Goal: Information Seeking & Learning: Learn about a topic

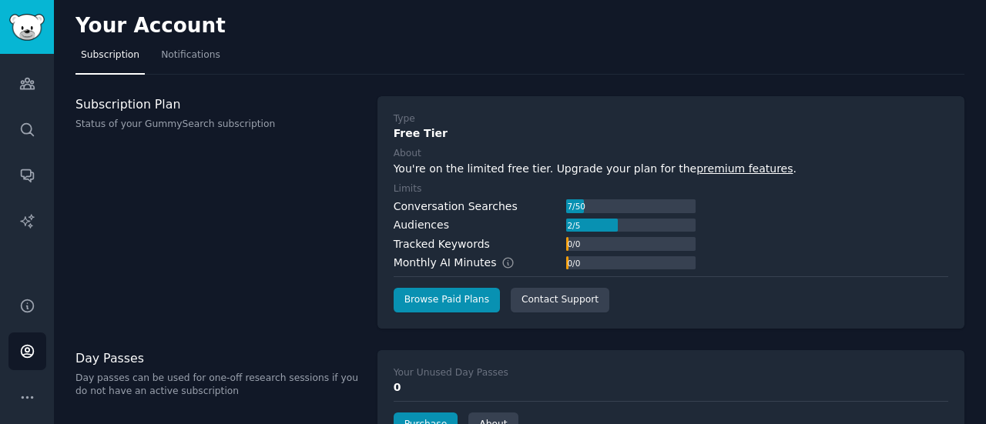
click at [49, 82] on div "Audiences Search Conversations AI Reports" at bounding box center [27, 166] width 54 height 225
click at [22, 89] on icon "Sidebar" at bounding box center [27, 84] width 14 height 11
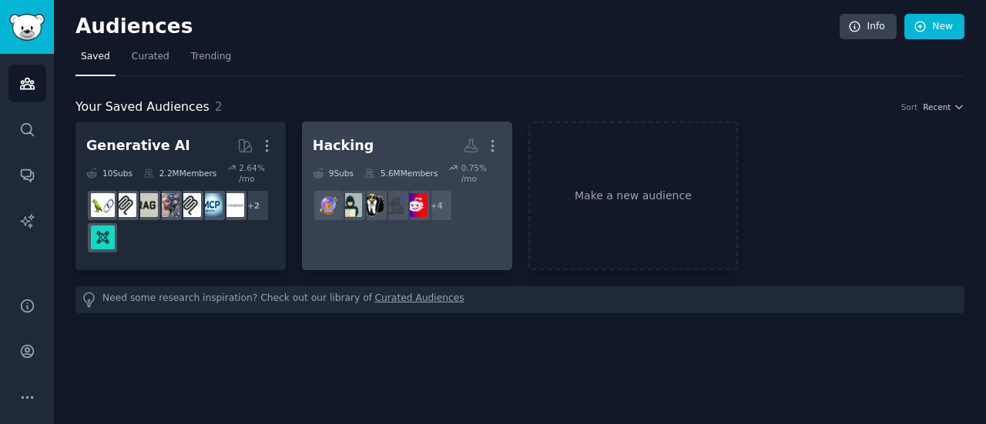
click at [386, 150] on h2 "Hacking More" at bounding box center [407, 145] width 189 height 27
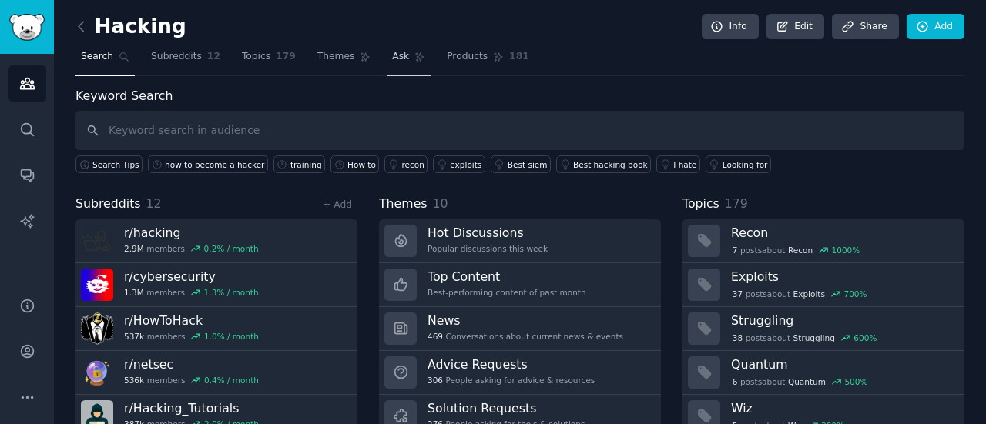
click at [392, 51] on span "Ask" at bounding box center [400, 57] width 17 height 14
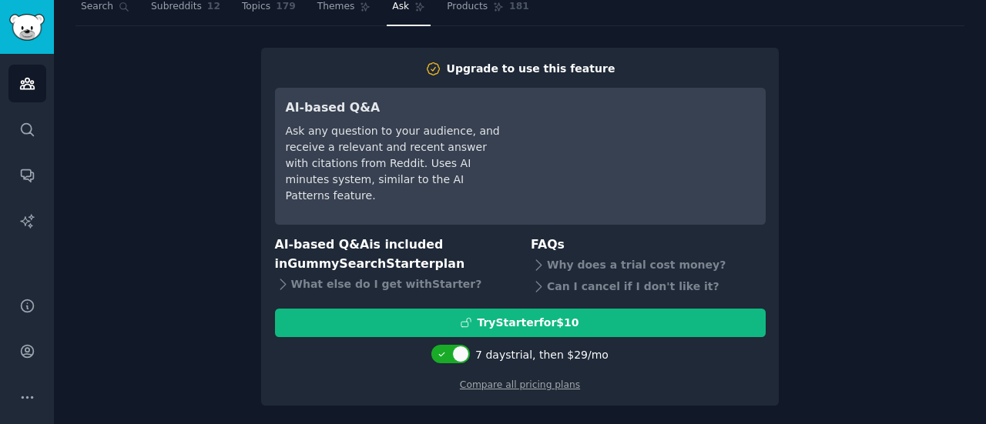
scroll to position [51, 0]
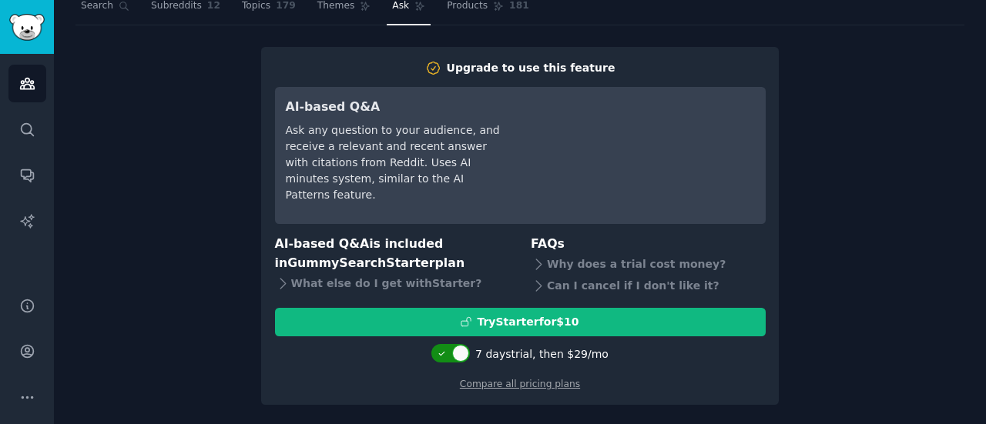
click at [464, 355] on div at bounding box center [460, 353] width 17 height 17
click at [460, 353] on div at bounding box center [460, 354] width 8 height 8
click at [462, 357] on div at bounding box center [460, 353] width 17 height 17
checkbox input "false"
click at [516, 384] on link "Compare all pricing plans" at bounding box center [520, 384] width 120 height 11
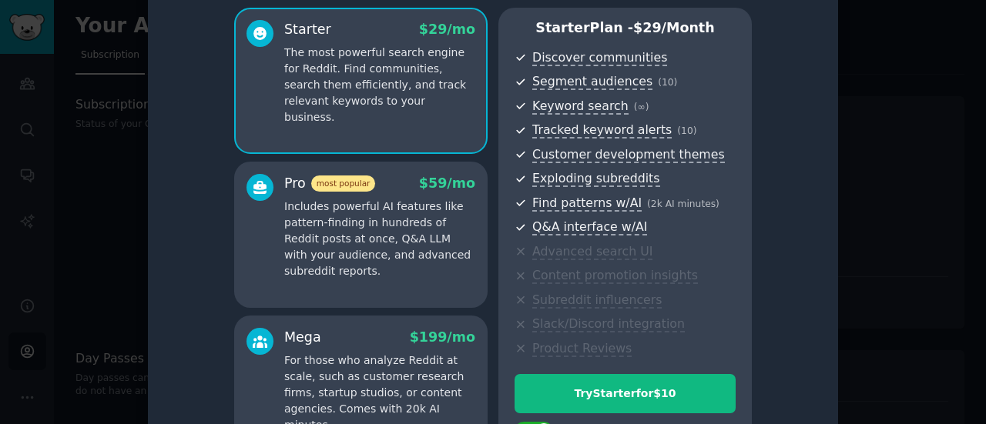
scroll to position [77, 0]
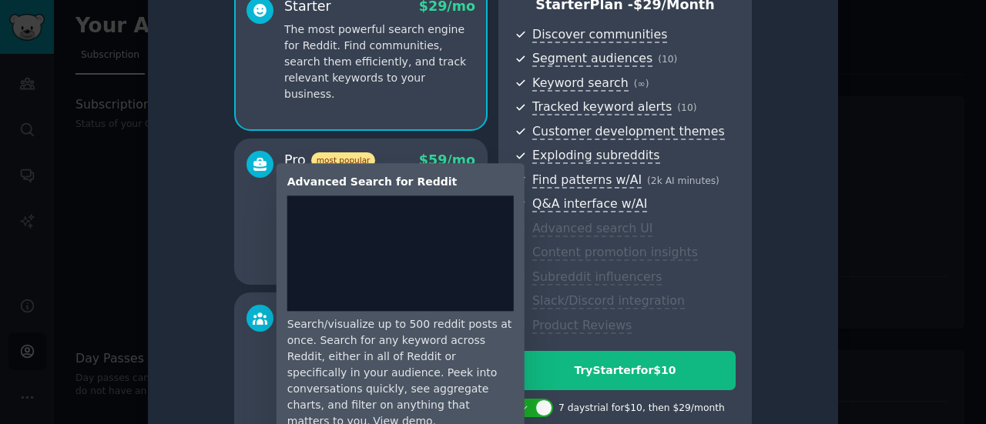
click at [610, 228] on span "Advanced search UI" at bounding box center [592, 229] width 120 height 16
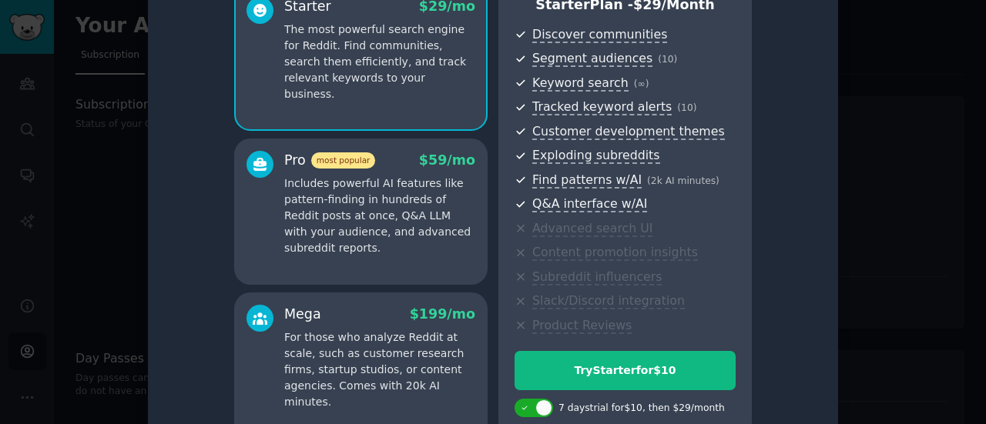
scroll to position [45, 0]
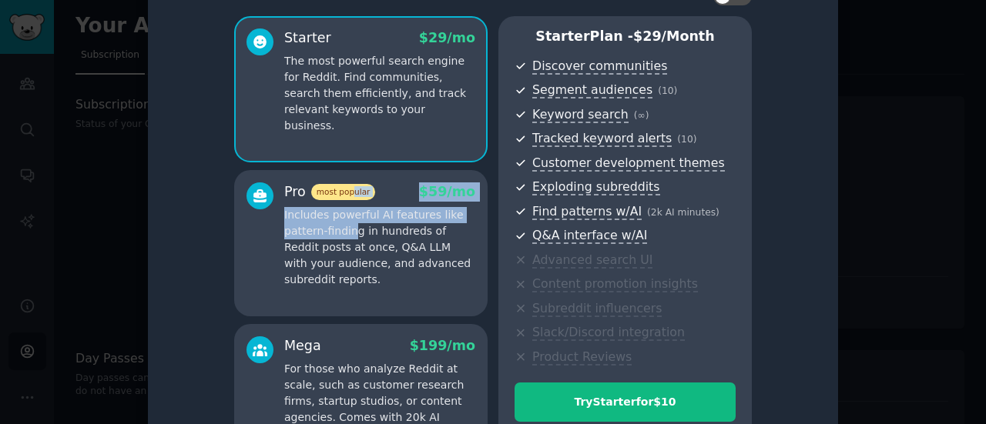
click at [350, 193] on div "Pro most popular $ 59 /mo Includes powerful AI features like pattern-finding in…" at bounding box center [379, 234] width 191 height 105
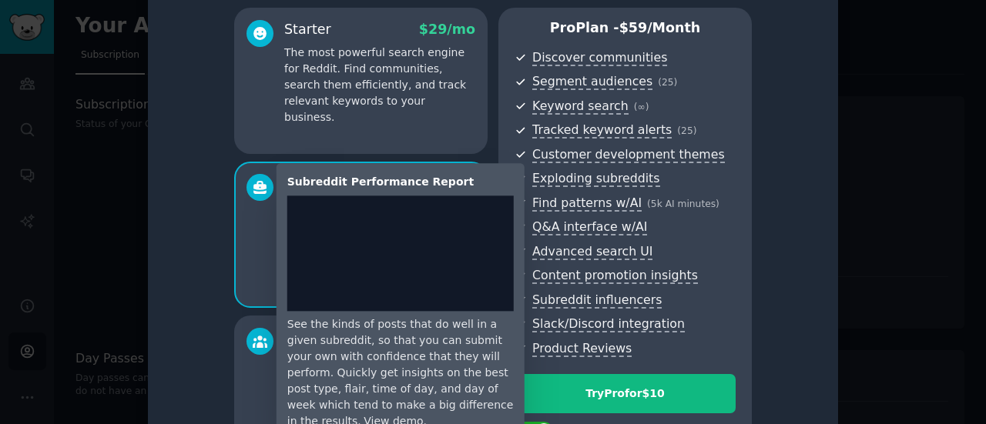
scroll to position [77, 0]
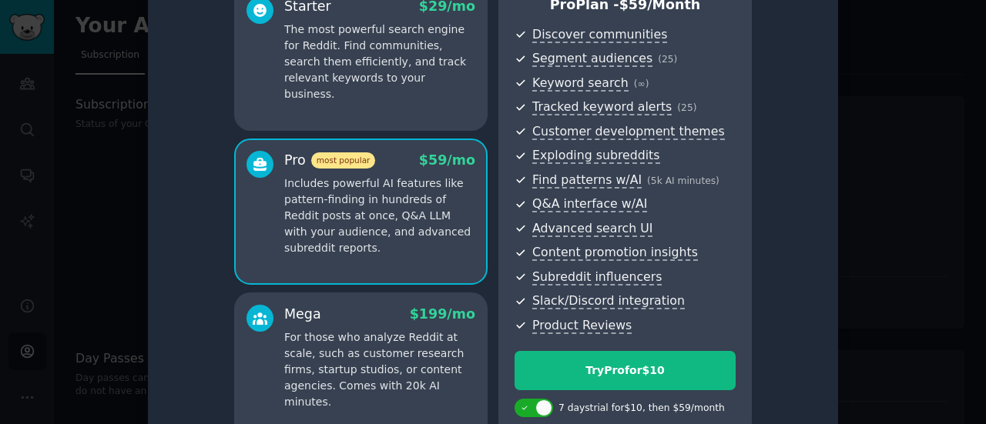
click at [360, 82] on p "The most powerful search engine for Reddit. Find communities, search them effic…" at bounding box center [379, 62] width 191 height 81
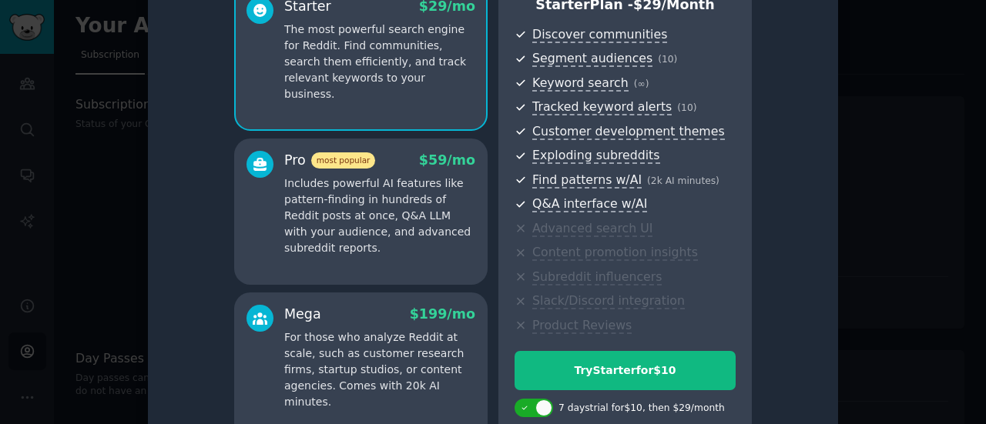
click at [359, 166] on span "most popular" at bounding box center [343, 160] width 65 height 16
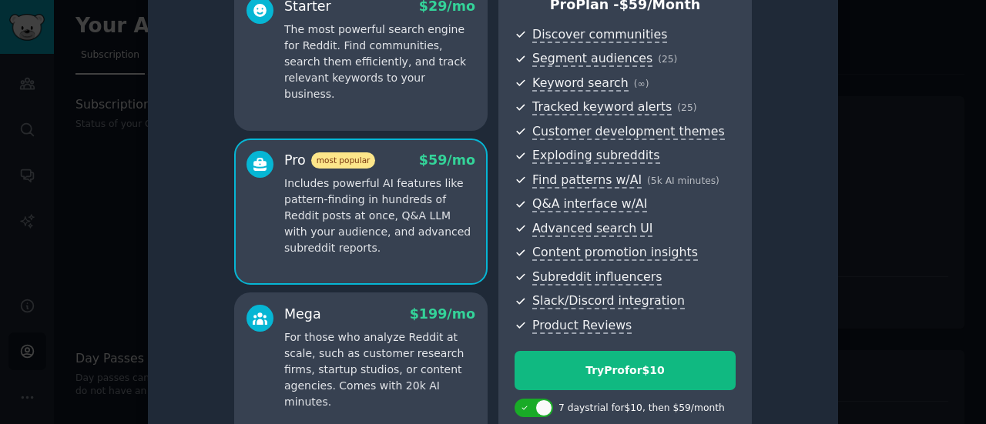
click at [369, 82] on p "The most powerful search engine for Reddit. Find communities, search them effic…" at bounding box center [379, 62] width 191 height 81
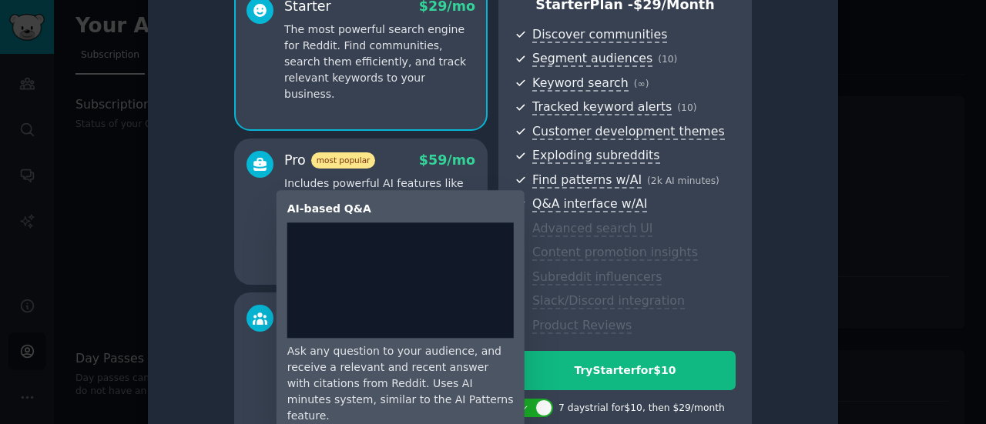
click at [579, 203] on span "Q&A interface w/AI" at bounding box center [589, 204] width 115 height 16
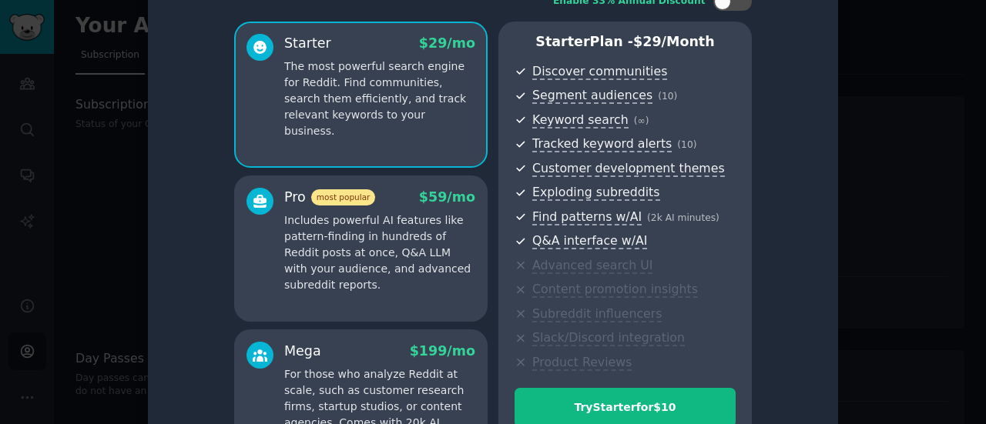
scroll to position [0, 0]
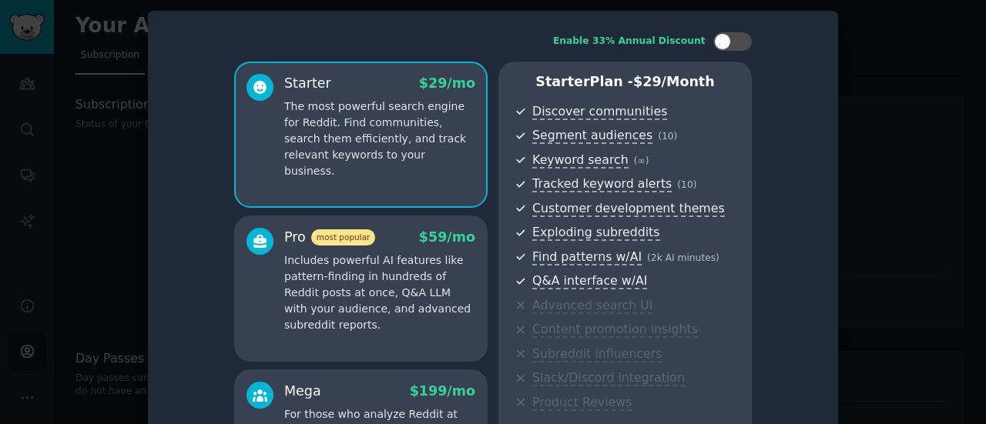
click at [385, 261] on p "Includes powerful AI features like pattern-finding in hundreds of Reddit posts …" at bounding box center [379, 293] width 191 height 81
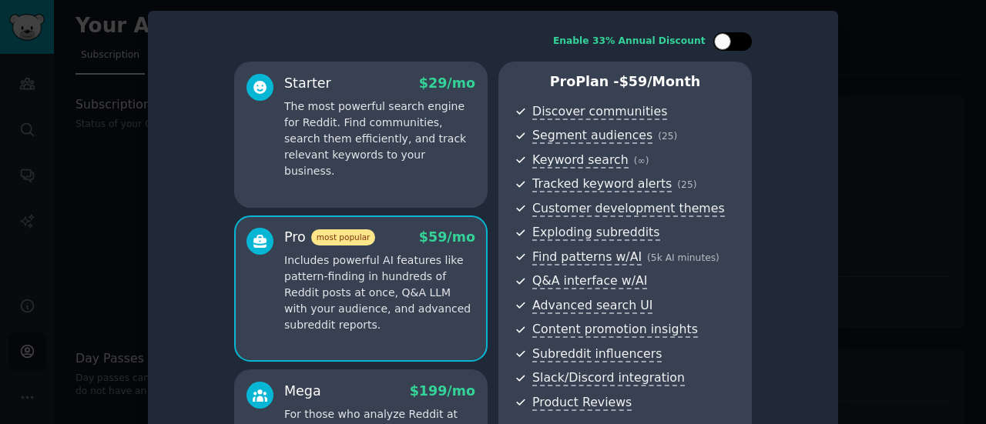
click at [720, 37] on div at bounding box center [722, 41] width 17 height 17
checkbox input "true"
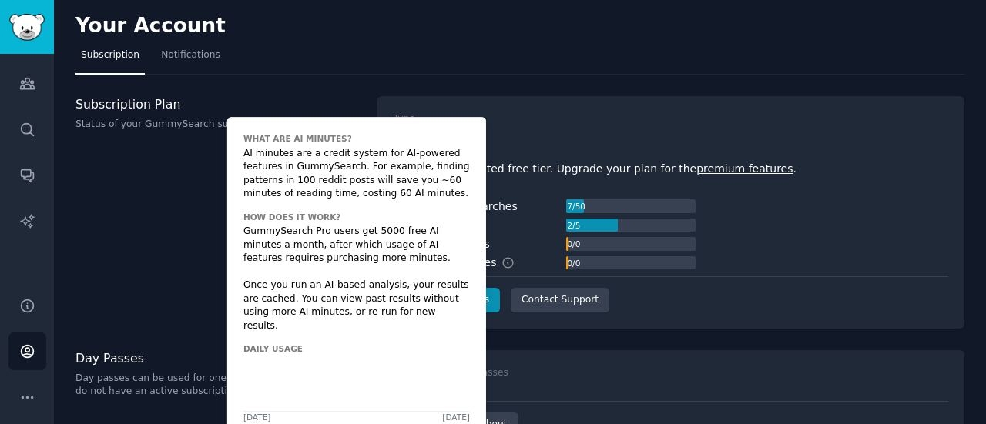
click at [496, 260] on span at bounding box center [513, 263] width 35 height 14
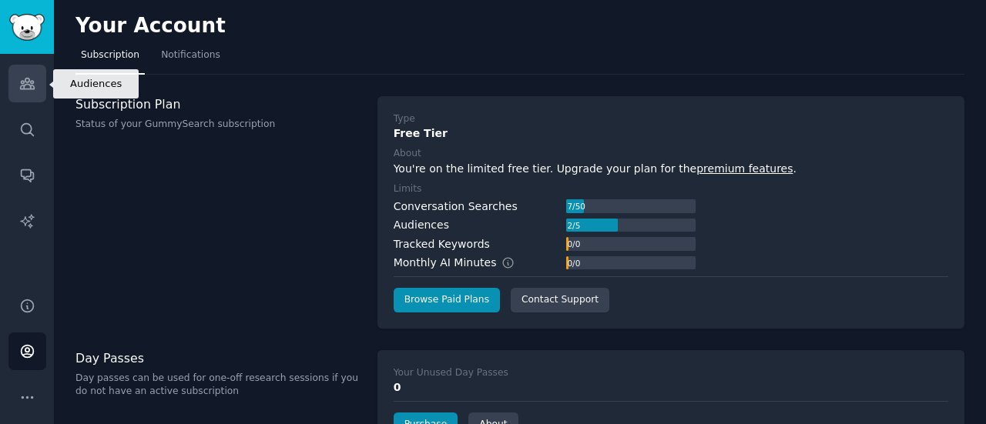
click at [23, 84] on icon "Sidebar" at bounding box center [27, 83] width 16 height 16
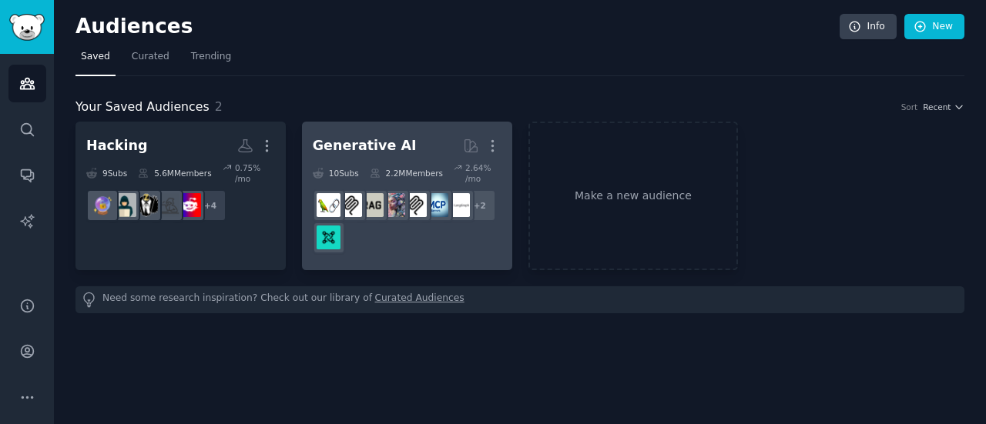
click at [389, 131] on link "Generative AI More 10 Sub s 2.2M Members 2.64 % /mo r/LLMDevs + 2" at bounding box center [407, 196] width 210 height 149
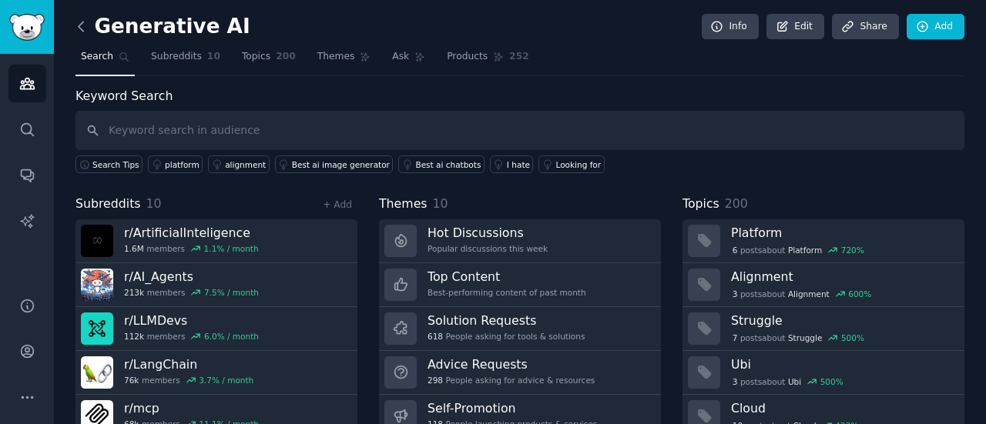
click at [81, 22] on icon at bounding box center [81, 26] width 16 height 16
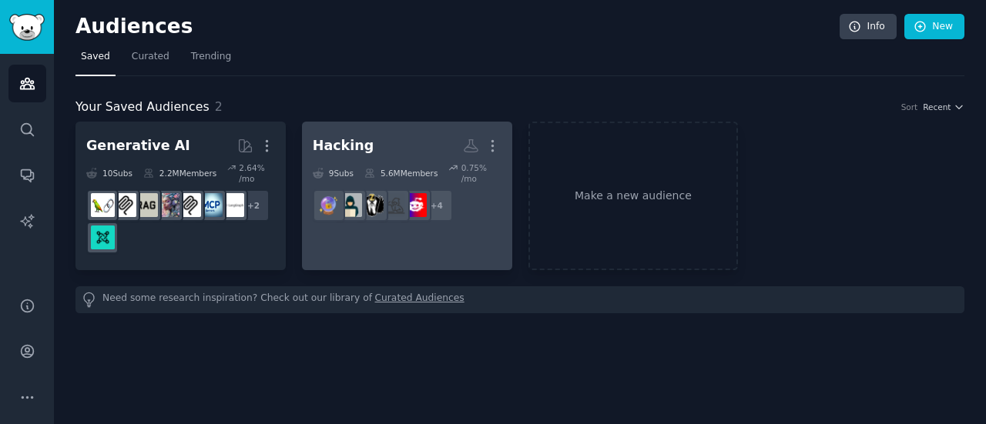
click at [386, 143] on h2 "Hacking More" at bounding box center [407, 145] width 189 height 27
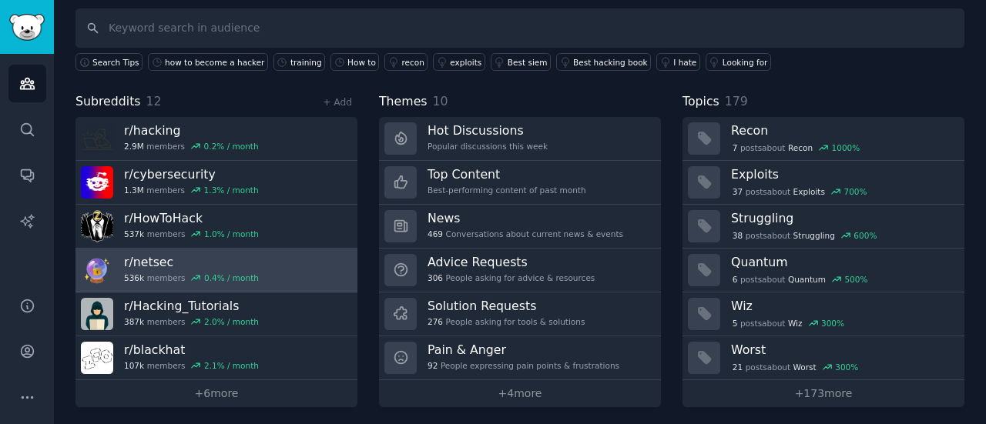
scroll to position [103, 0]
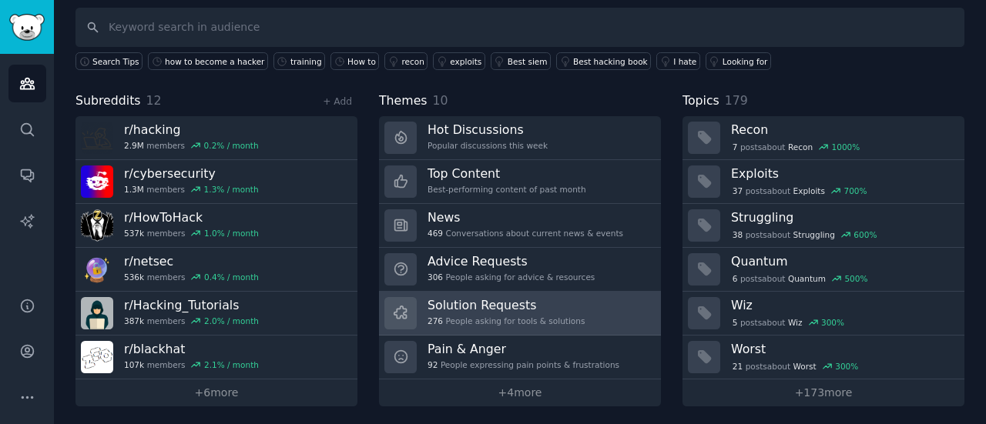
click at [551, 298] on h3 "Solution Requests" at bounding box center [505, 305] width 157 height 16
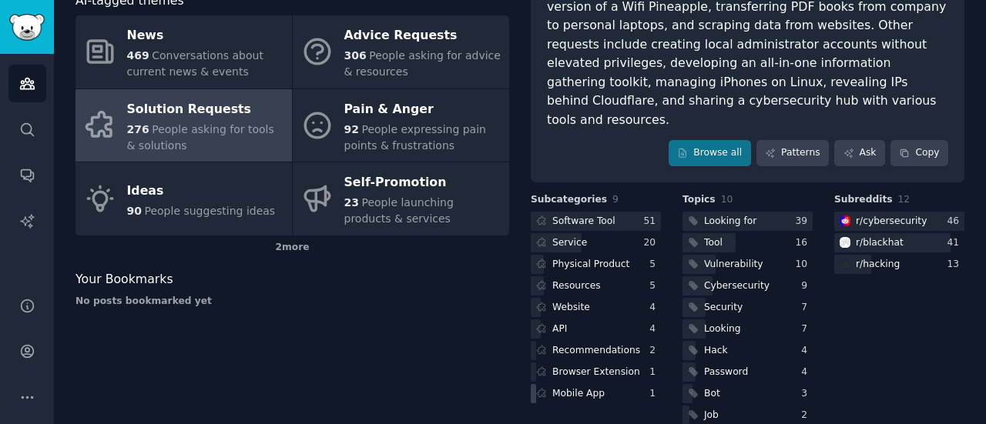
scroll to position [207, 0]
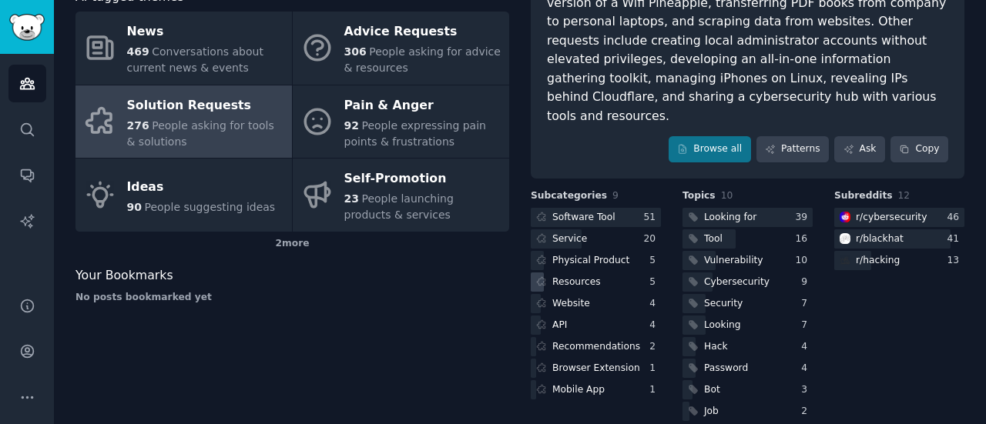
click at [568, 276] on div "Resources" at bounding box center [576, 283] width 49 height 14
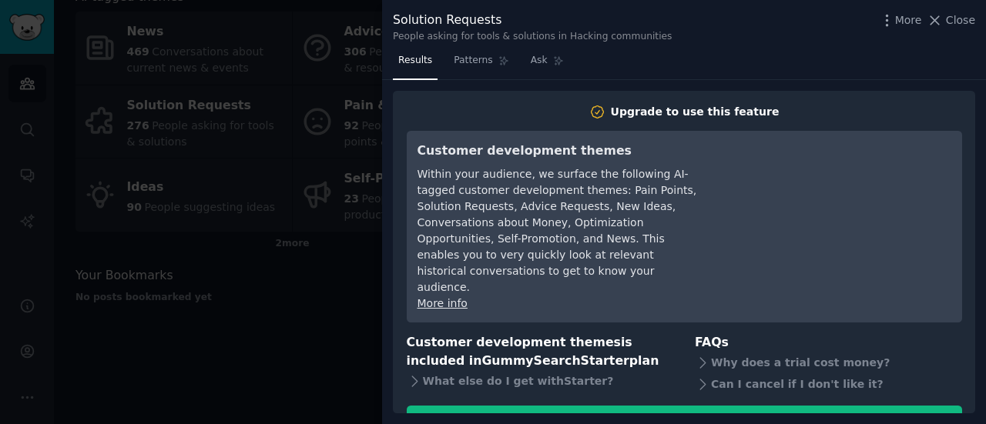
click at [304, 119] on div at bounding box center [493, 212] width 986 height 424
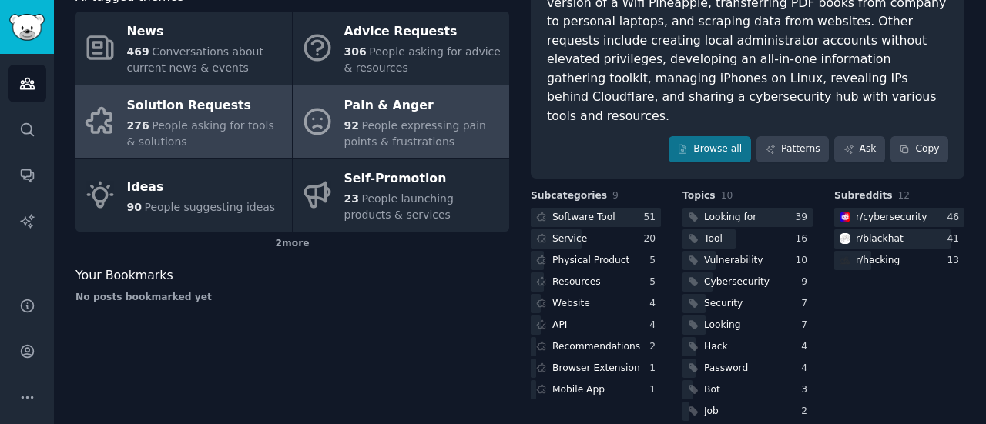
click at [447, 89] on link "Pain & Anger 92 People expressing pain points & frustrations" at bounding box center [401, 121] width 216 height 73
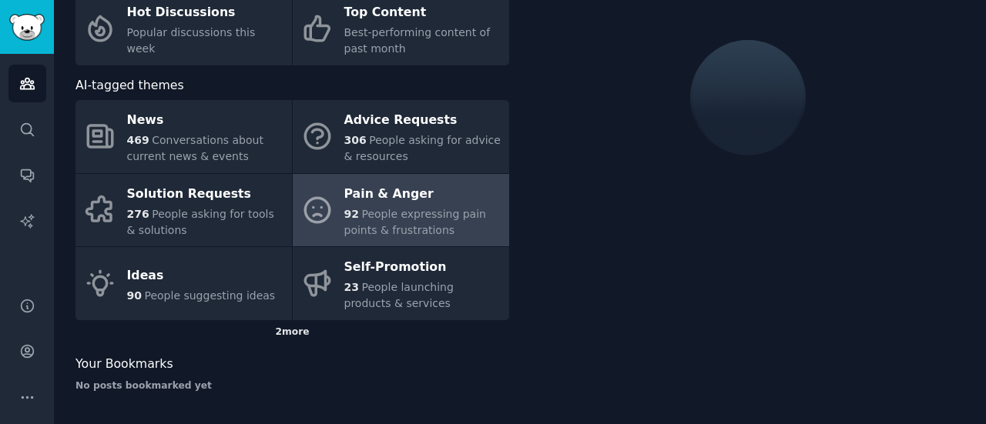
click at [308, 340] on div "2 more" at bounding box center [292, 332] width 434 height 25
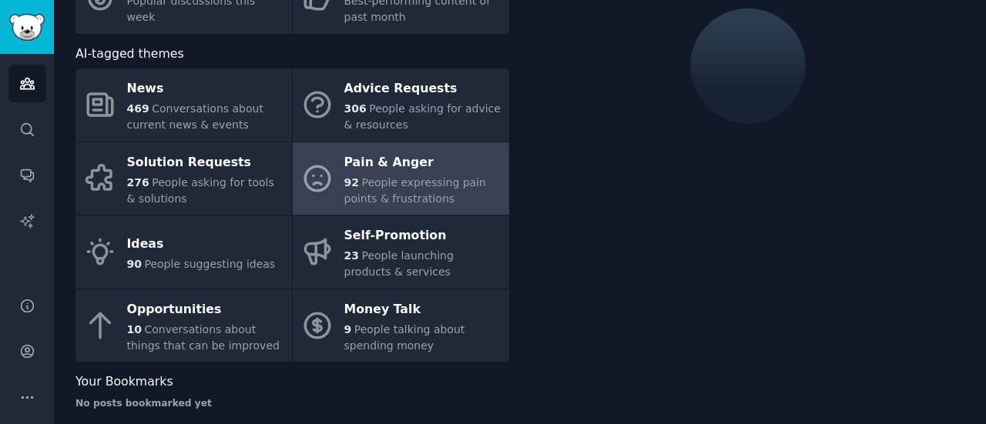
scroll to position [168, 0]
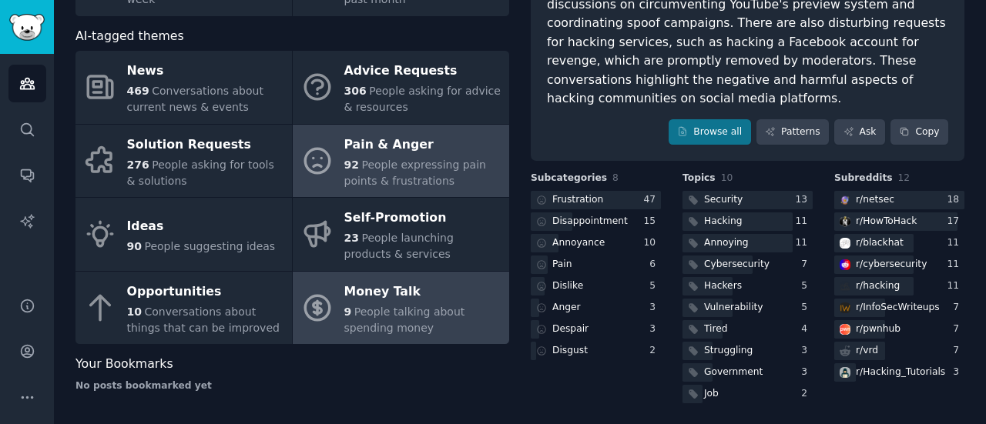
click at [394, 300] on div "Money Talk" at bounding box center [422, 292] width 157 height 25
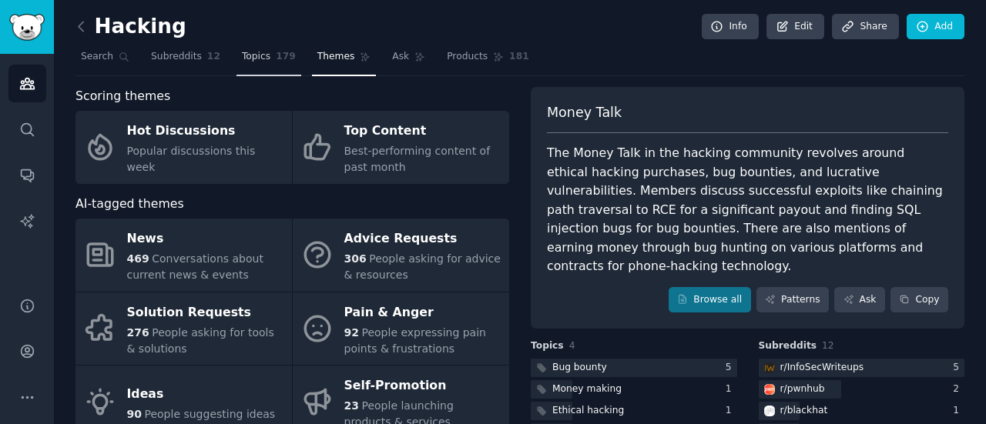
click at [236, 51] on link "Topics 179" at bounding box center [268, 61] width 65 height 32
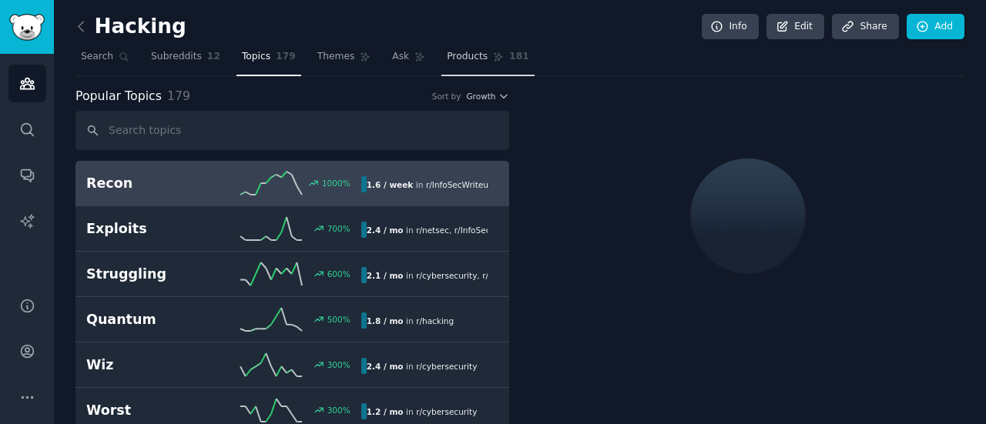
click at [442, 65] on link "Products 181" at bounding box center [487, 61] width 92 height 32
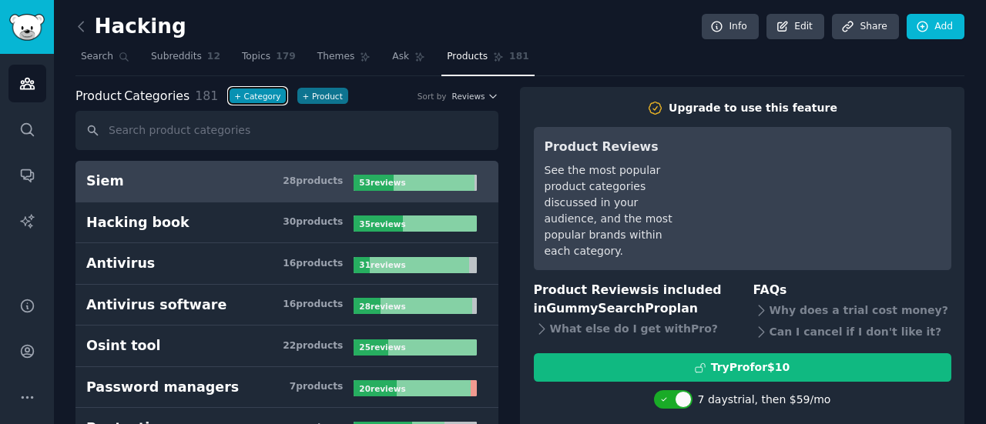
click at [257, 101] on button "+ Category" at bounding box center [257, 96] width 57 height 16
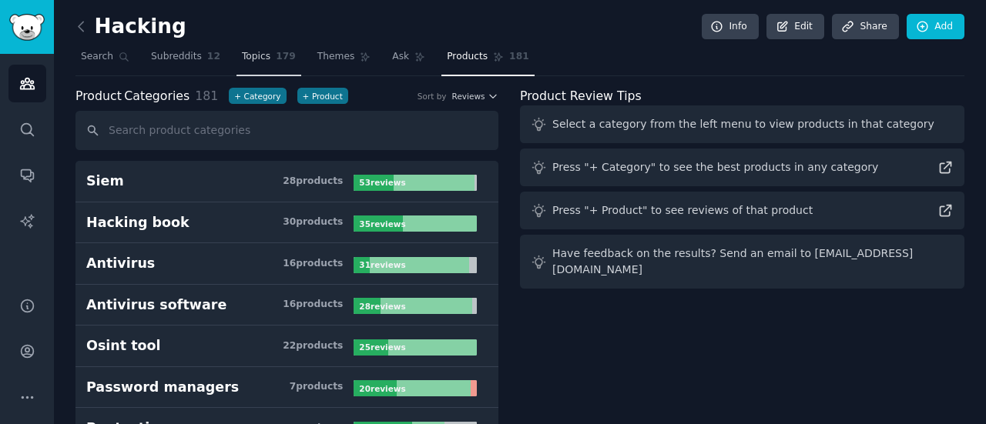
click at [242, 58] on span "Topics" at bounding box center [256, 57] width 28 height 14
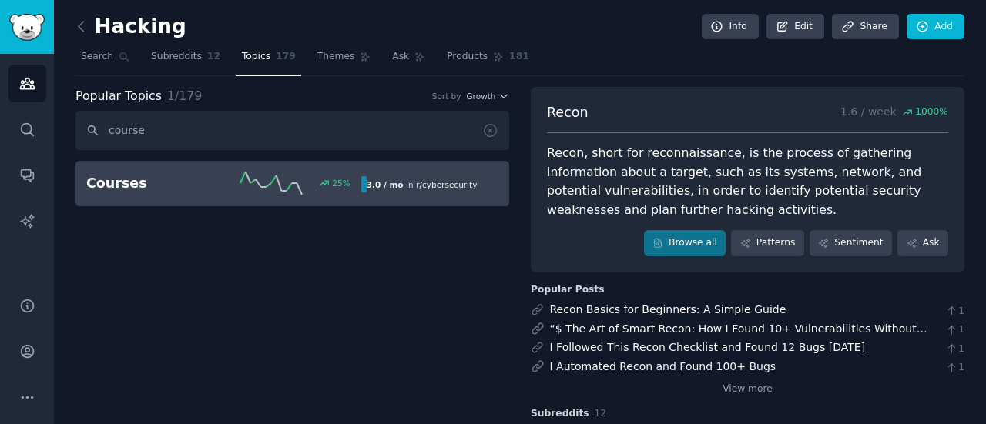
type input "course"
click at [440, 191] on div "3.0 / mo in r/ cybersecurity" at bounding box center [422, 184] width 122 height 16
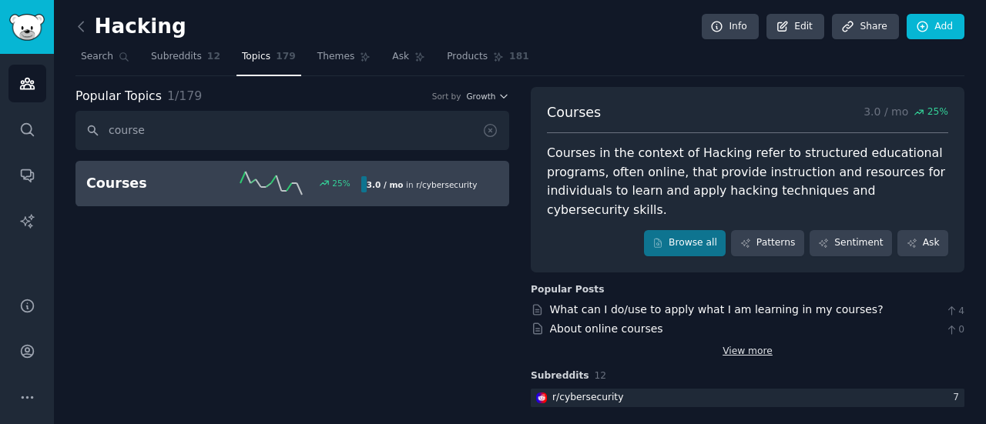
click at [753, 345] on link "View more" at bounding box center [747, 352] width 50 height 14
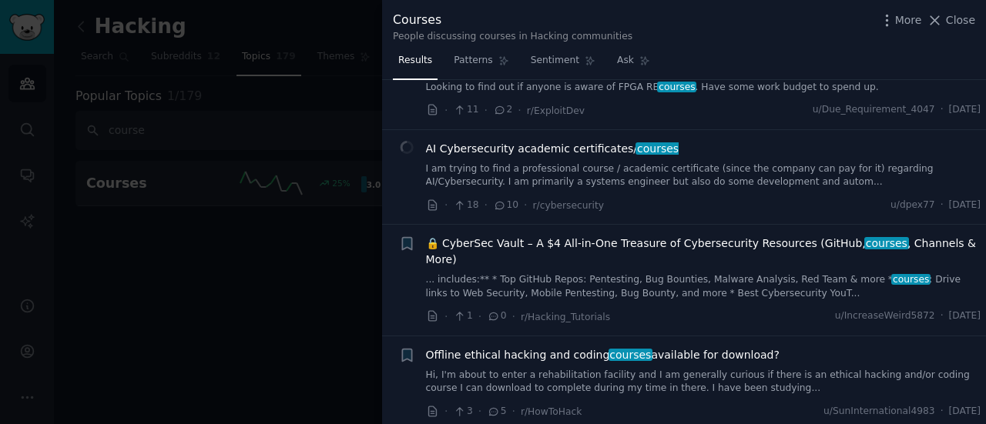
scroll to position [1155, 0]
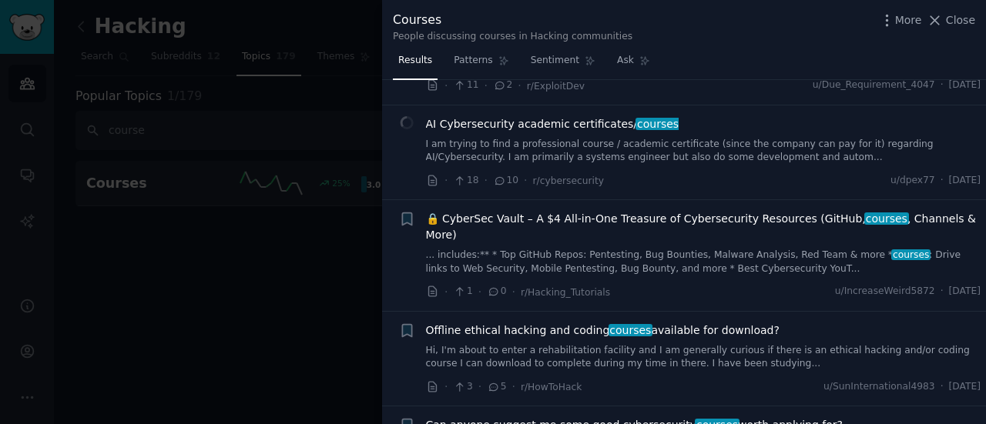
click at [256, 223] on div at bounding box center [493, 212] width 986 height 424
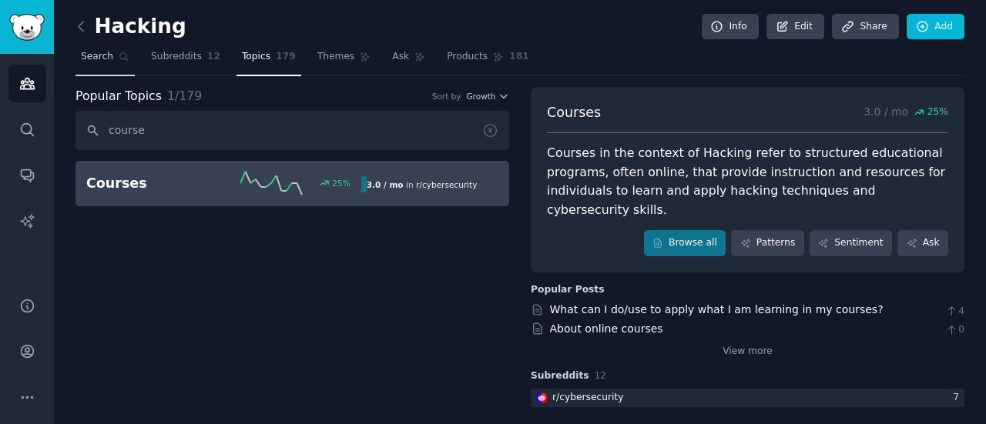
click at [103, 65] on link "Search" at bounding box center [104, 61] width 59 height 32
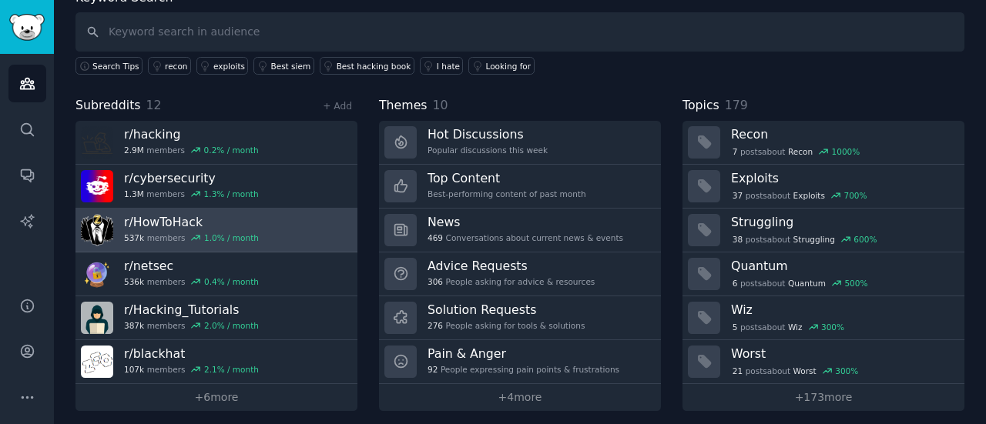
scroll to position [103, 0]
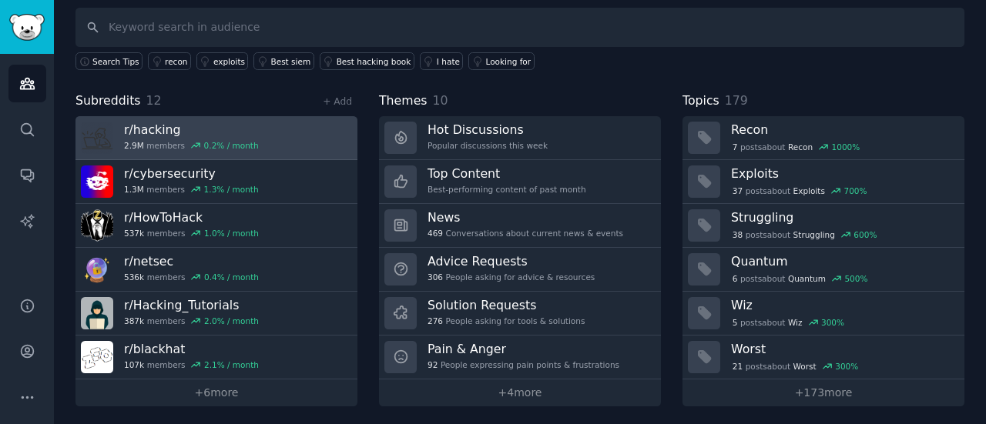
click at [276, 132] on link "r/ hacking 2.9M members 0.2 % / month" at bounding box center [216, 138] width 282 height 44
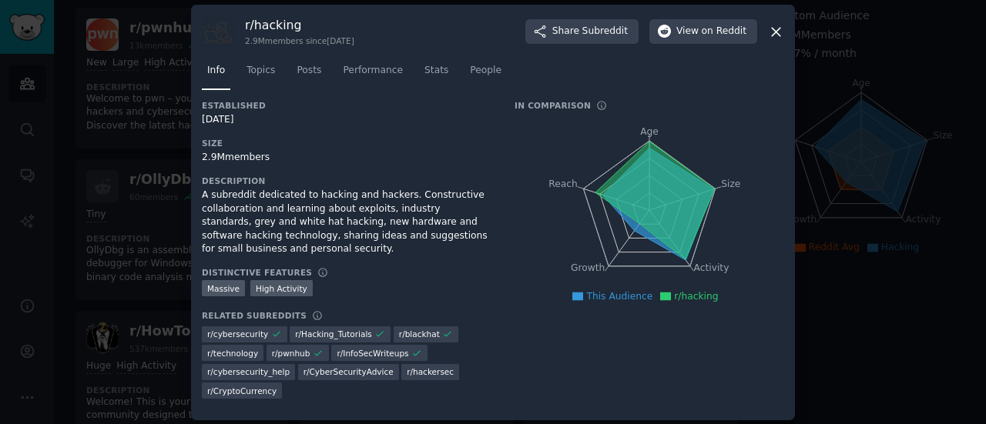
scroll to position [12, 0]
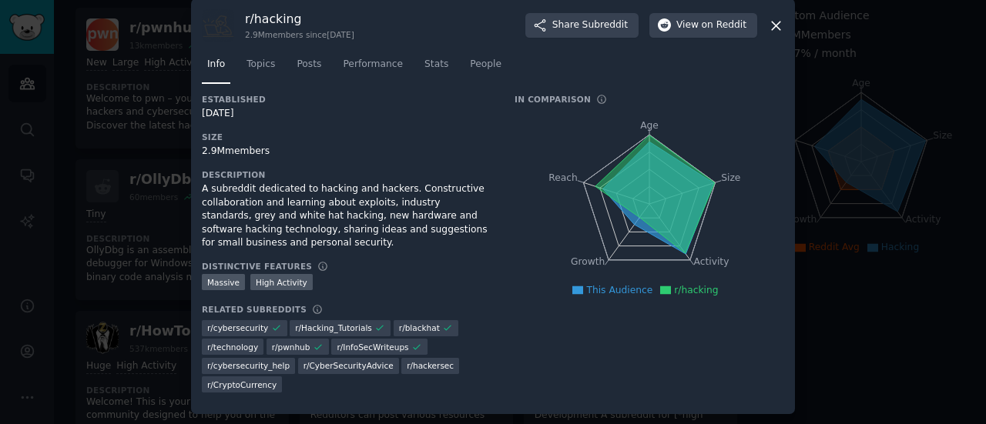
click at [644, 155] on icon at bounding box center [654, 195] width 119 height 118
click at [648, 129] on tspan "Age" at bounding box center [649, 125] width 18 height 11
click at [253, 62] on span "Topics" at bounding box center [260, 65] width 28 height 14
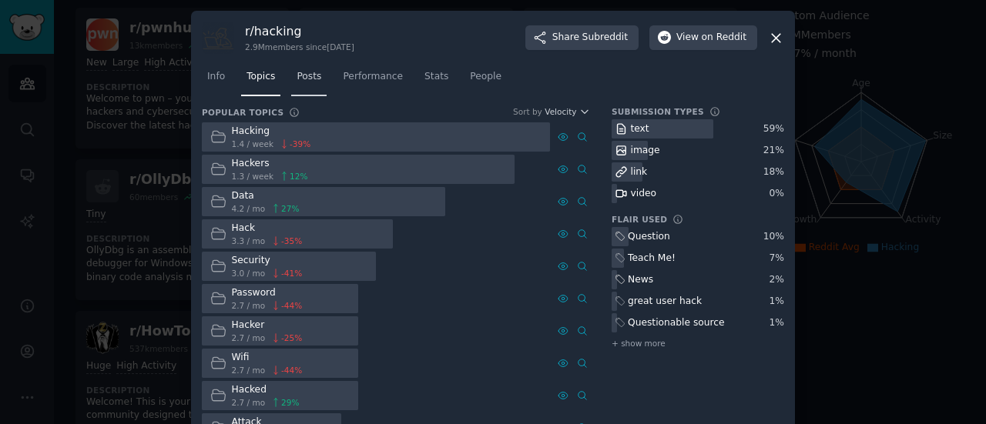
click at [304, 85] on link "Posts" at bounding box center [308, 81] width 35 height 32
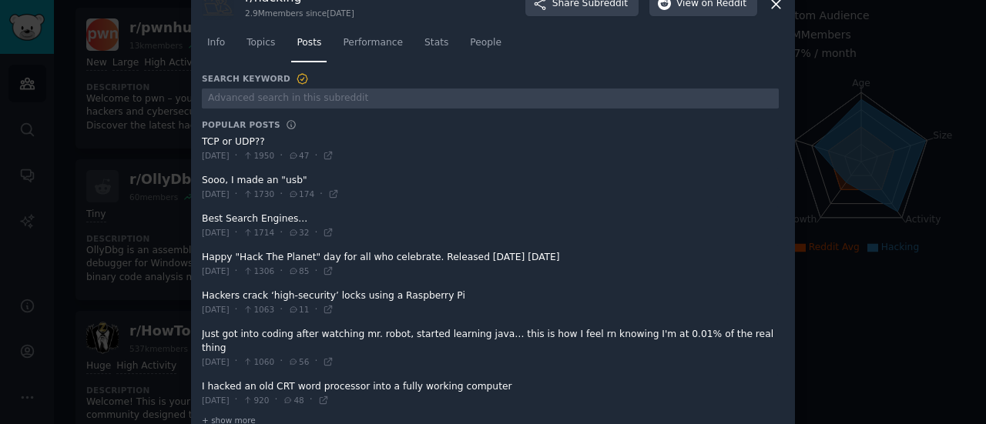
scroll to position [49, 0]
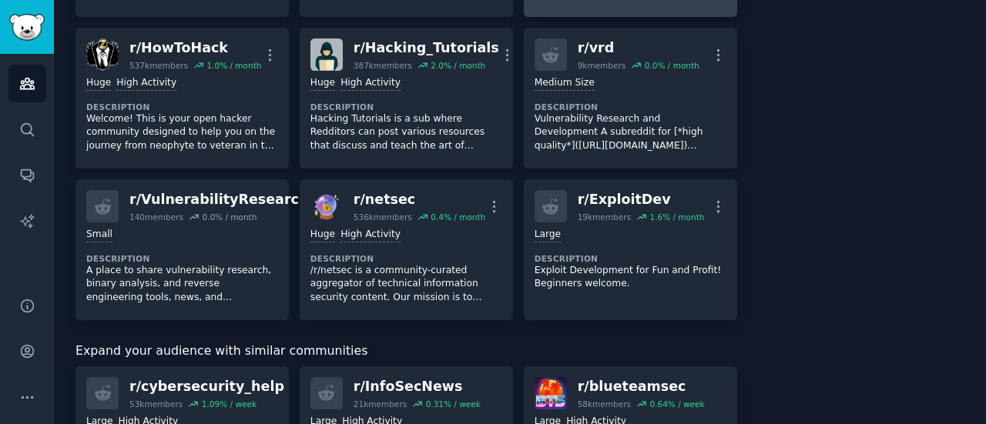
scroll to position [411, 0]
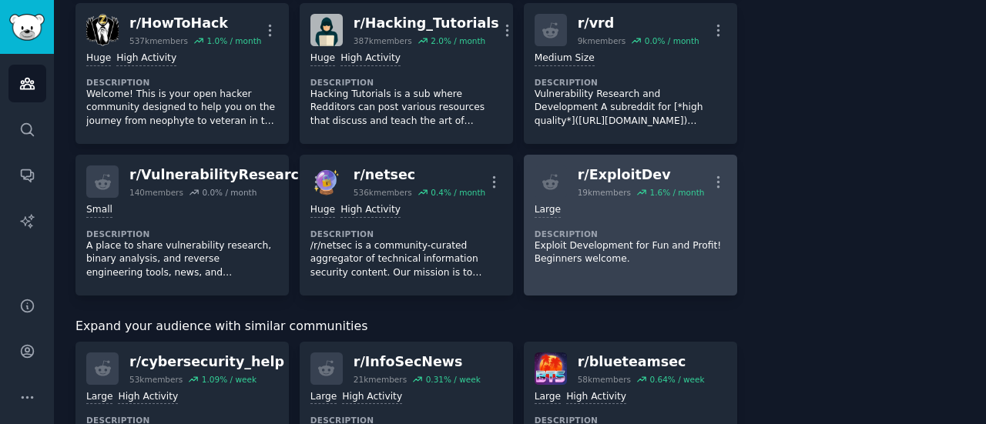
click at [639, 232] on dt "Description" at bounding box center [630, 234] width 192 height 11
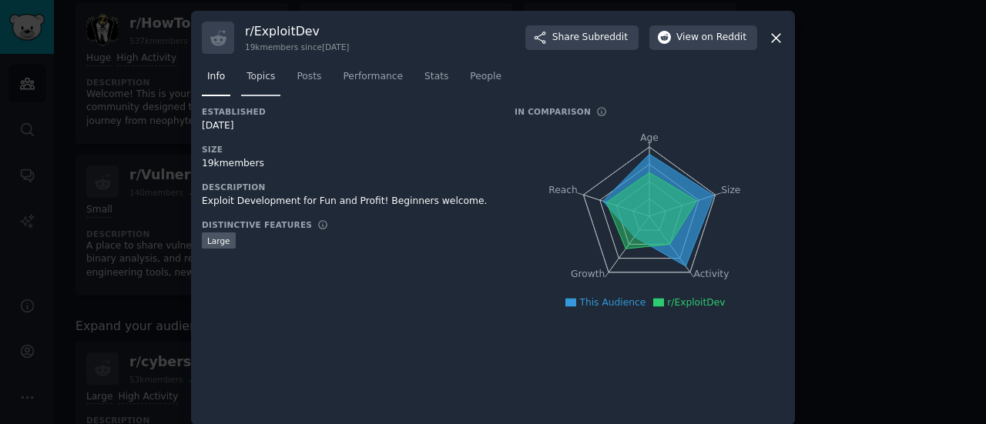
click at [256, 72] on span "Topics" at bounding box center [260, 77] width 28 height 14
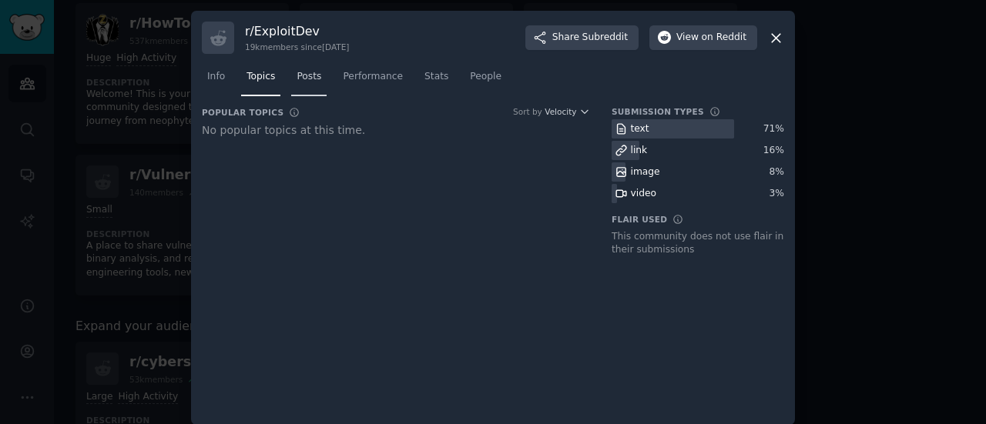
click at [302, 85] on link "Posts" at bounding box center [308, 81] width 35 height 32
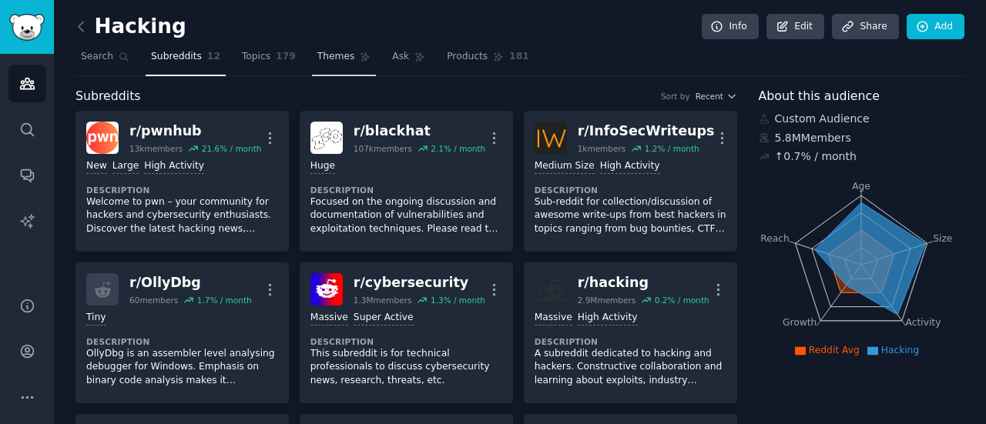
click at [323, 71] on link "Themes" at bounding box center [344, 61] width 65 height 32
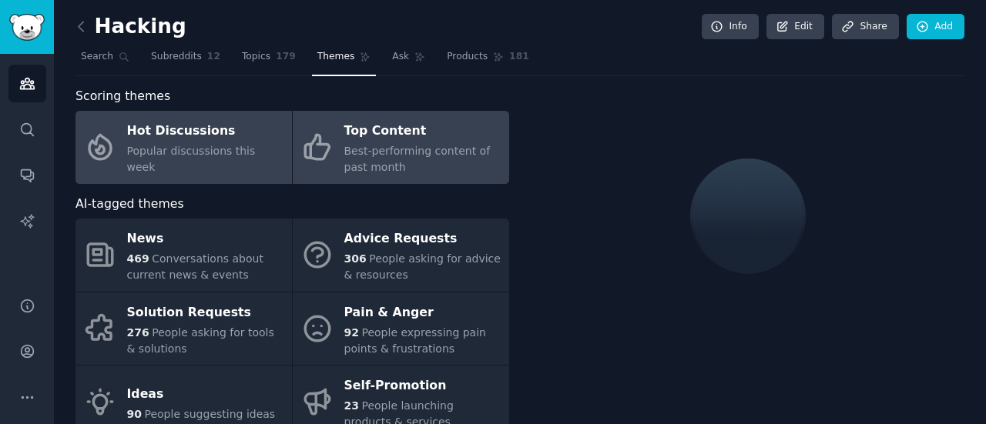
click at [413, 139] on div "Top Content" at bounding box center [422, 131] width 157 height 25
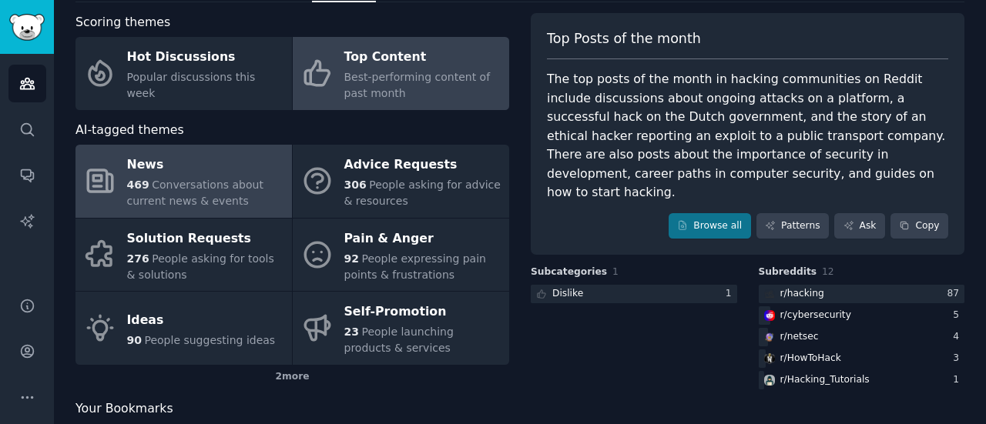
scroll to position [42, 0]
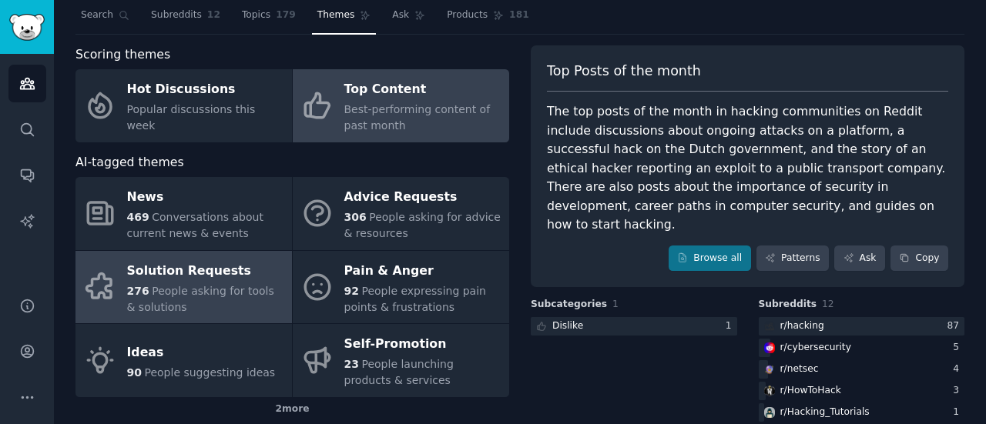
click at [253, 263] on div "Solution Requests" at bounding box center [205, 271] width 157 height 25
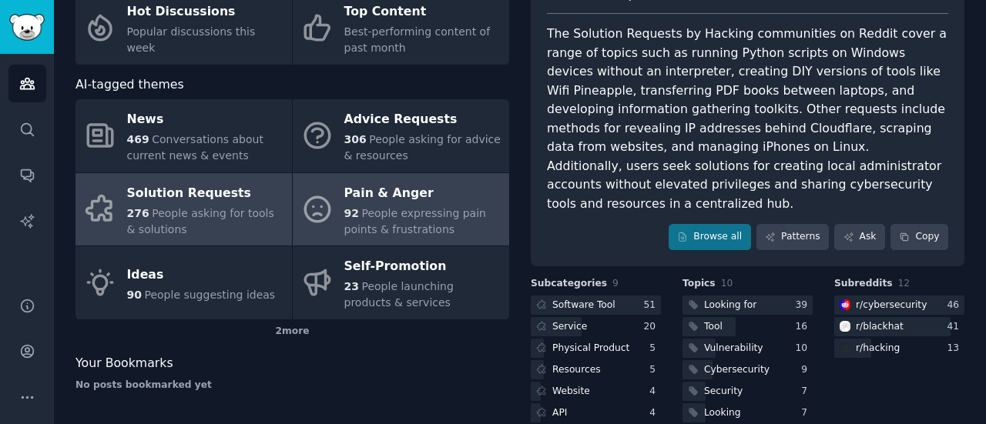
scroll to position [196, 0]
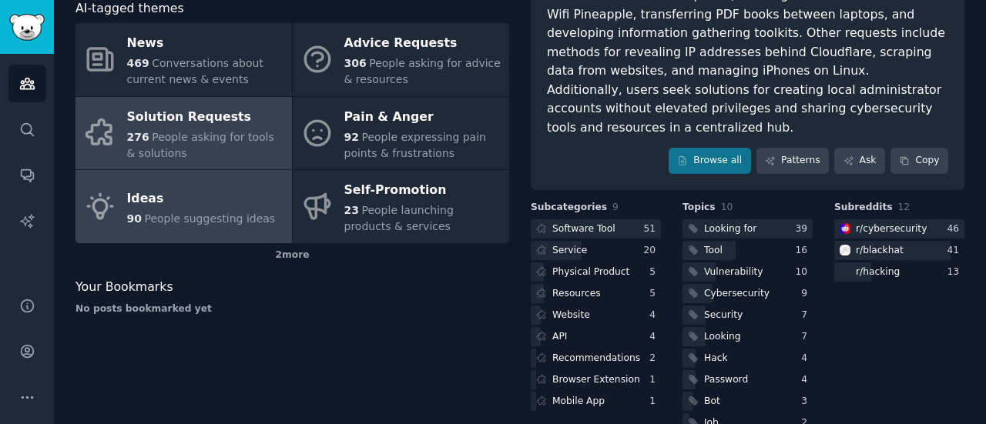
click at [229, 213] on span "People suggesting ideas" at bounding box center [209, 219] width 131 height 12
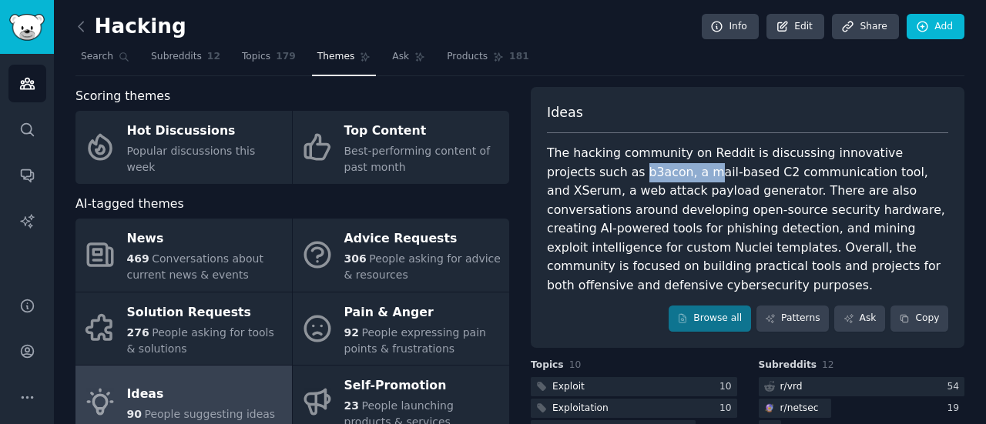
drag, startPoint x: 566, startPoint y: 167, endPoint x: 621, endPoint y: 176, distance: 56.1
click at [621, 176] on div "The hacking community on Reddit is discussing innovative projects such as b3aco…" at bounding box center [747, 219] width 401 height 151
click at [718, 182] on div "The hacking community on Reddit is discussing innovative projects such as b3aco…" at bounding box center [747, 219] width 401 height 151
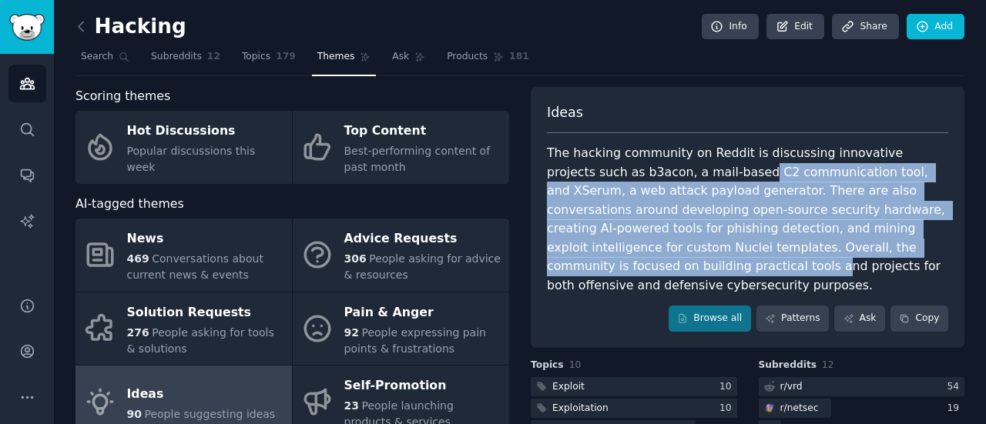
drag, startPoint x: 670, startPoint y: 175, endPoint x: 878, endPoint y: 256, distance: 223.1
click at [878, 256] on div "The hacking community on Reddit is discussing innovative projects such as b3aco…" at bounding box center [747, 219] width 401 height 151
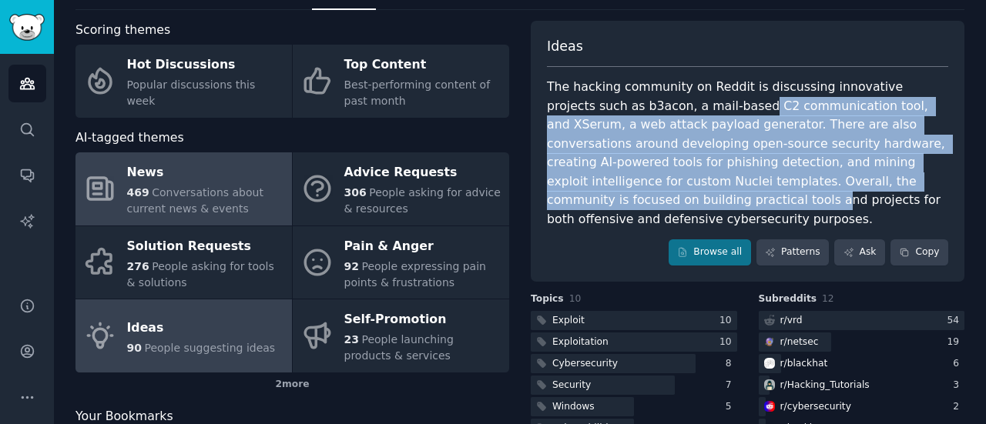
scroll to position [154, 0]
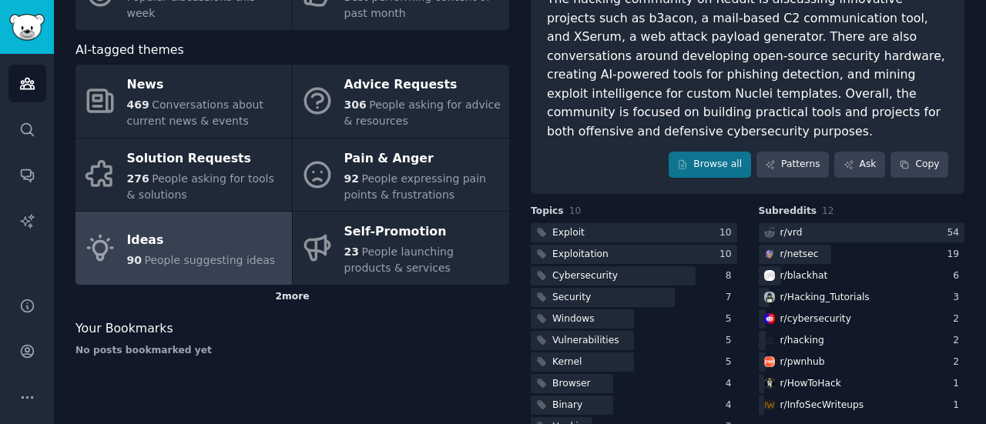
click at [289, 296] on div "2 more" at bounding box center [292, 297] width 434 height 25
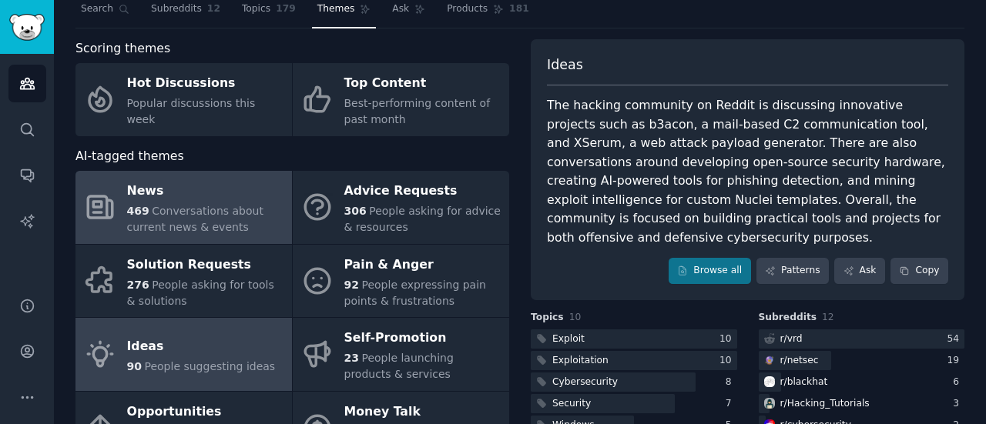
scroll to position [0, 0]
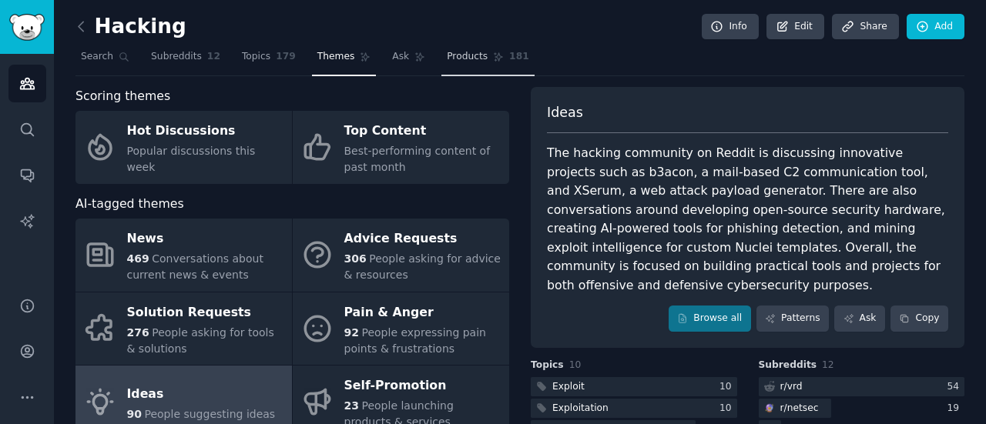
click at [460, 59] on span "Products" at bounding box center [467, 57] width 41 height 14
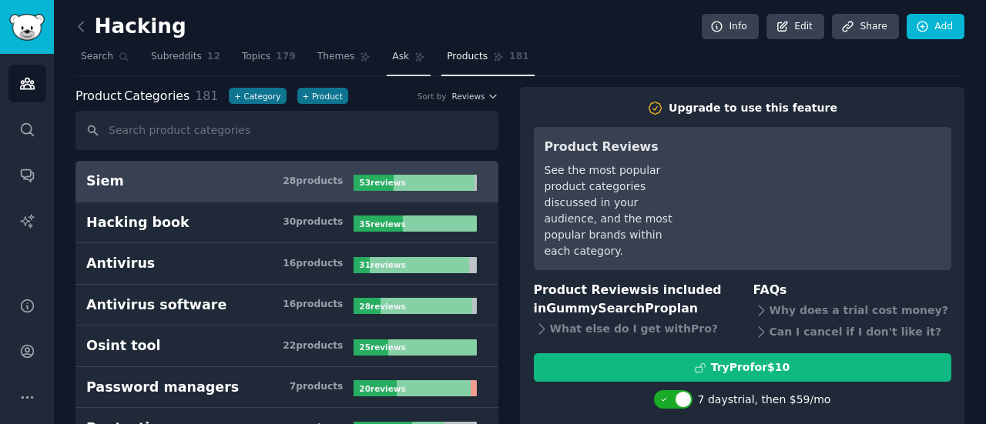
click at [392, 52] on span "Ask" at bounding box center [400, 57] width 17 height 14
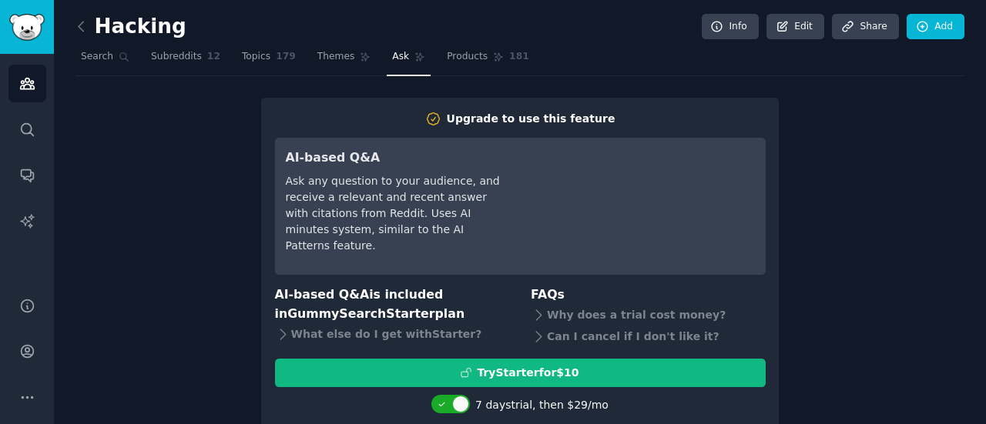
click at [392, 52] on span "Ask" at bounding box center [400, 57] width 17 height 14
click at [108, 65] on link "Search" at bounding box center [104, 61] width 59 height 32
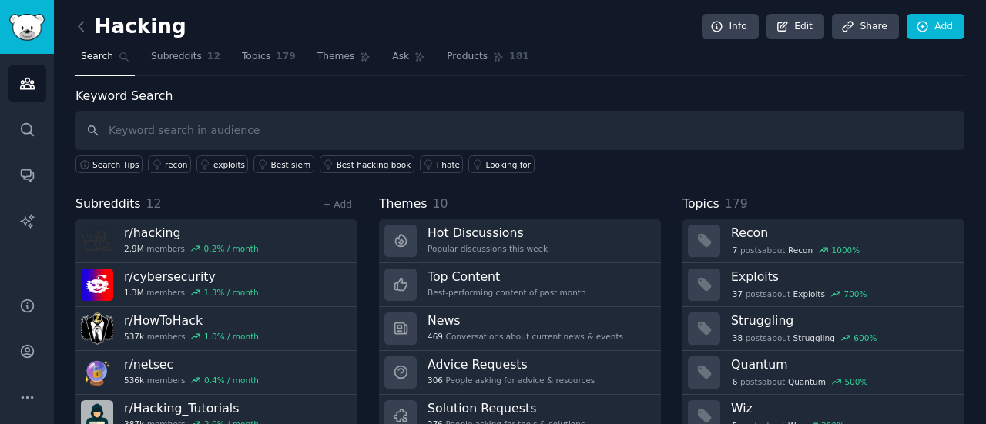
click at [254, 136] on input "text" at bounding box center [519, 130] width 889 height 39
click at [259, 132] on input "text" at bounding box center [519, 130] width 889 height 39
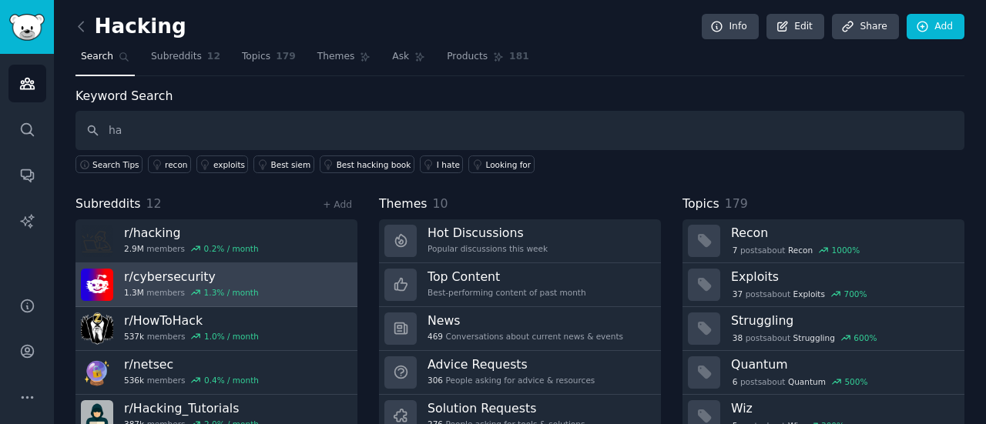
type input "h"
type input "vulnerability researcj"
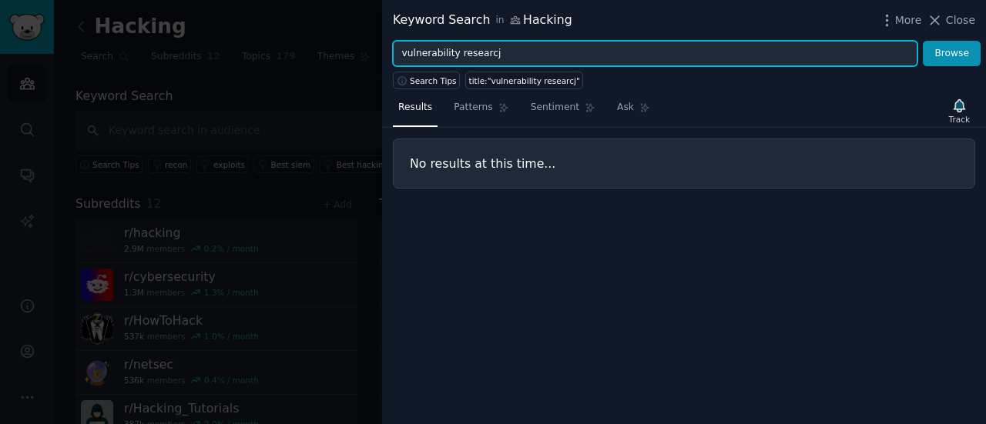
click at [539, 55] on input "vulnerability researcj" at bounding box center [655, 54] width 524 height 26
type input "vulnerability research"
click at [922, 41] on button "Browse" at bounding box center [951, 54] width 58 height 26
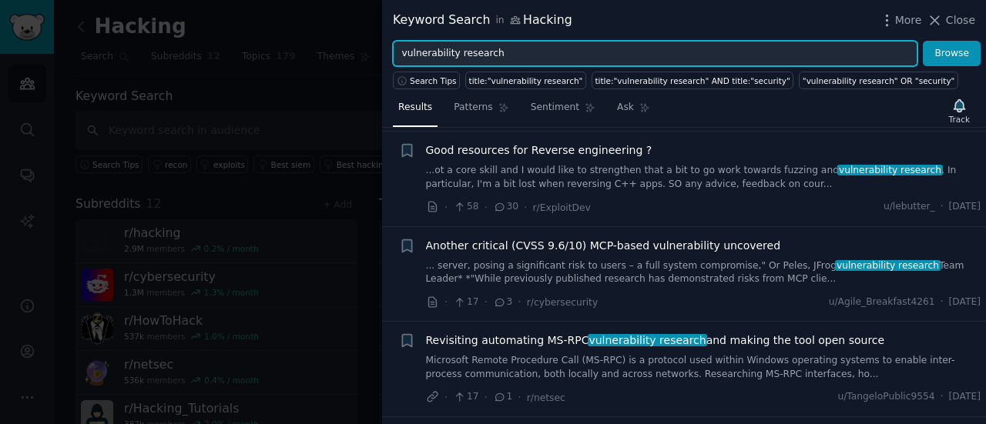
scroll to position [847, 0]
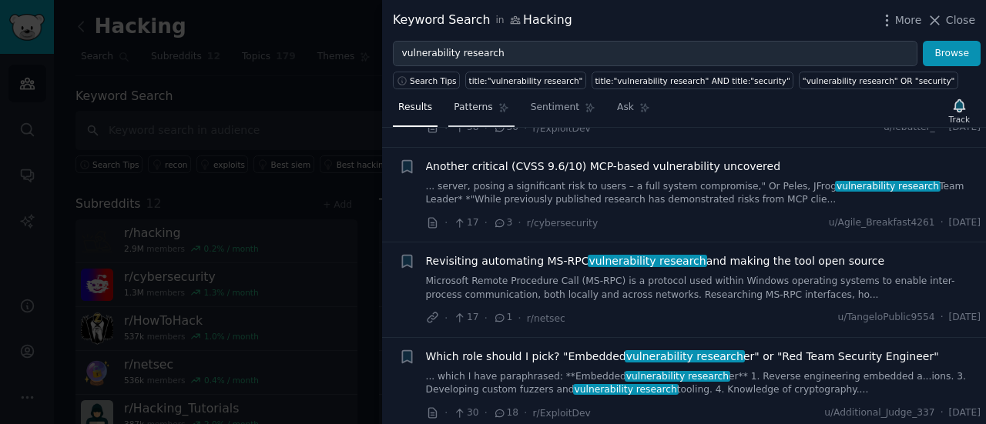
click at [480, 109] on span "Patterns" at bounding box center [473, 108] width 38 height 14
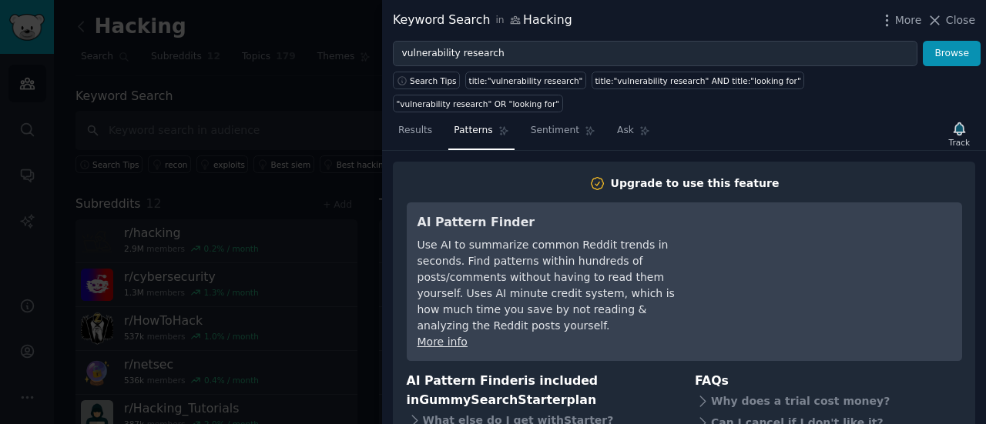
click at [270, 223] on div at bounding box center [493, 212] width 986 height 424
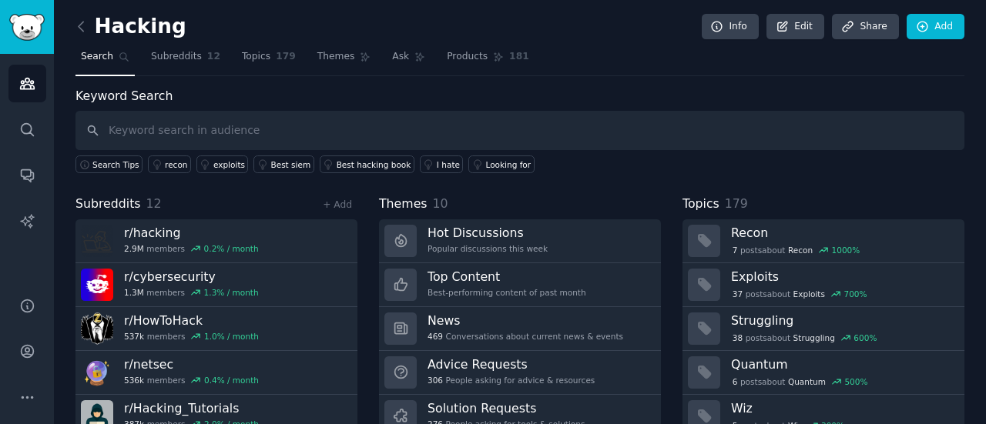
click at [119, 61] on icon at bounding box center [124, 57] width 11 height 11
click at [392, 56] on span "Ask" at bounding box center [400, 57] width 17 height 14
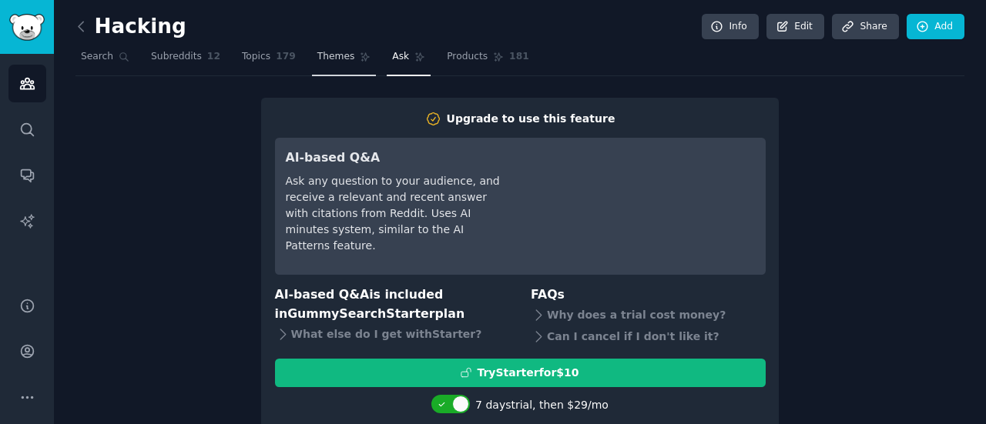
click at [333, 49] on link "Themes" at bounding box center [344, 61] width 65 height 32
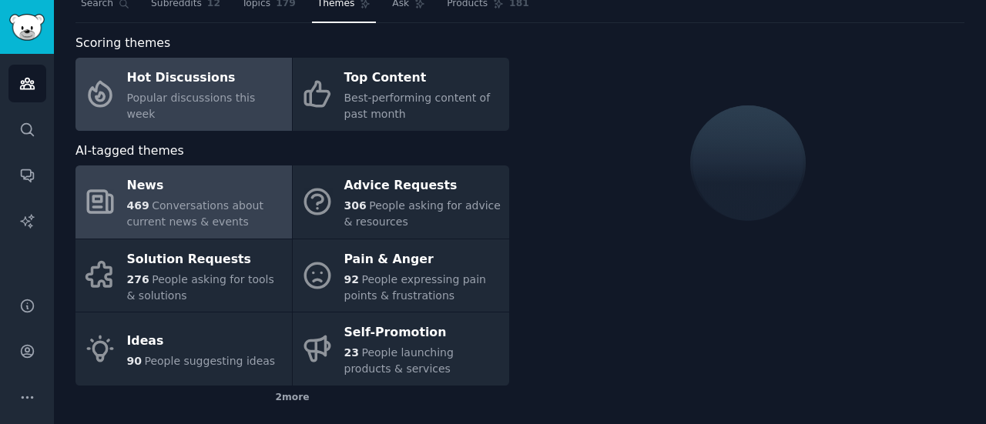
scroll to position [77, 0]
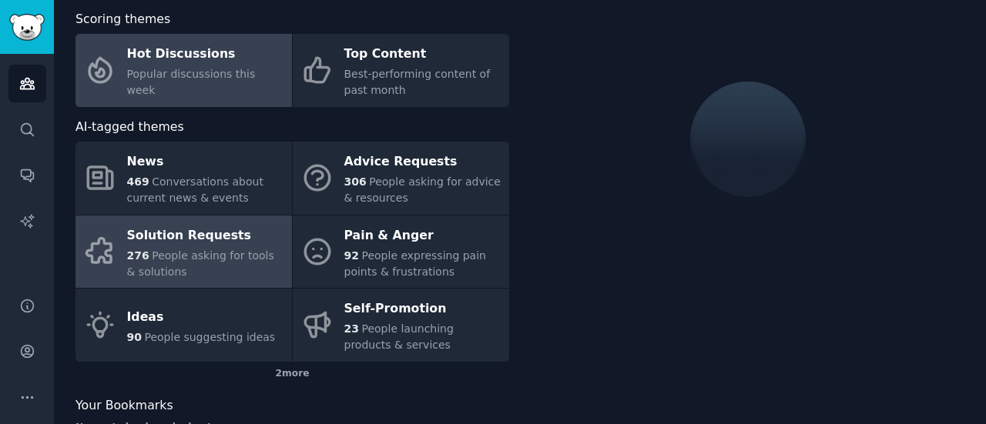
click at [169, 254] on span "People asking for tools & solutions" at bounding box center [200, 263] width 147 height 28
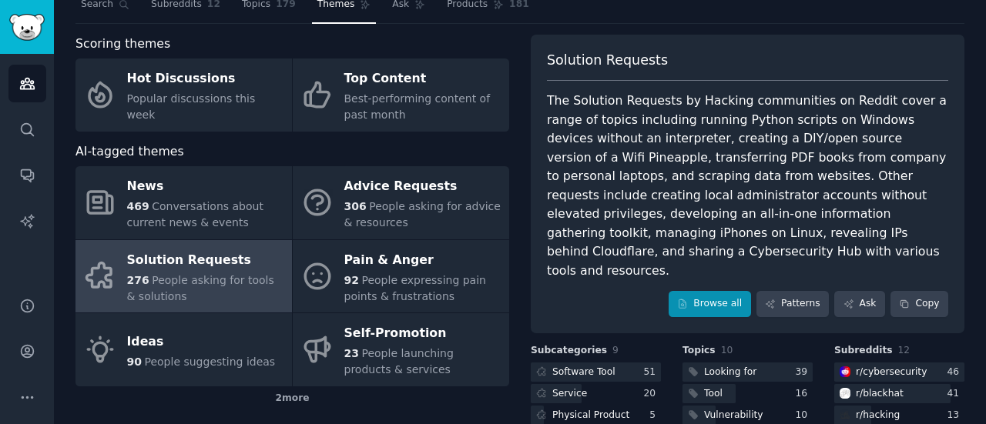
scroll to position [77, 0]
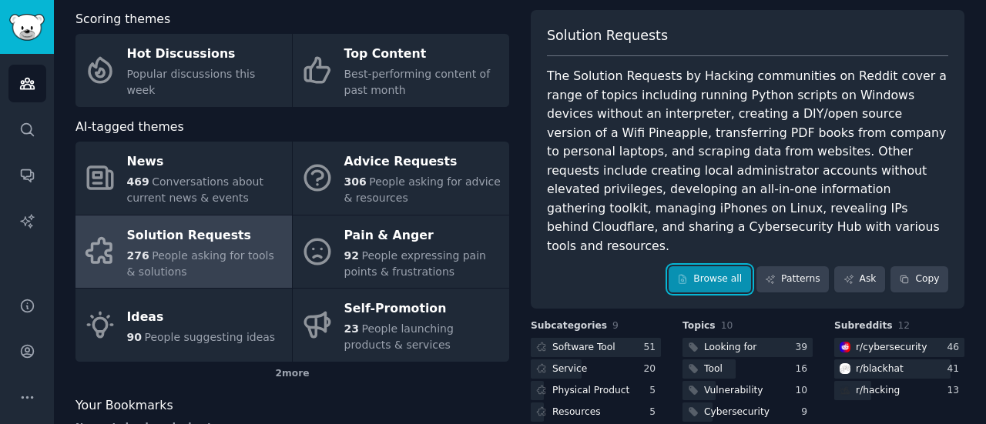
click at [737, 266] on link "Browse all" at bounding box center [709, 279] width 82 height 26
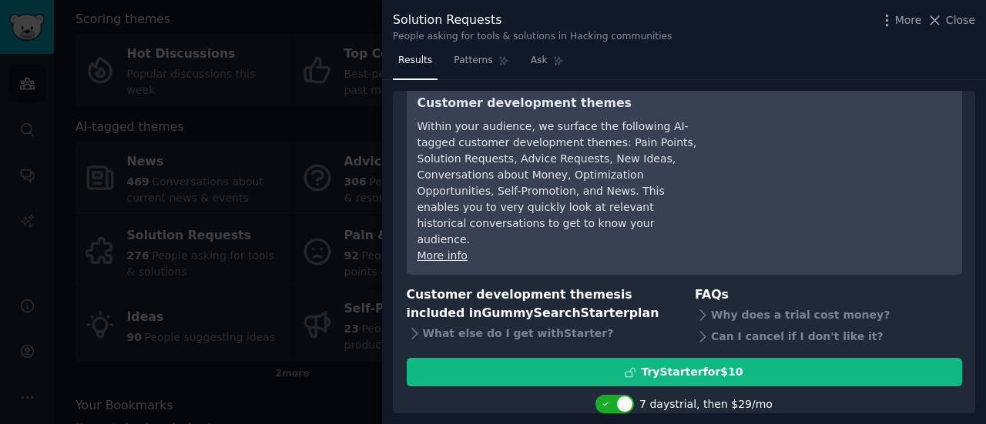
scroll to position [72, 0]
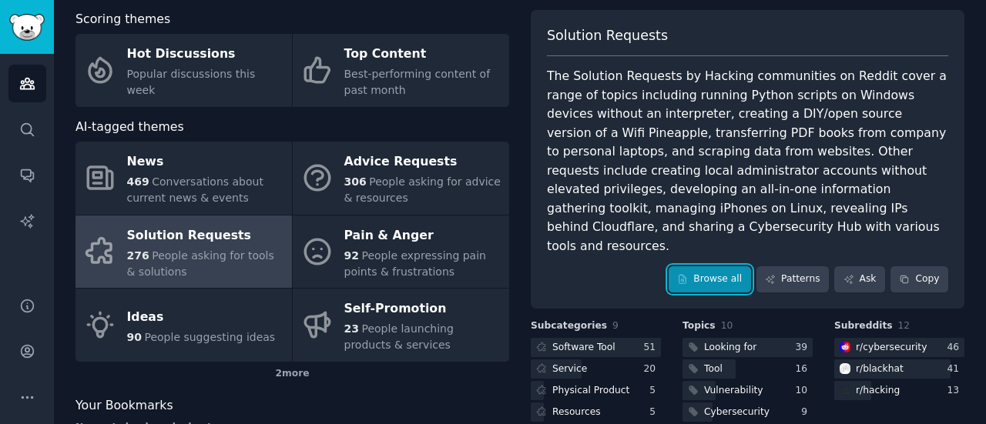
click at [716, 268] on link "Browse all" at bounding box center [709, 279] width 82 height 26
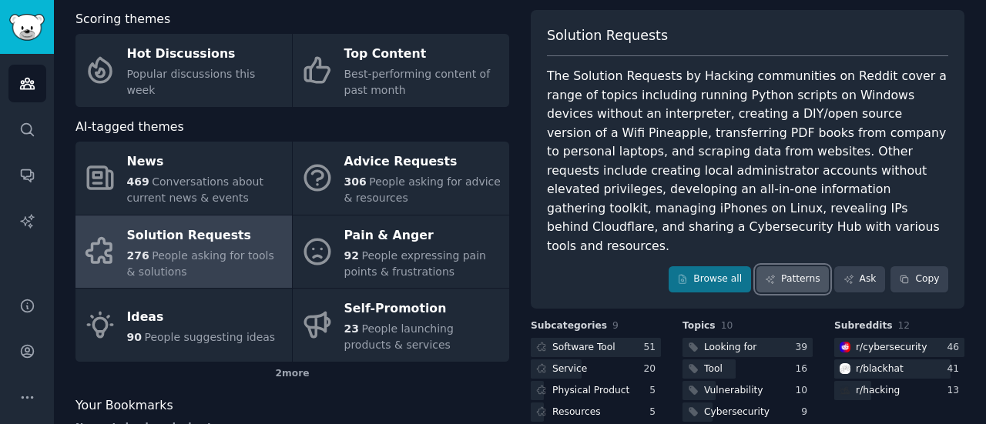
click at [788, 266] on link "Patterns" at bounding box center [792, 279] width 72 height 26
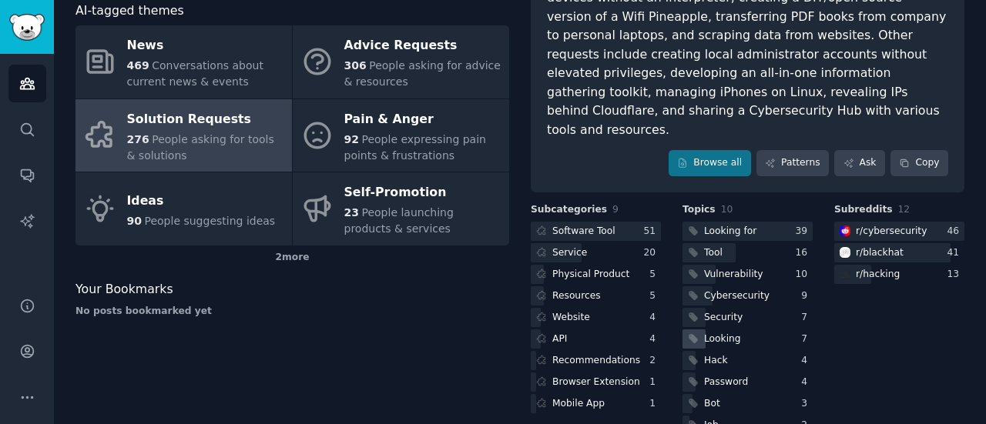
scroll to position [207, 0]
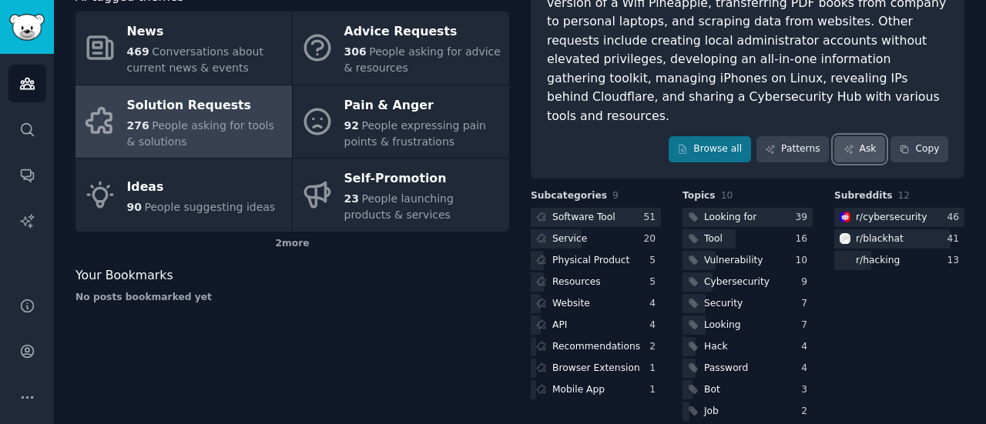
click at [879, 136] on link "Ask" at bounding box center [859, 149] width 51 height 26
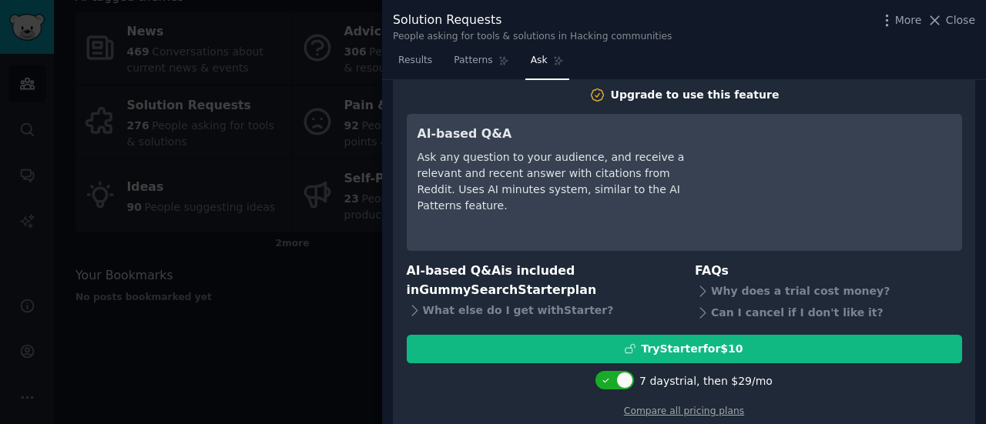
scroll to position [34, 0]
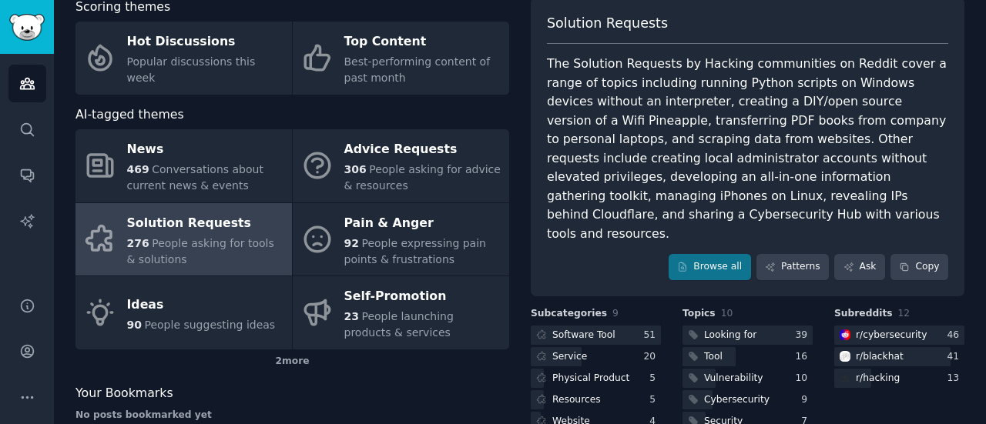
scroll to position [207, 0]
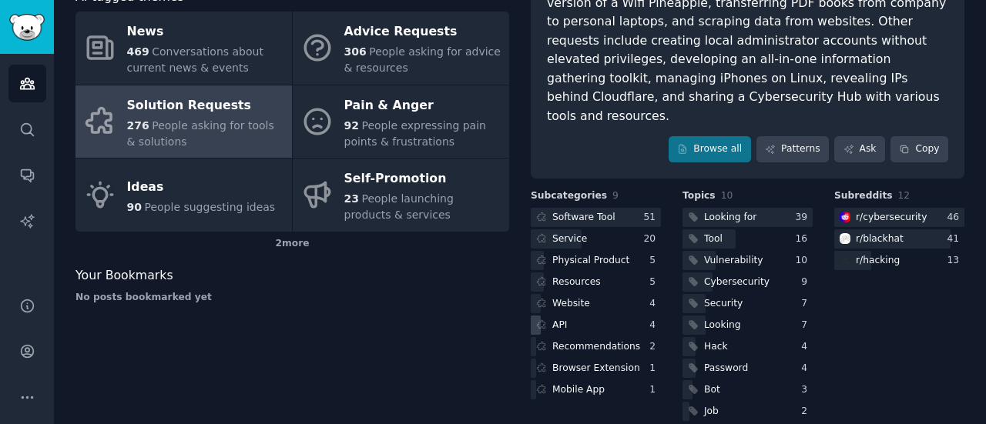
click at [577, 316] on div "API" at bounding box center [596, 325] width 130 height 19
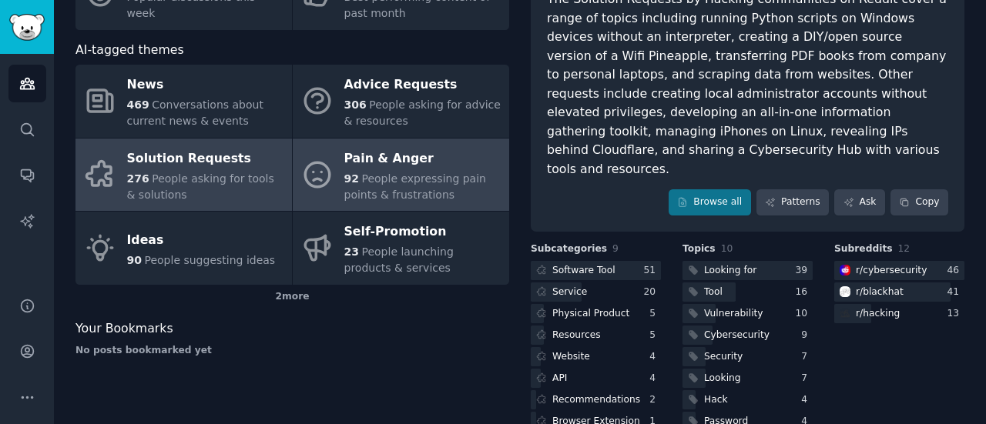
scroll to position [130, 0]
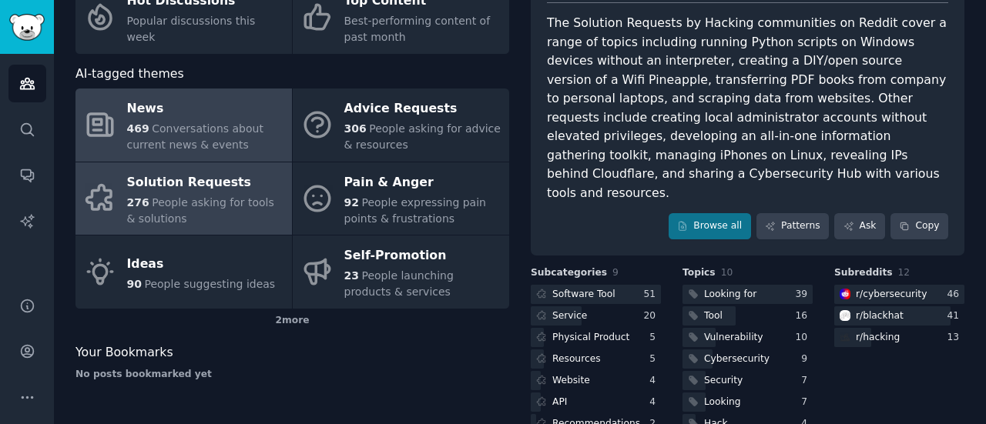
click at [109, 132] on icon at bounding box center [100, 125] width 32 height 32
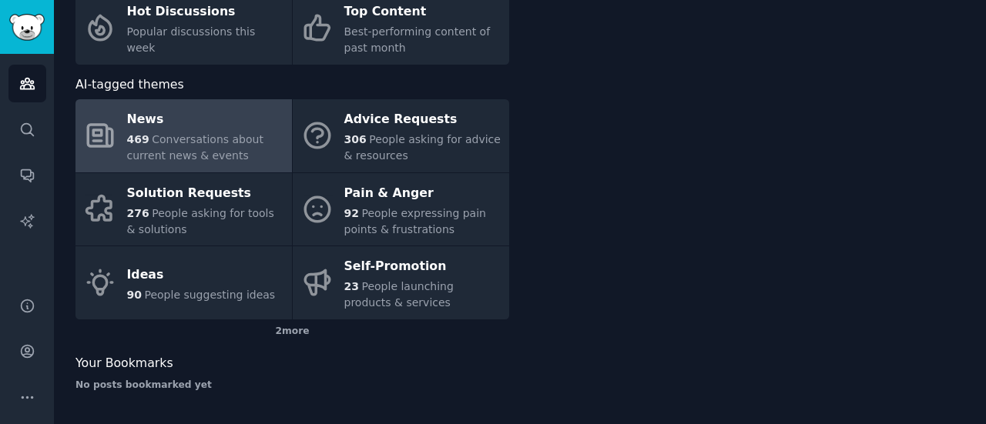
scroll to position [119, 0]
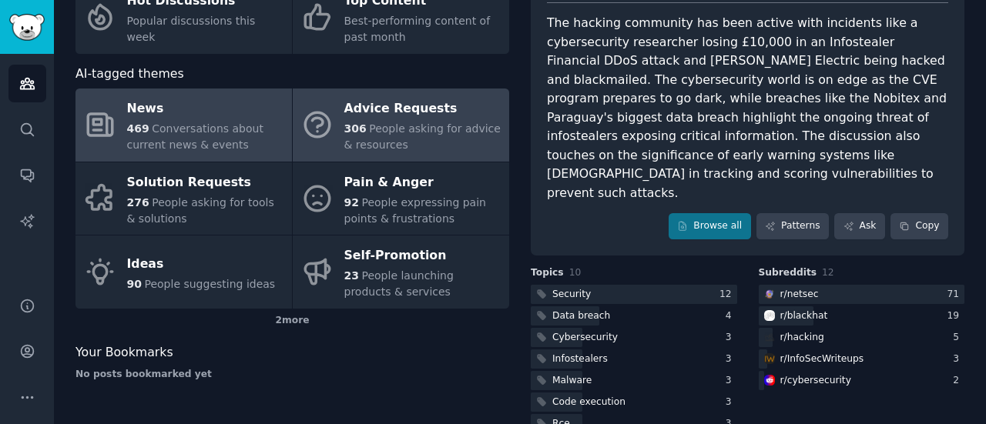
click at [396, 139] on div "306 People asking for advice & resources" at bounding box center [422, 137] width 157 height 32
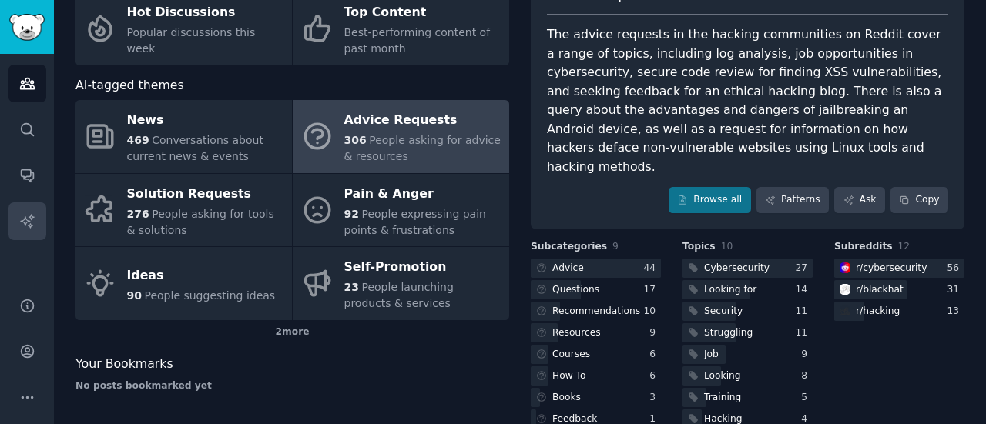
scroll to position [130, 0]
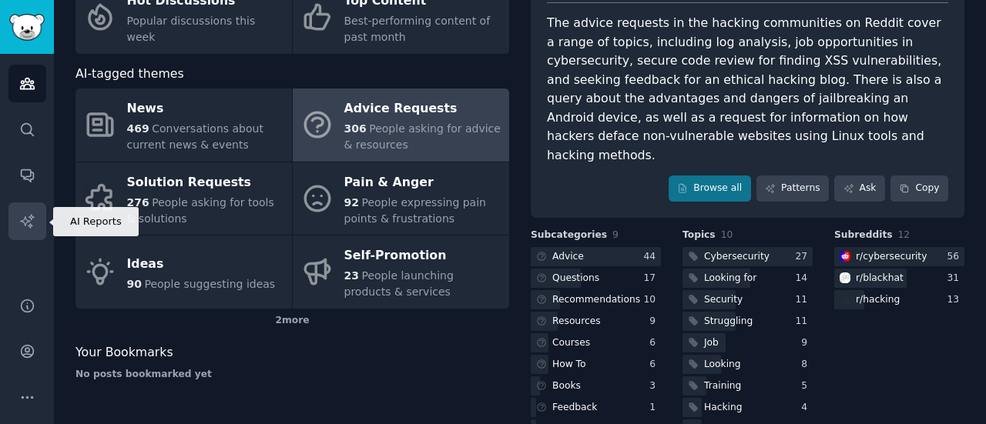
click at [29, 212] on link "AI Reports" at bounding box center [27, 222] width 38 height 38
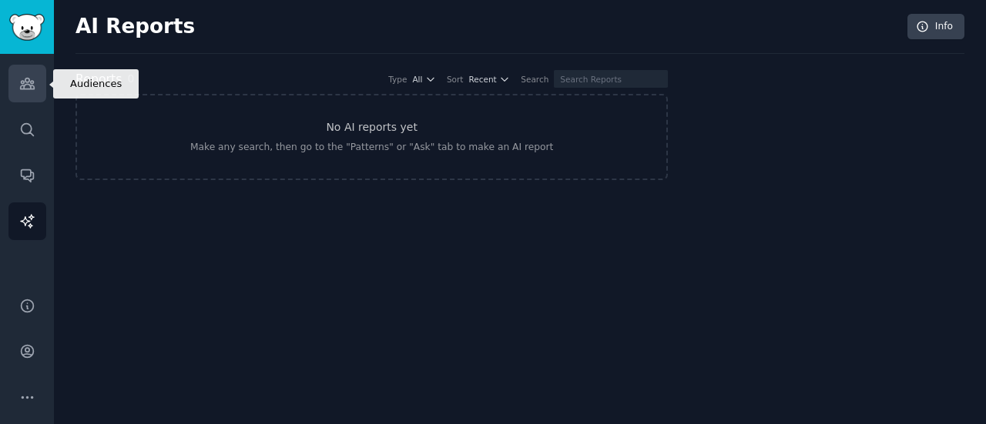
click at [25, 95] on link "Audiences" at bounding box center [27, 84] width 38 height 38
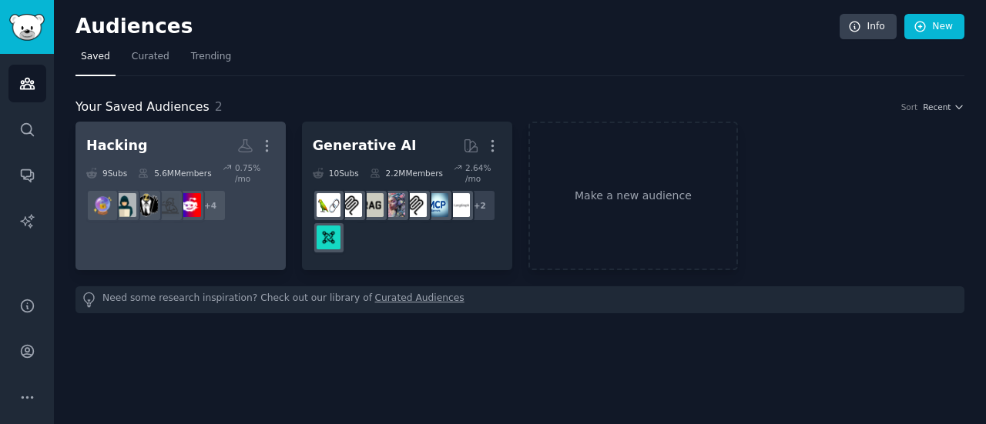
click at [219, 153] on h2 "Hacking More" at bounding box center [180, 145] width 189 height 27
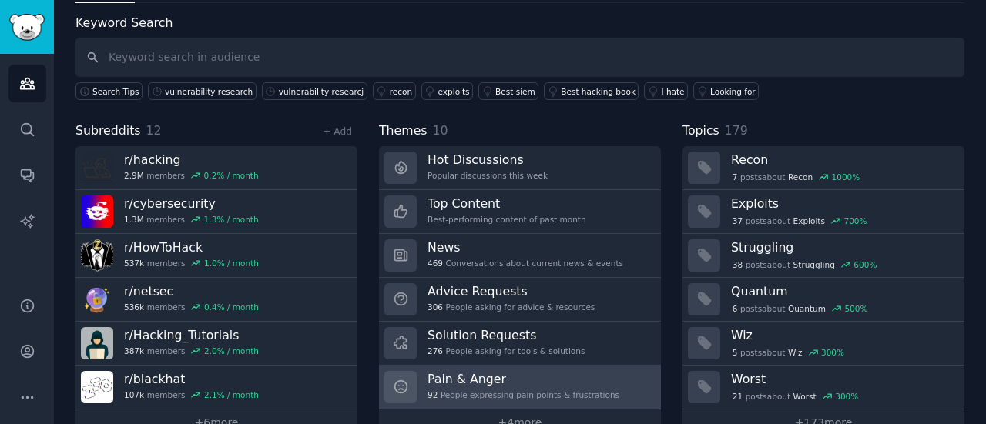
scroll to position [103, 0]
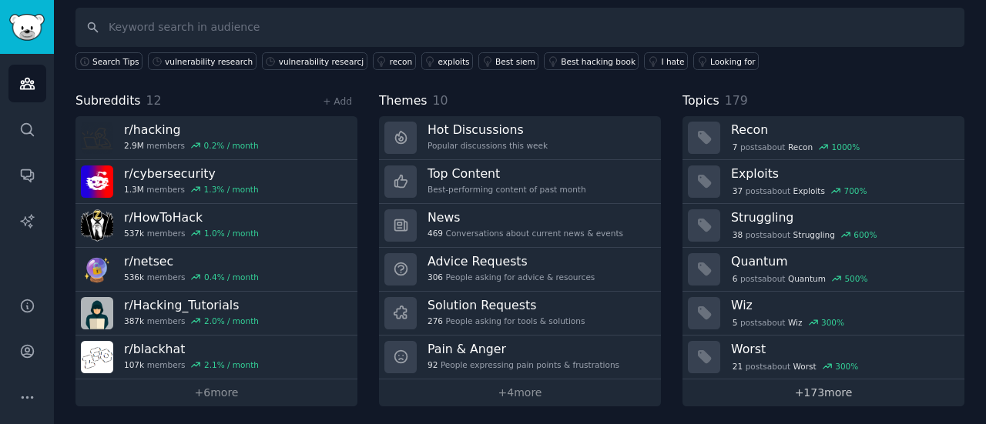
click at [814, 389] on link "+ 173 more" at bounding box center [823, 393] width 282 height 27
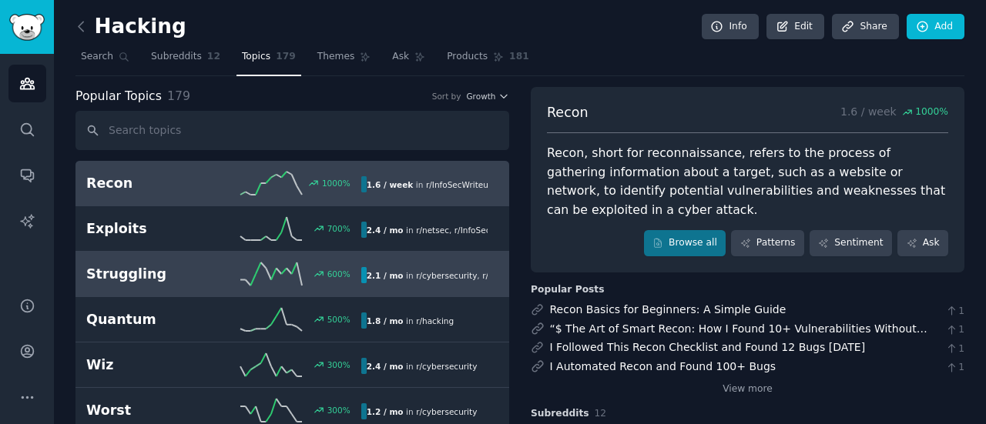
click at [193, 278] on h2 "Struggling" at bounding box center [154, 274] width 137 height 19
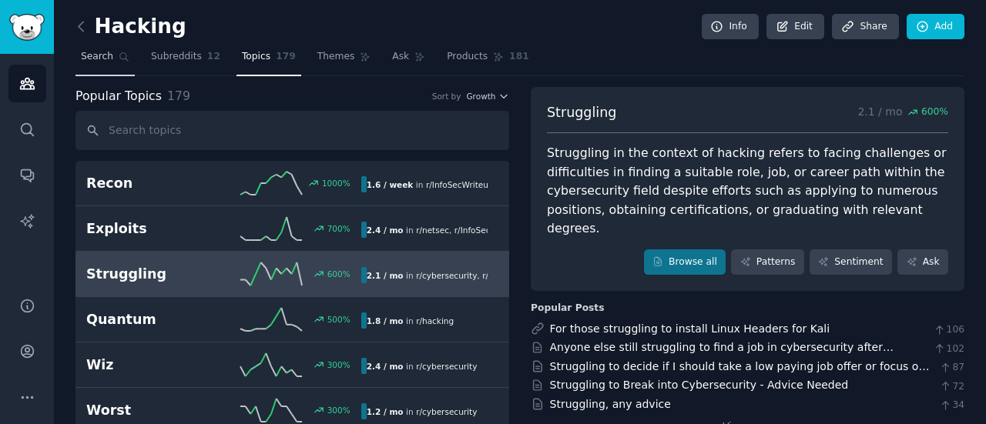
click at [92, 53] on span "Search" at bounding box center [97, 57] width 32 height 14
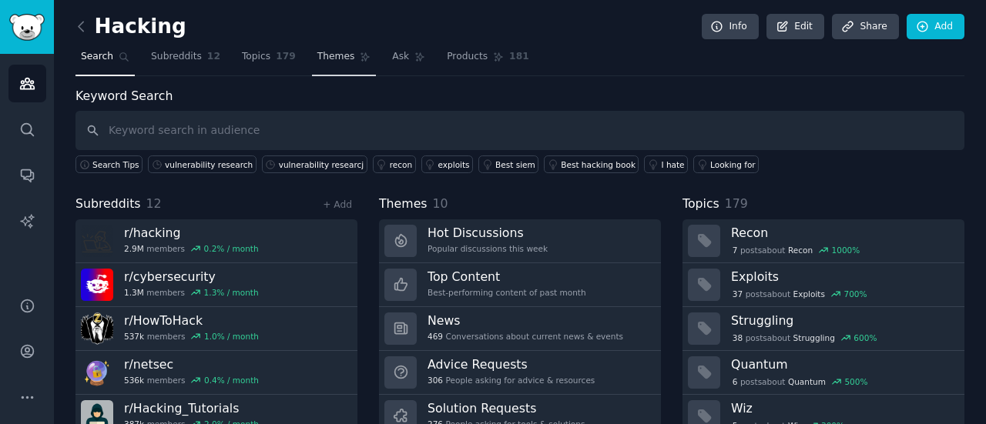
click at [317, 58] on span "Themes" at bounding box center [336, 57] width 38 height 14
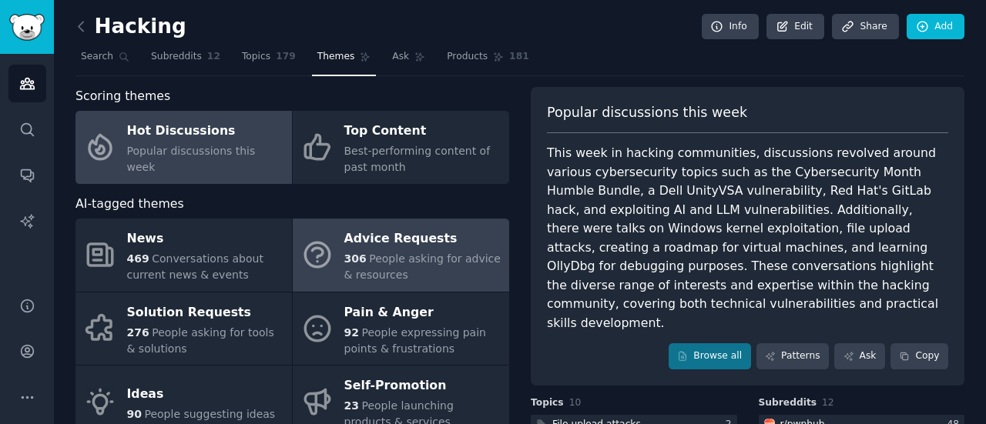
click at [366, 239] on div "Advice Requests" at bounding box center [422, 239] width 157 height 25
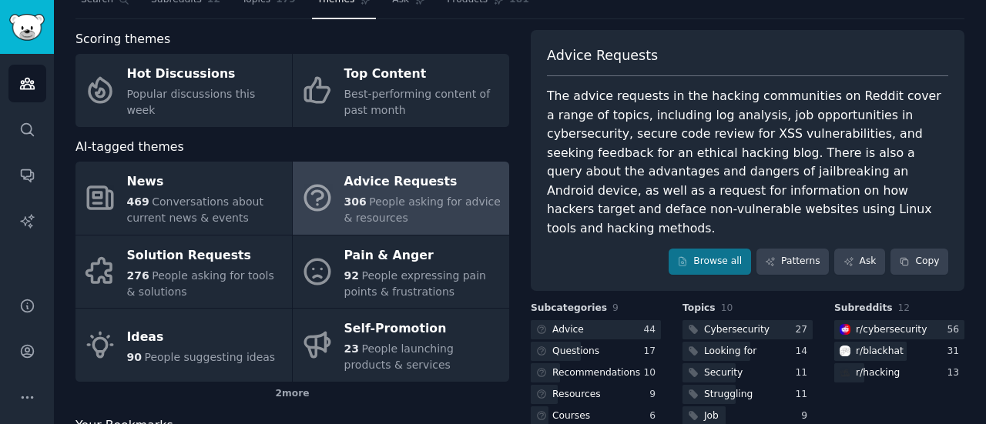
scroll to position [154, 0]
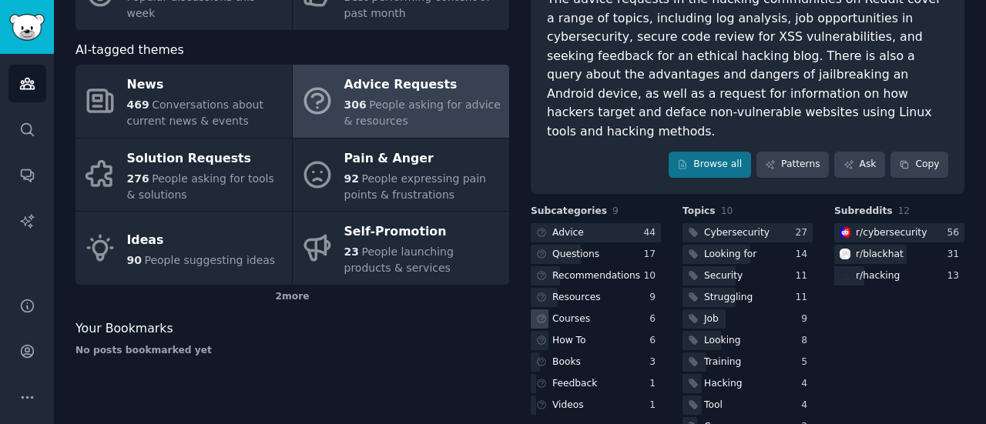
click at [554, 313] on div "Courses" at bounding box center [571, 320] width 38 height 14
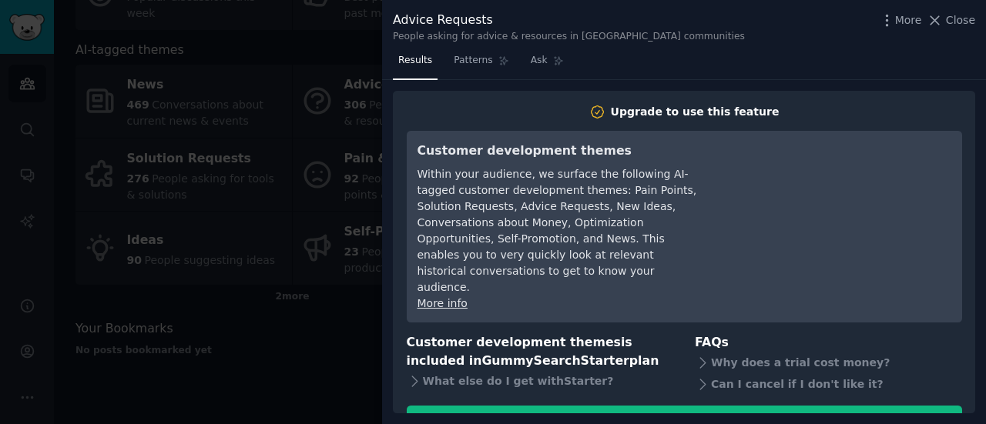
click at [320, 239] on div at bounding box center [493, 212] width 986 height 424
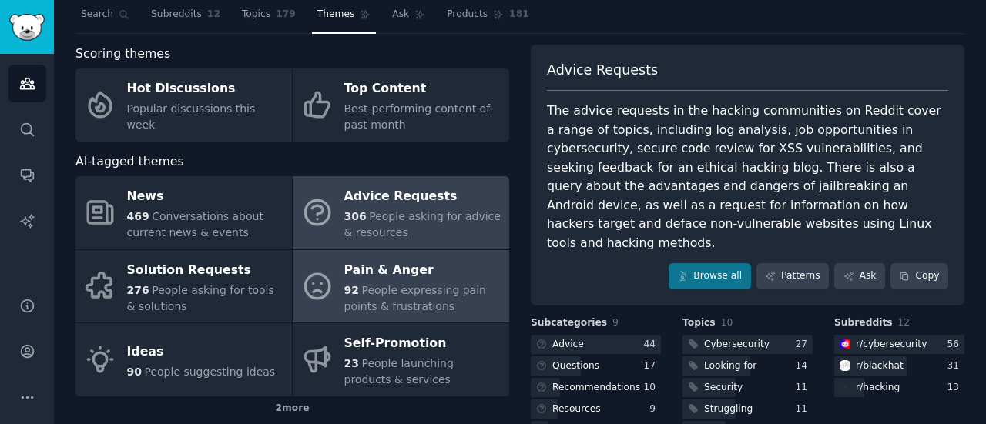
scroll to position [77, 0]
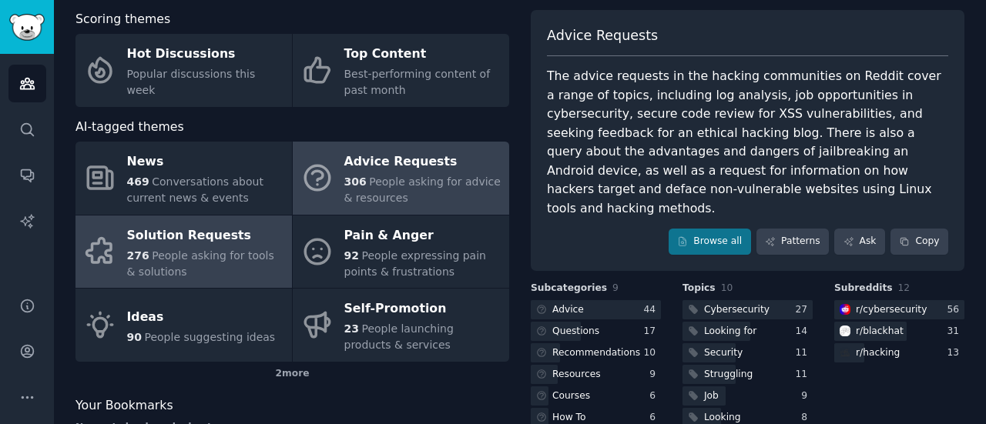
click at [136, 255] on span "276" at bounding box center [138, 255] width 22 height 12
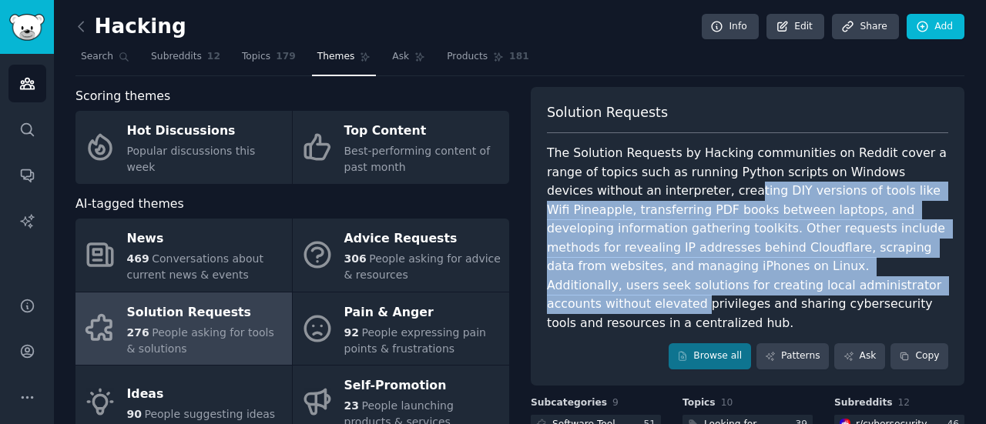
drag, startPoint x: 629, startPoint y: 181, endPoint x: 636, endPoint y: 287, distance: 106.5
click at [637, 287] on div "The Solution Requests by Hacking communities on Reddit cover a range of topics …" at bounding box center [747, 238] width 401 height 189
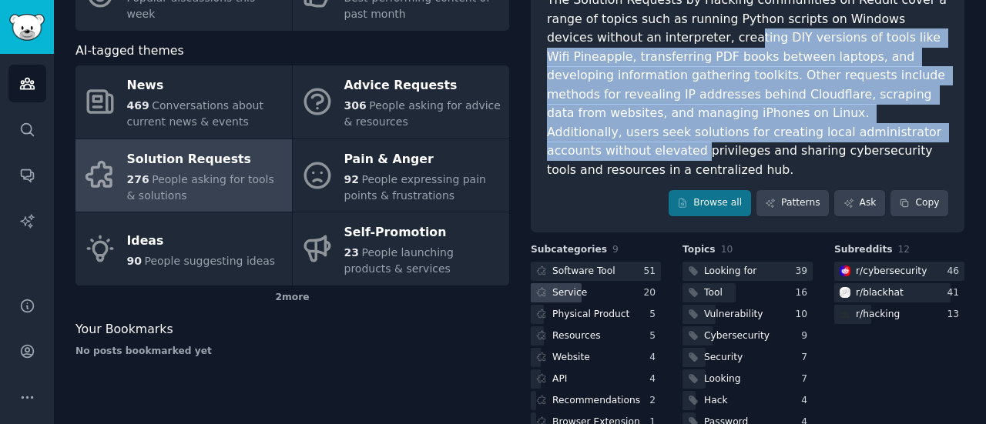
scroll to position [154, 0]
click at [724, 307] on div "Vulnerability" at bounding box center [733, 314] width 59 height 14
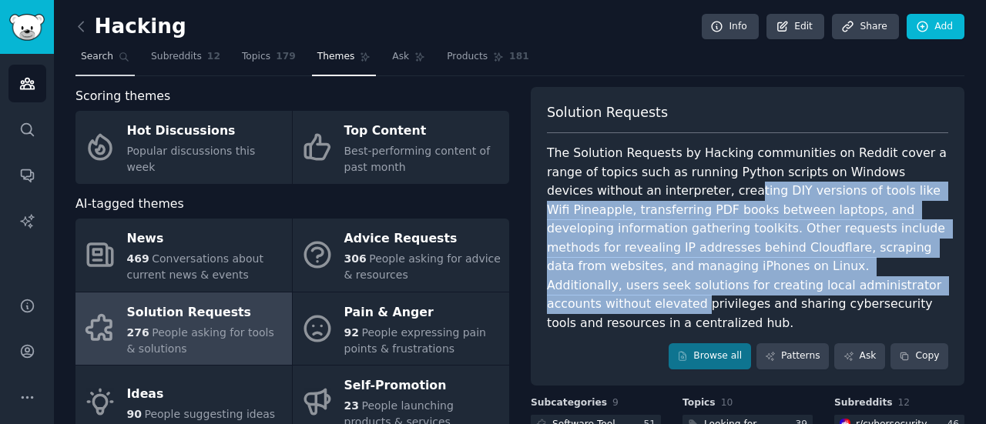
click at [80, 65] on link "Search" at bounding box center [104, 61] width 59 height 32
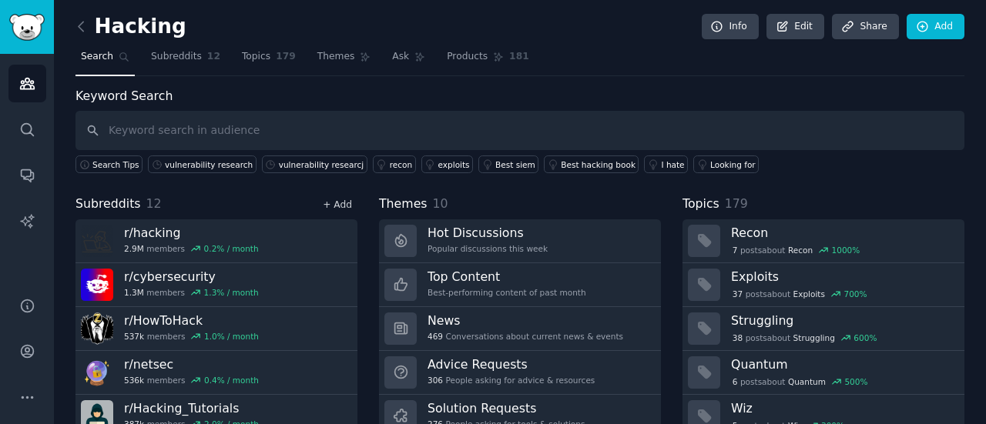
click at [333, 203] on link "+ Add" at bounding box center [337, 204] width 29 height 11
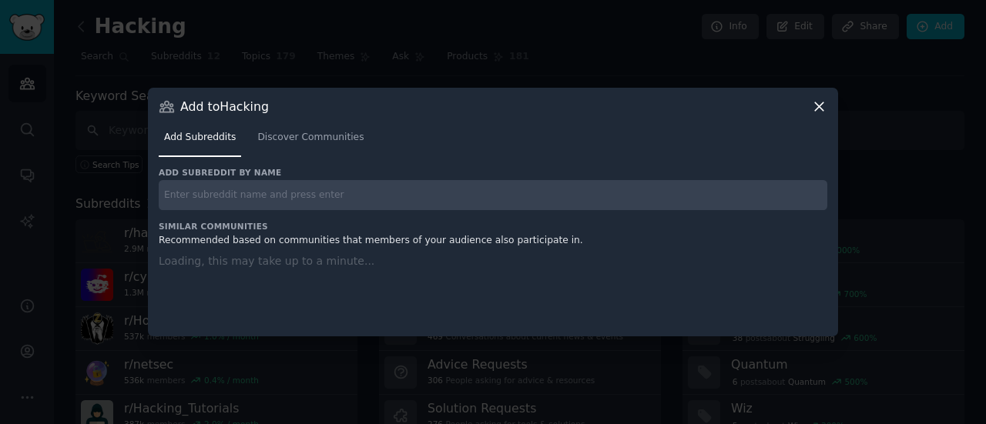
click at [457, 218] on div "Add subreddit by name Similar Communities Recommended based on communities that…" at bounding box center [493, 242] width 668 height 151
drag, startPoint x: 462, startPoint y: 203, endPoint x: 465, endPoint y: 193, distance: 9.7
click at [463, 201] on input "text" at bounding box center [493, 195] width 668 height 30
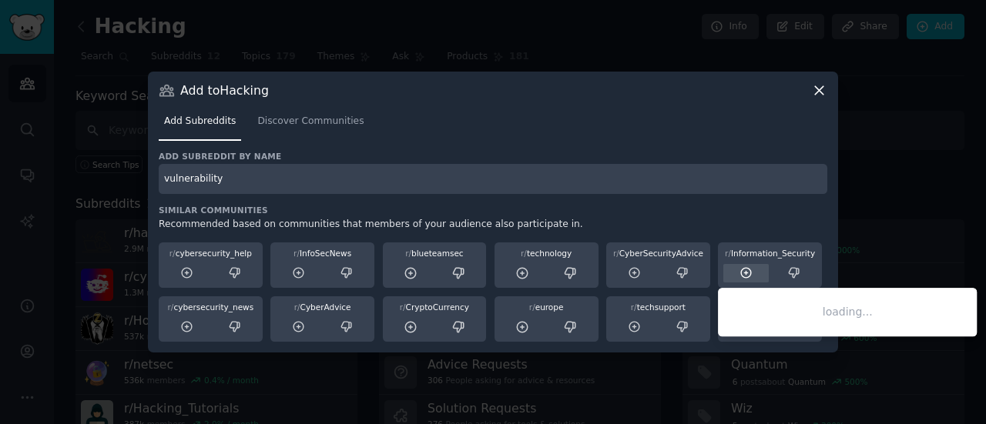
click at [749, 273] on icon at bounding box center [746, 273] width 14 height 14
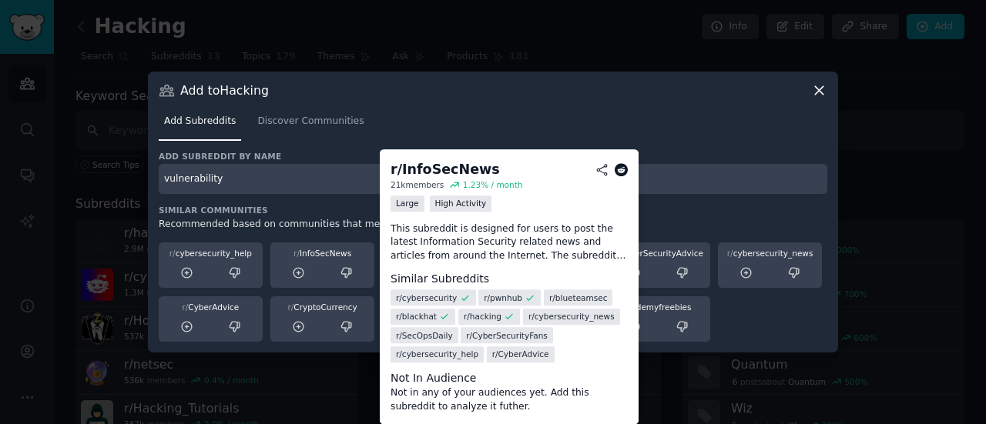
drag, startPoint x: 297, startPoint y: 276, endPoint x: 285, endPoint y: 277, distance: 12.3
click at [297, 276] on icon at bounding box center [299, 273] width 14 height 14
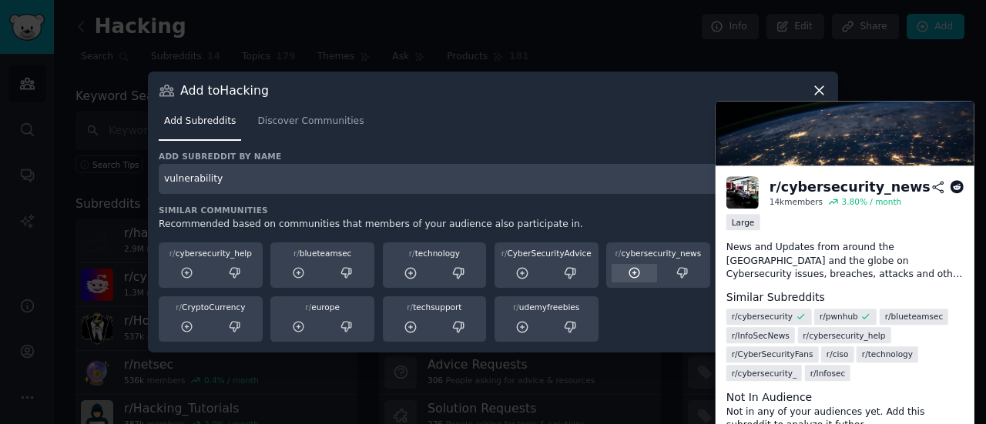
drag, startPoint x: 620, startPoint y: 269, endPoint x: 599, endPoint y: 273, distance: 21.0
click at [620, 270] on div at bounding box center [633, 273] width 45 height 19
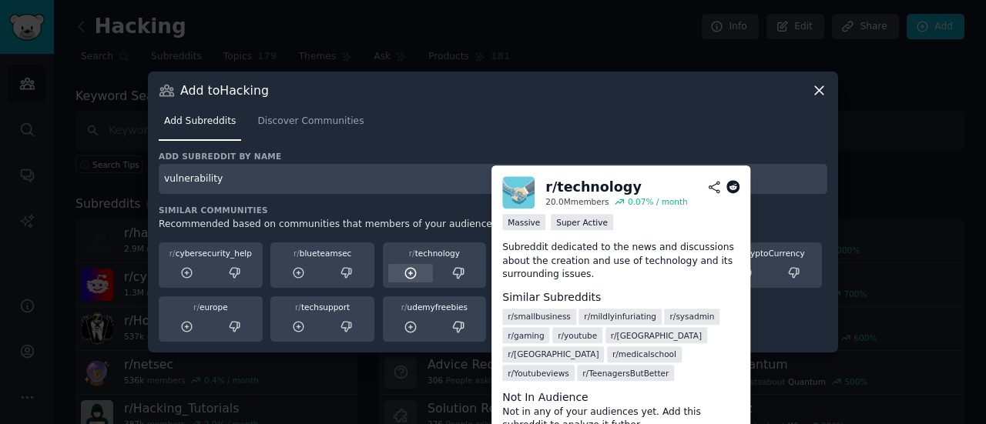
click at [397, 277] on div at bounding box center [410, 273] width 45 height 19
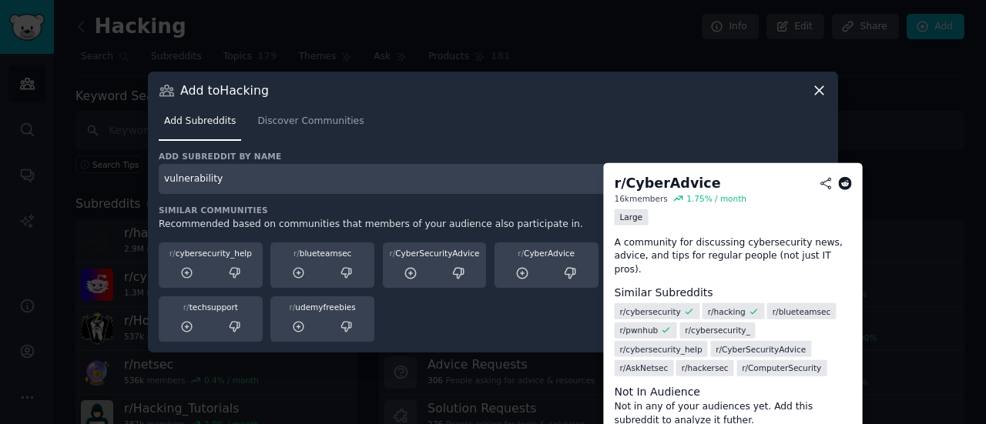
drag, startPoint x: 522, startPoint y: 273, endPoint x: 539, endPoint y: 273, distance: 16.9
click at [527, 273] on icon at bounding box center [522, 273] width 10 height 10
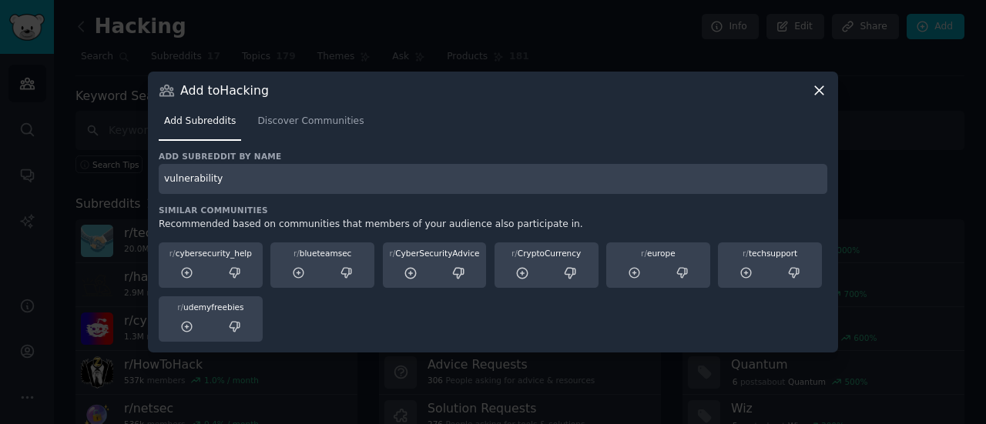
drag, startPoint x: 238, startPoint y: 185, endPoint x: 132, endPoint y: 189, distance: 106.3
click at [132, 189] on div "​ Add to Hacking Add Subreddits Discover Communities Add subreddit by name vuln…" at bounding box center [492, 212] width 975 height 424
type input "hacker"
click at [356, 163] on div "Add subreddit by name hacker" at bounding box center [493, 172] width 668 height 43
click at [359, 184] on input "hacker" at bounding box center [493, 179] width 668 height 30
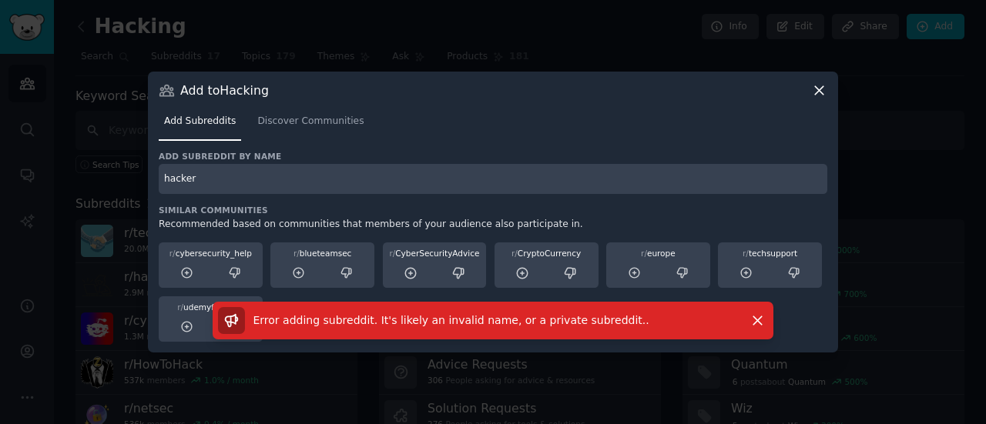
click at [252, 167] on input "hacker" at bounding box center [493, 179] width 668 height 30
drag, startPoint x: 248, startPoint y: 176, endPoint x: 0, endPoint y: 126, distance: 252.8
click at [5, 126] on div "​ Add to Hacking Add Subreddits Discover Communities Add subreddit by name hack…" at bounding box center [492, 212] width 975 height 424
click at [271, 169] on input "hacker" at bounding box center [493, 179] width 668 height 30
type input "hacking"
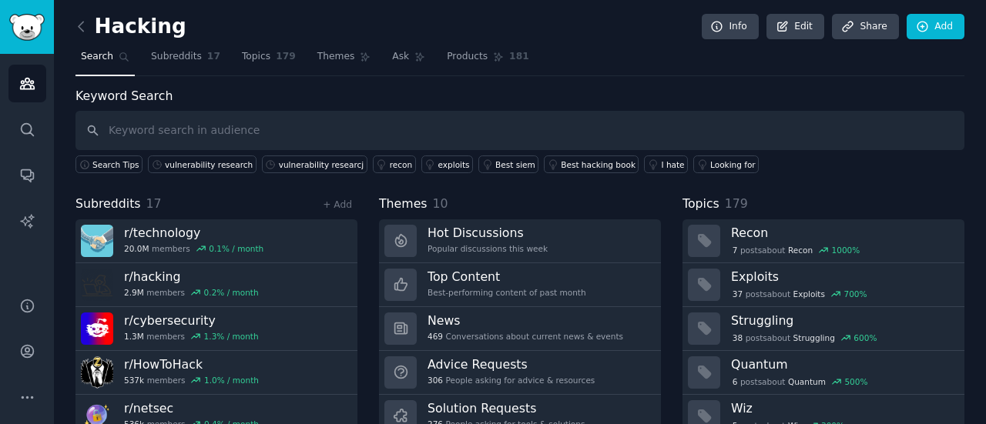
click at [197, 153] on div "Search Tips vulnerability research vulnerability researcj recon exploits Best s…" at bounding box center [519, 161] width 889 height 23
click at [200, 159] on div "vulnerability research" at bounding box center [209, 164] width 88 height 11
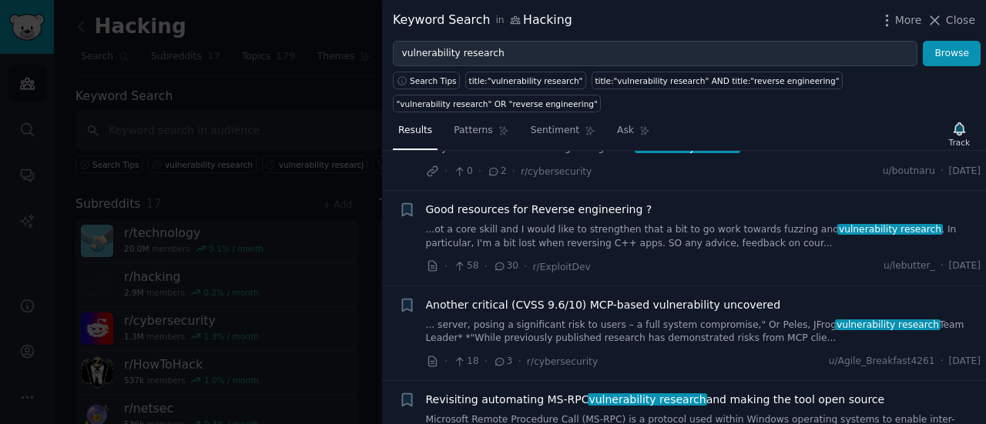
scroll to position [924, 0]
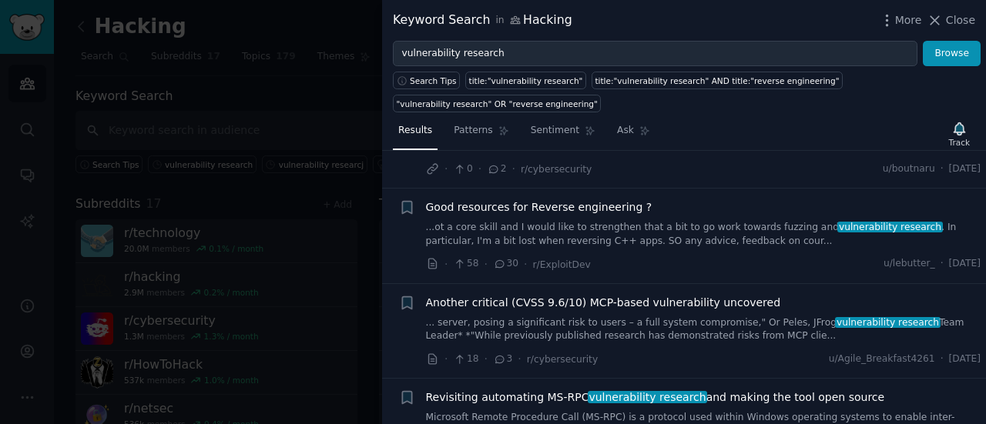
click at [213, 251] on div at bounding box center [493, 212] width 986 height 424
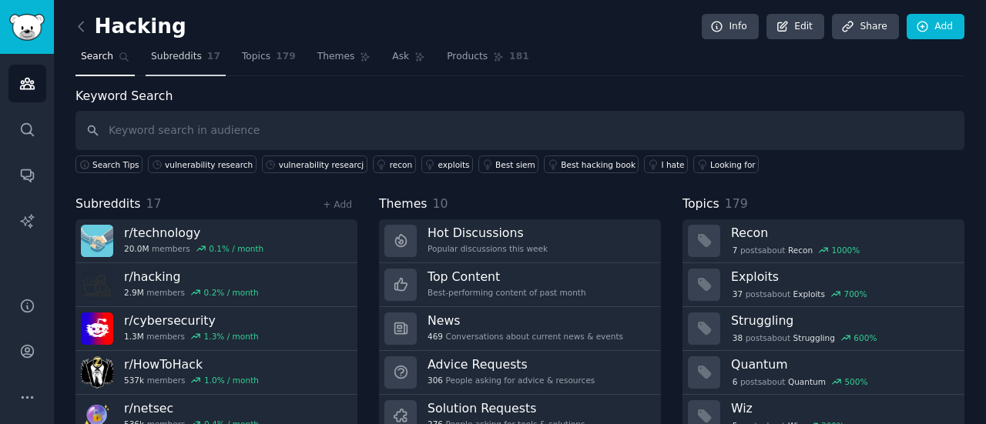
click at [185, 56] on span "Subreddits" at bounding box center [176, 57] width 51 height 14
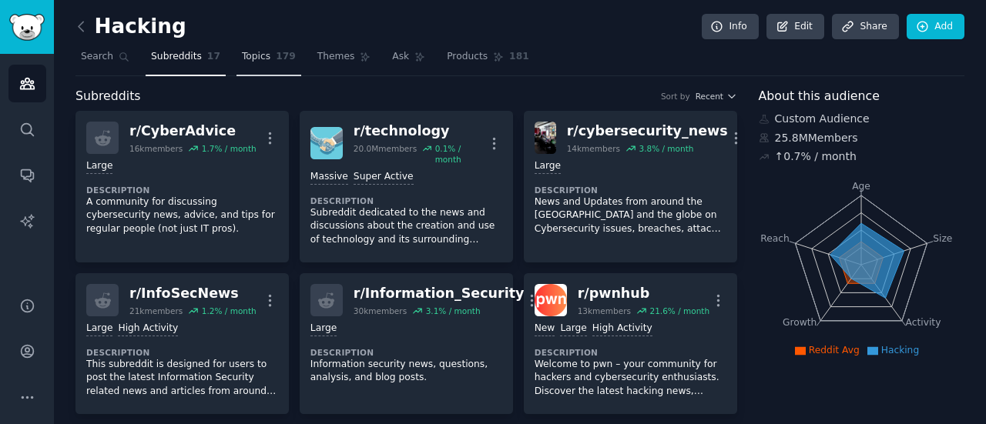
click at [256, 56] on span "Topics" at bounding box center [256, 57] width 28 height 14
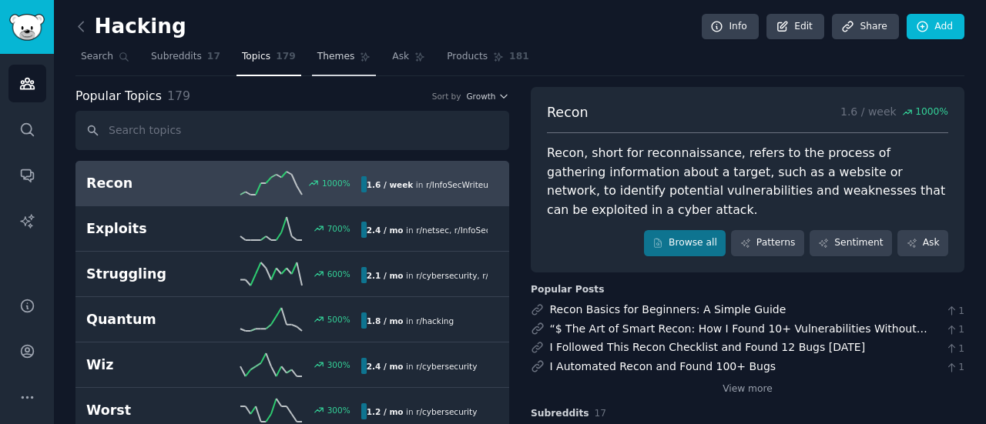
click at [330, 49] on link "Themes" at bounding box center [344, 61] width 65 height 32
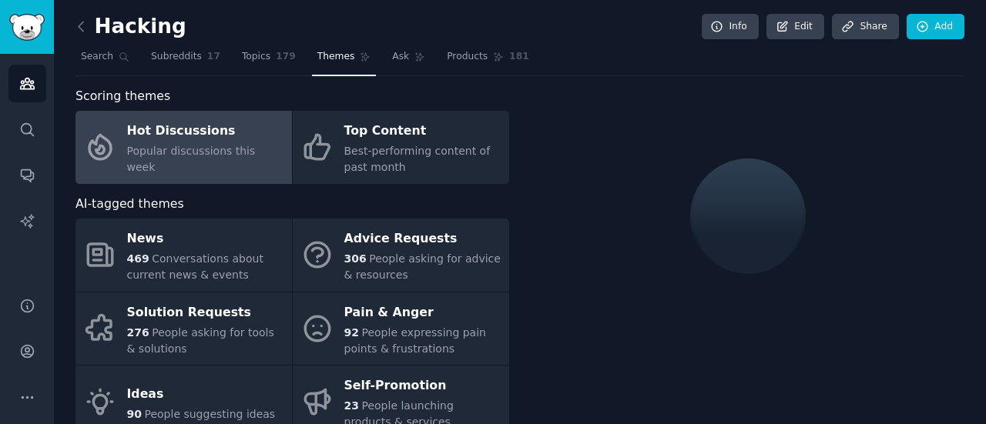
click at [155, 151] on span "Popular discussions this week" at bounding box center [191, 159] width 129 height 28
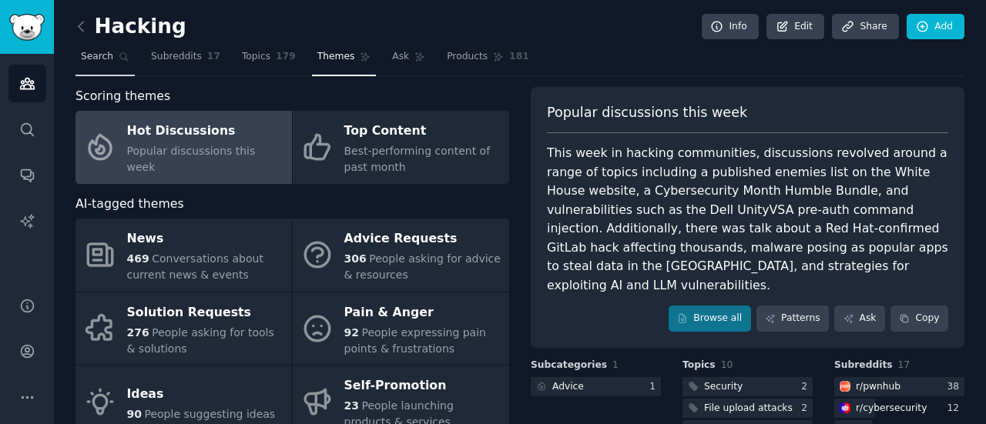
click at [87, 61] on span "Search" at bounding box center [97, 57] width 32 height 14
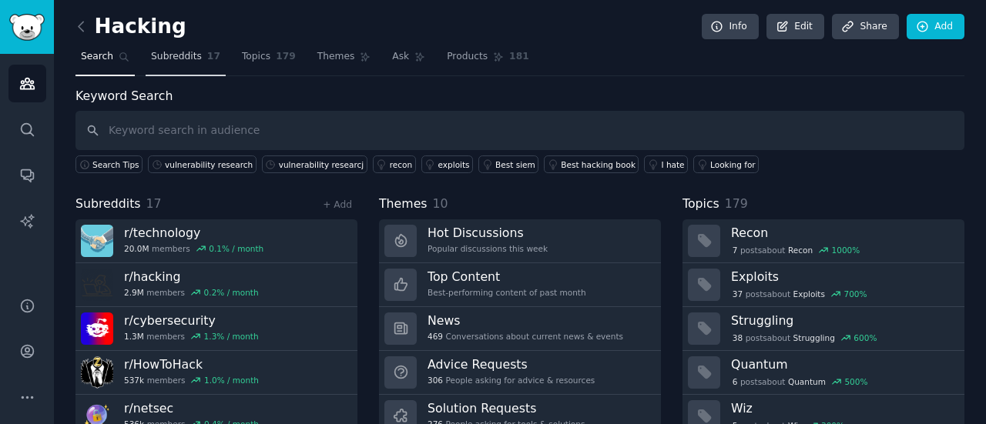
click at [165, 61] on span "Subreddits" at bounding box center [176, 57] width 51 height 14
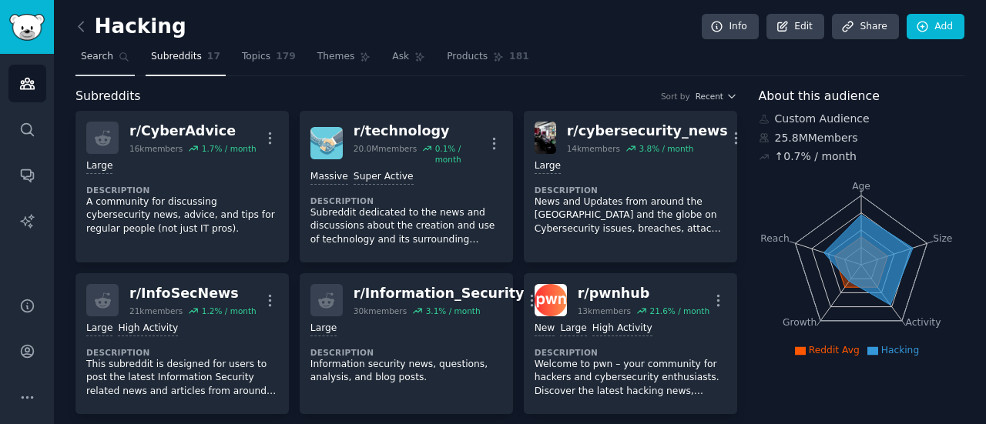
click at [110, 73] on link "Search" at bounding box center [104, 61] width 59 height 32
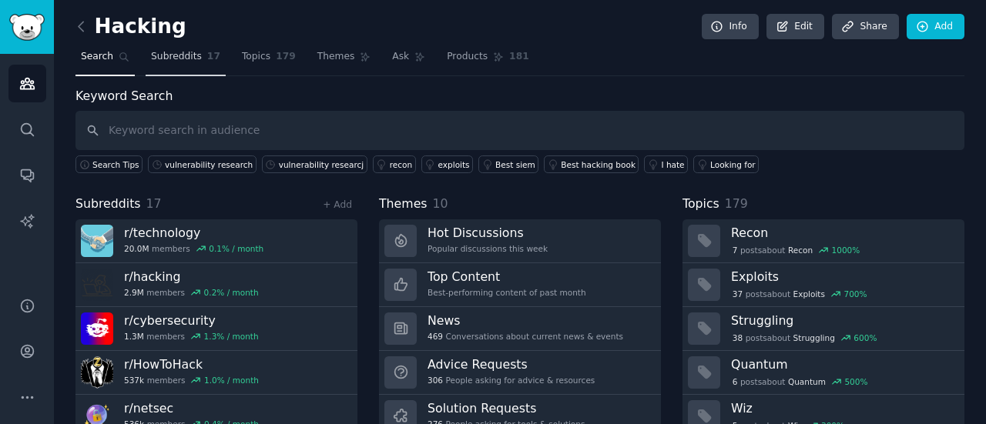
click at [162, 56] on span "Subreddits" at bounding box center [176, 57] width 51 height 14
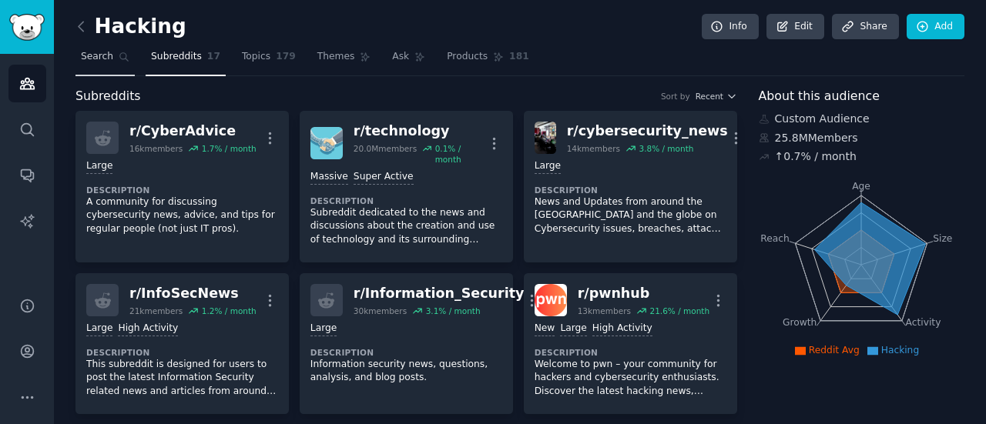
click at [103, 72] on link "Search" at bounding box center [104, 61] width 59 height 32
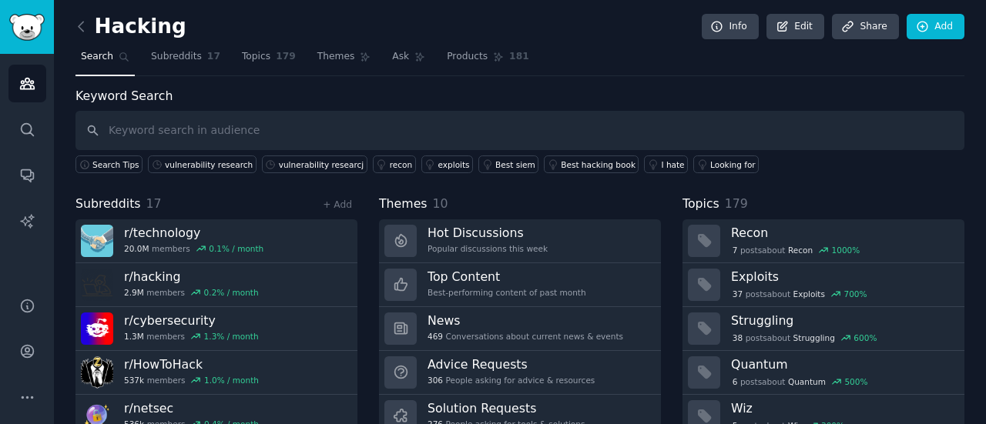
click at [333, 196] on div "+ Add" at bounding box center [337, 204] width 40 height 16
click at [346, 212] on div "Subreddits 17 + Add r/ technology 20.0M members 0.1 % / month r/ hacking 2.9M m…" at bounding box center [216, 352] width 282 height 315
click at [346, 199] on link "+ Add" at bounding box center [337, 204] width 29 height 11
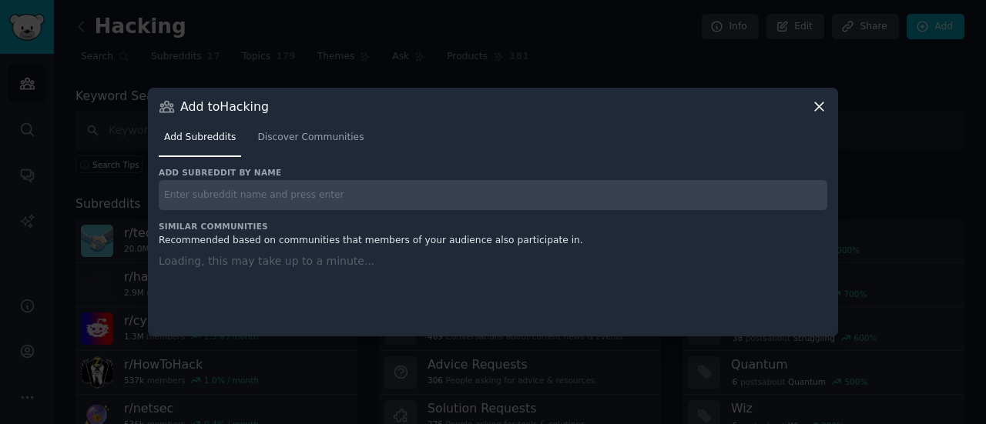
type input "n"
click at [350, 196] on input "n" at bounding box center [493, 195] width 668 height 30
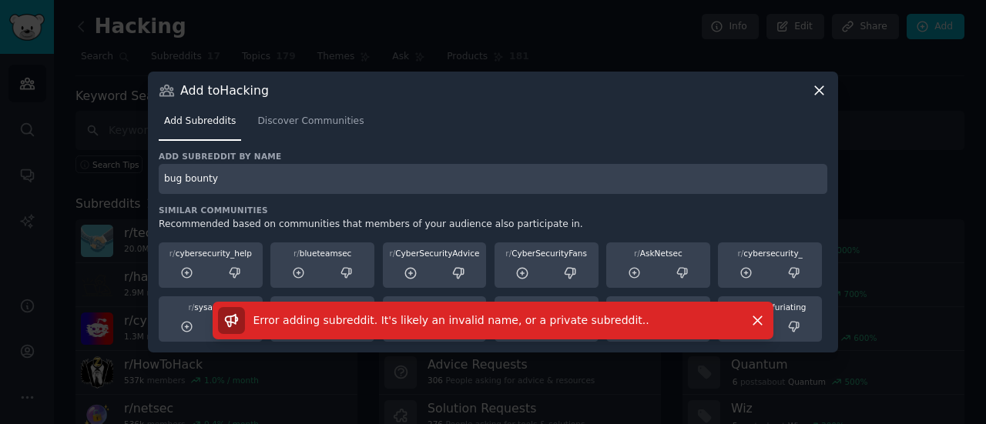
click at [277, 184] on input "bug bounty" at bounding box center [493, 179] width 668 height 30
type input "bug"
click at [285, 105] on div "Add Subreddits Discover Communities" at bounding box center [493, 125] width 668 height 52
click at [282, 131] on link "Discover Communities" at bounding box center [310, 125] width 117 height 32
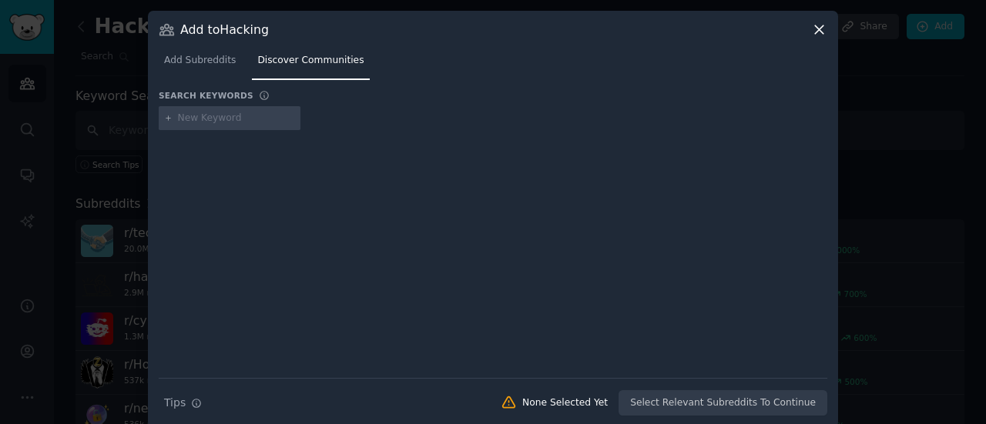
click at [227, 114] on input "text" at bounding box center [236, 119] width 117 height 14
type input "bug ounty"
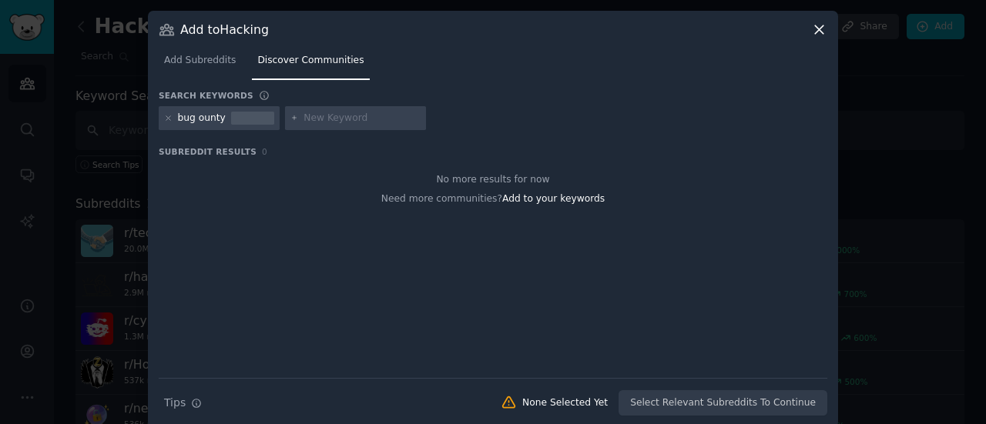
click at [161, 115] on div "bug ounty" at bounding box center [219, 118] width 121 height 25
click at [169, 122] on icon at bounding box center [168, 118] width 8 height 8
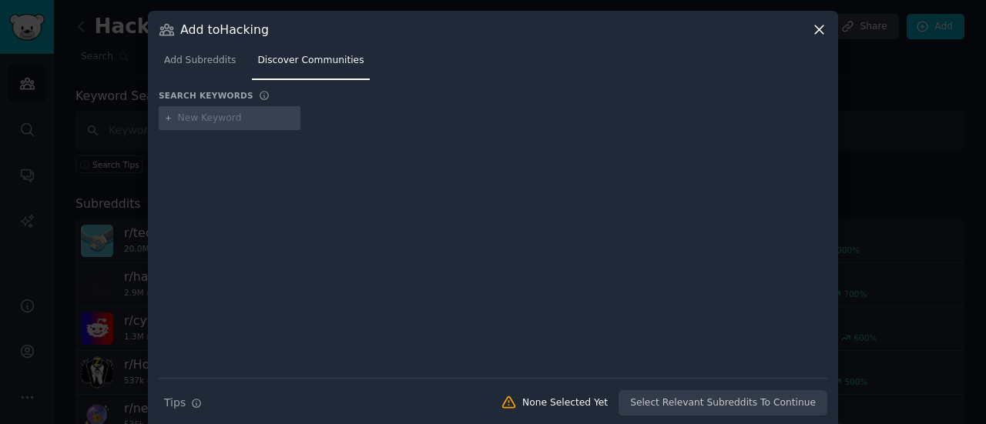
click at [202, 118] on input "text" at bounding box center [236, 119] width 117 height 14
type input "bug bounty"
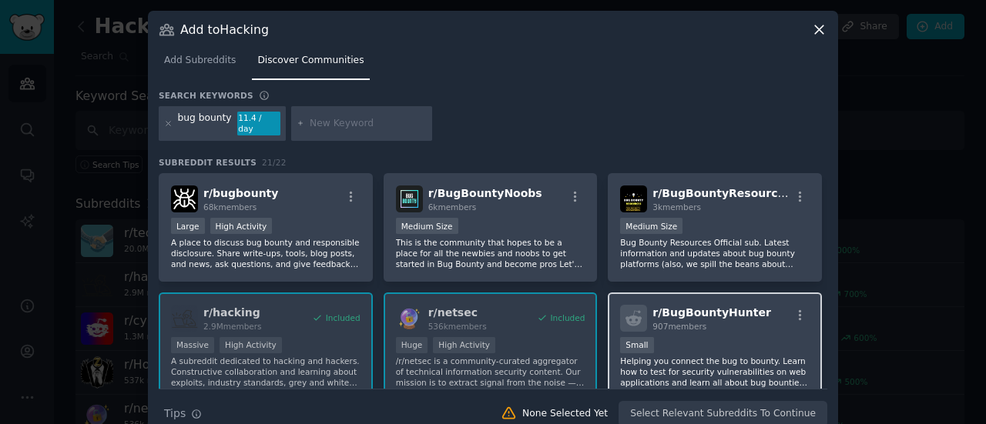
click at [702, 337] on div "Small" at bounding box center [714, 346] width 189 height 19
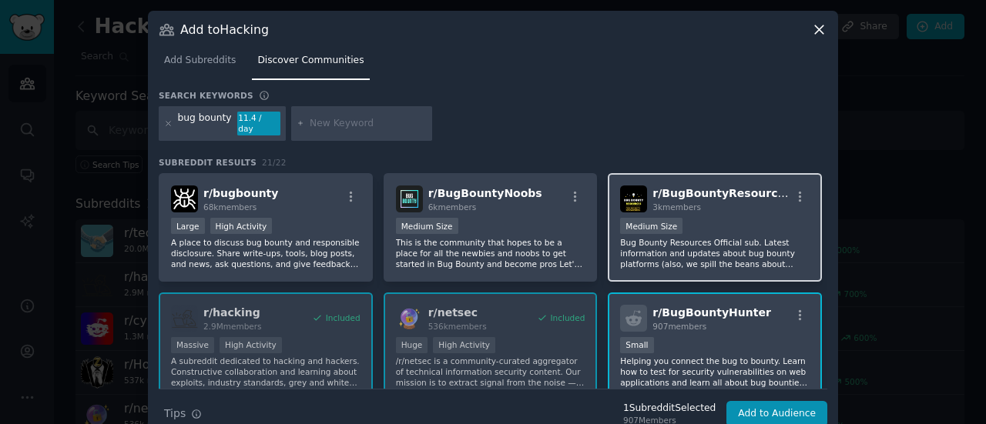
click at [705, 241] on p "Bug Bounty Resources Official sub. Latest information and updates about bug bou…" at bounding box center [714, 253] width 189 height 32
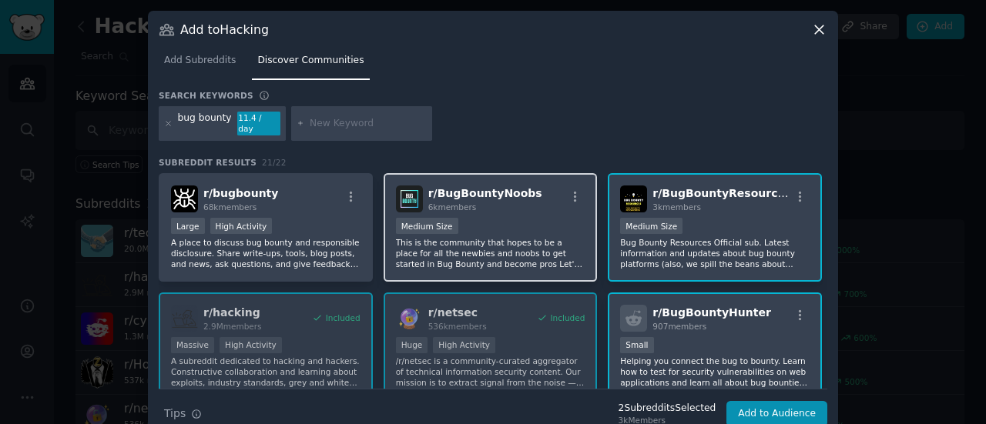
click at [520, 237] on p "This is the community that hopes to be a place for all the newbies and noobs to…" at bounding box center [490, 253] width 189 height 32
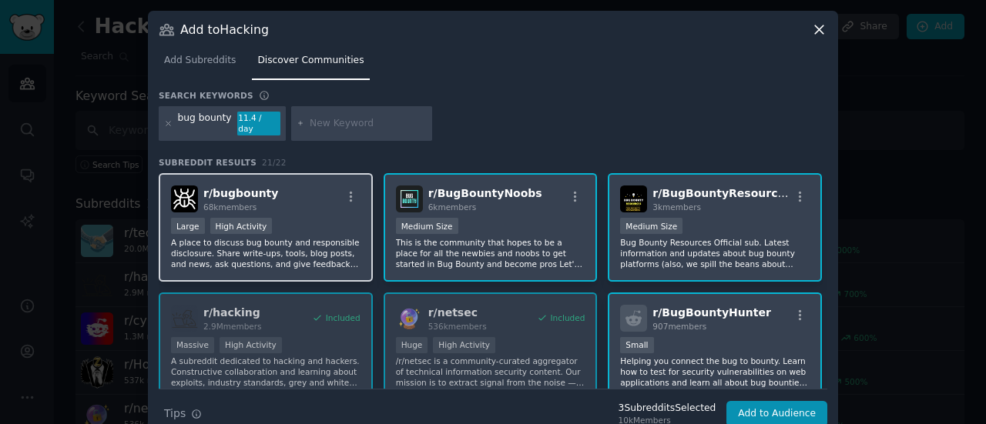
click at [237, 239] on p "A place to discuss bug bounty and responsible disclosure. Share write-ups, tool…" at bounding box center [265, 253] width 189 height 32
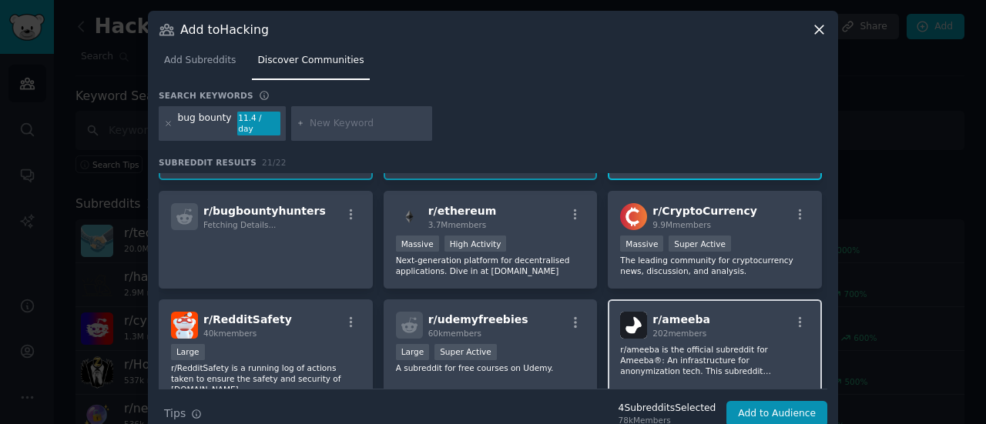
scroll to position [231, 0]
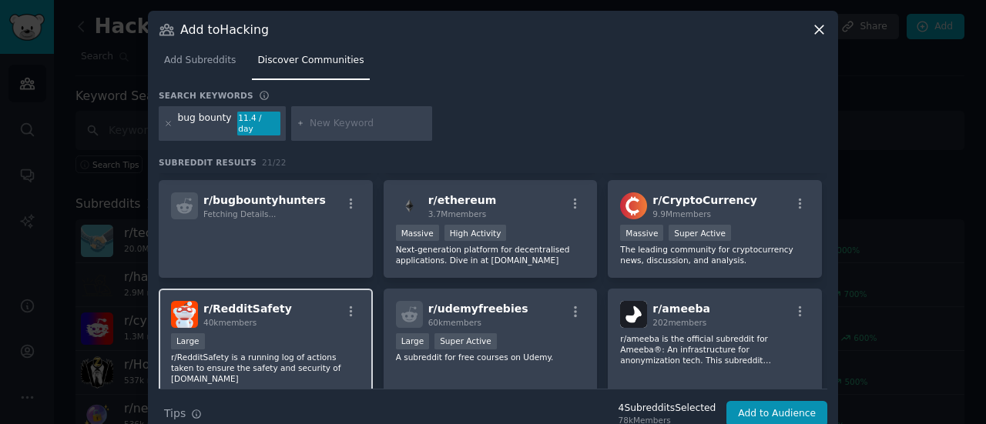
click at [285, 289] on div "r/ RedditSafety 40k members Large r/RedditSafety is a running log of actions ta…" at bounding box center [266, 343] width 214 height 109
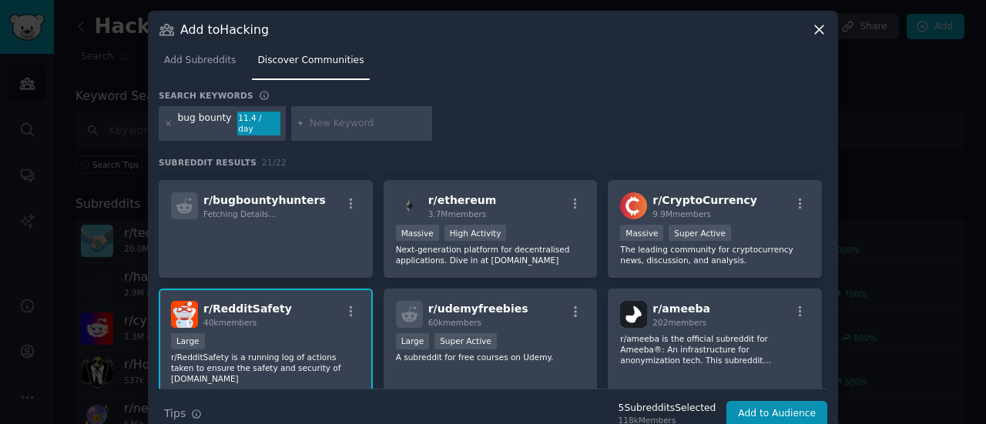
click at [286, 289] on div "r/ RedditSafety 40k members Large r/RedditSafety is a running log of actions ta…" at bounding box center [266, 343] width 214 height 109
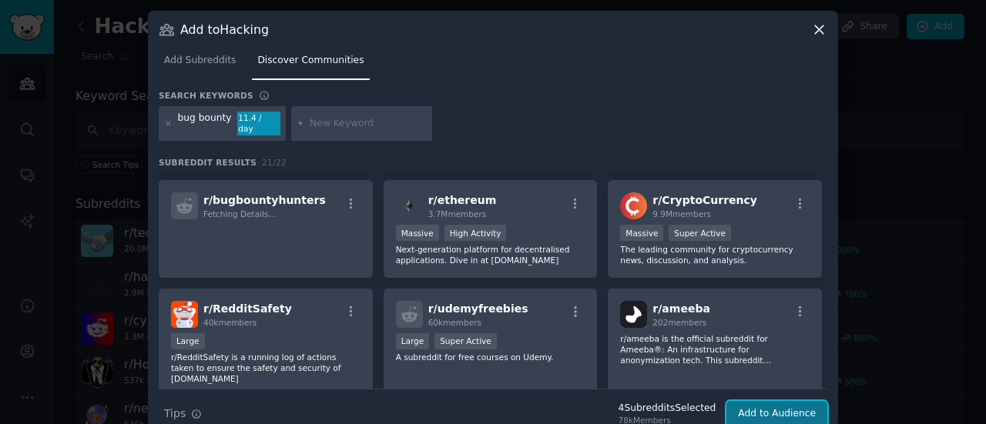
click at [768, 407] on button "Add to Audience" at bounding box center [776, 414] width 101 height 26
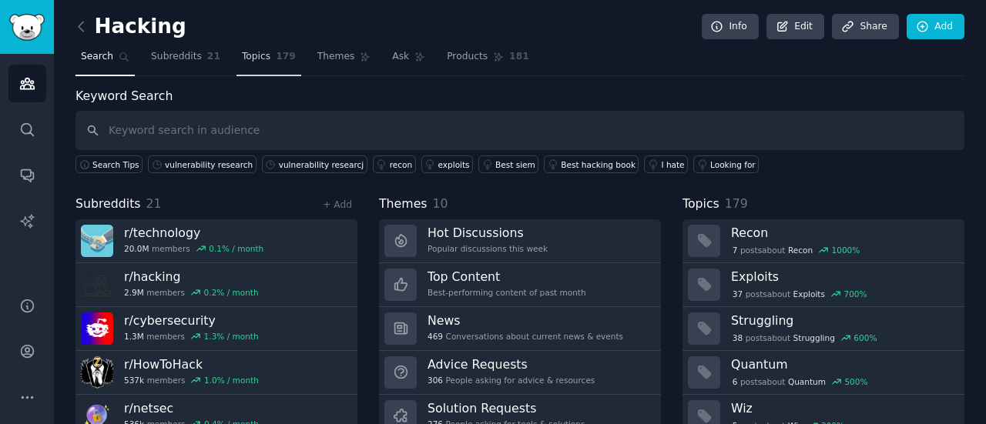
click at [249, 50] on span "Topics" at bounding box center [256, 57] width 28 height 14
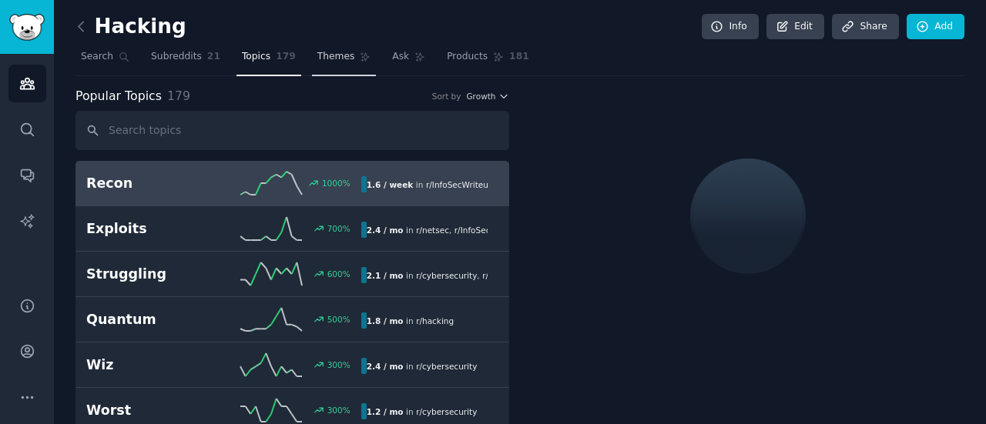
click at [317, 60] on span "Themes" at bounding box center [336, 57] width 38 height 14
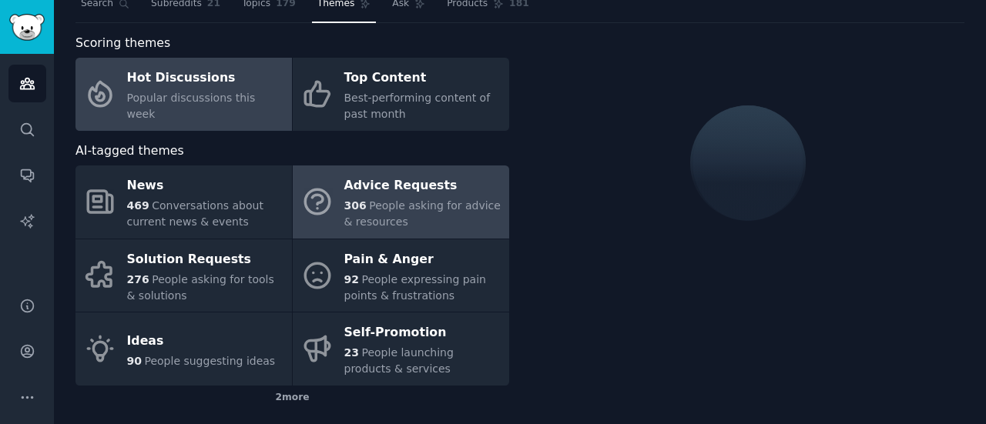
scroll to position [77, 0]
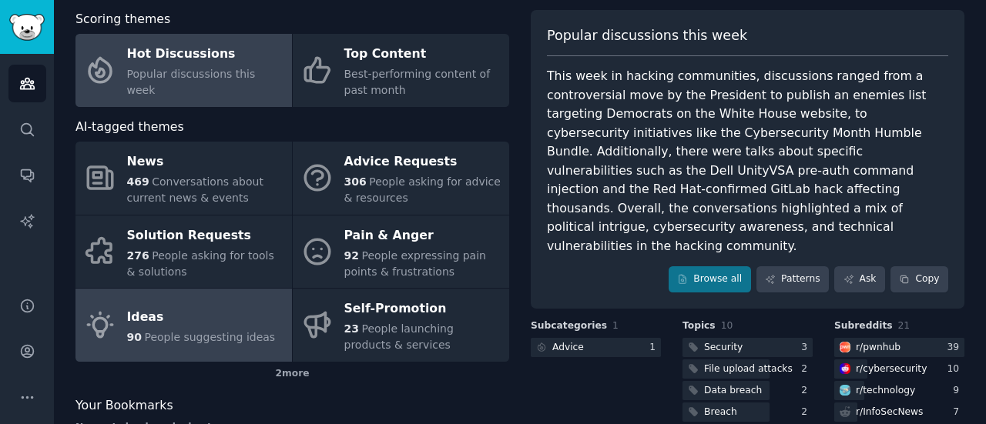
click at [172, 331] on span "People suggesting ideas" at bounding box center [209, 337] width 131 height 12
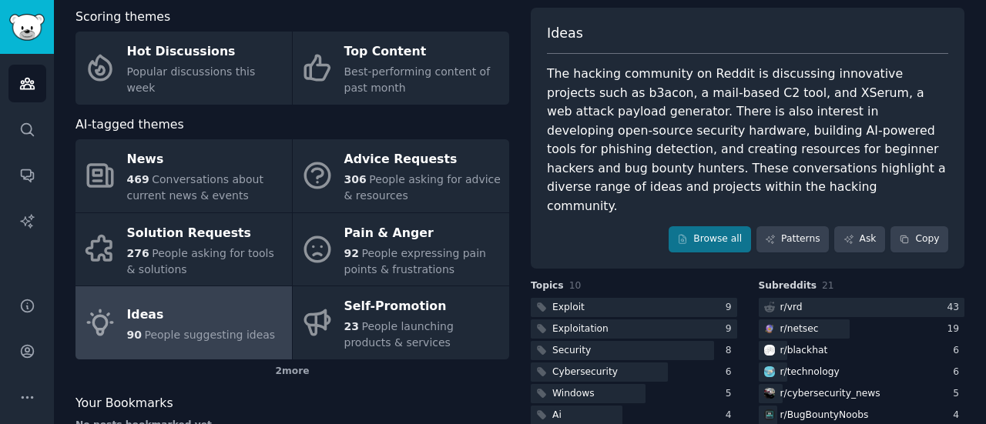
scroll to position [25, 0]
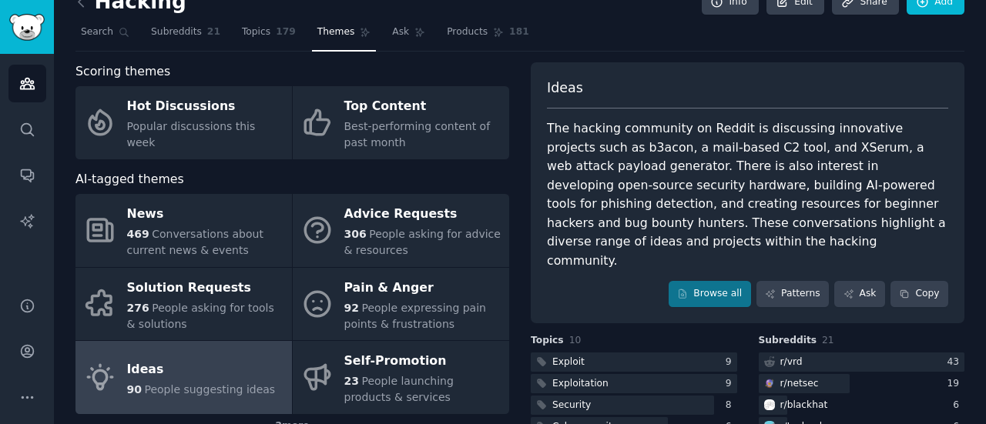
click at [745, 192] on div "The hacking community on Reddit is discussing innovative projects such as b3aco…" at bounding box center [747, 194] width 401 height 151
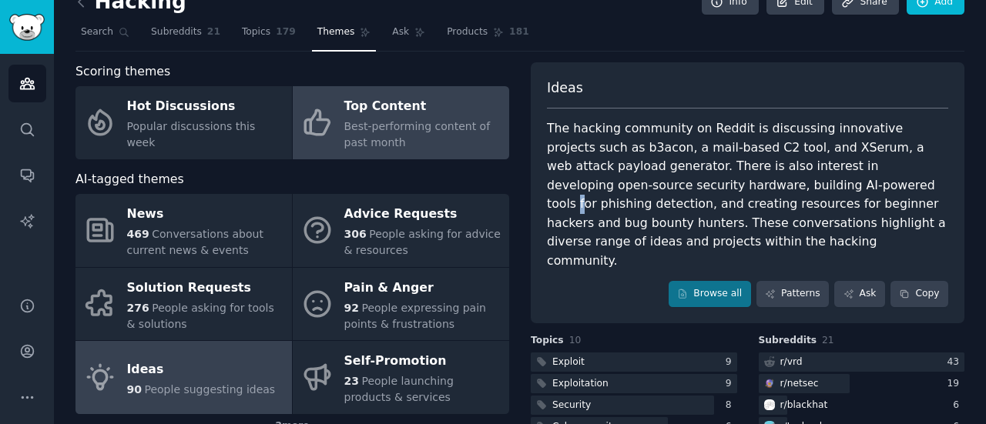
click at [397, 109] on div "Top Content" at bounding box center [422, 107] width 157 height 25
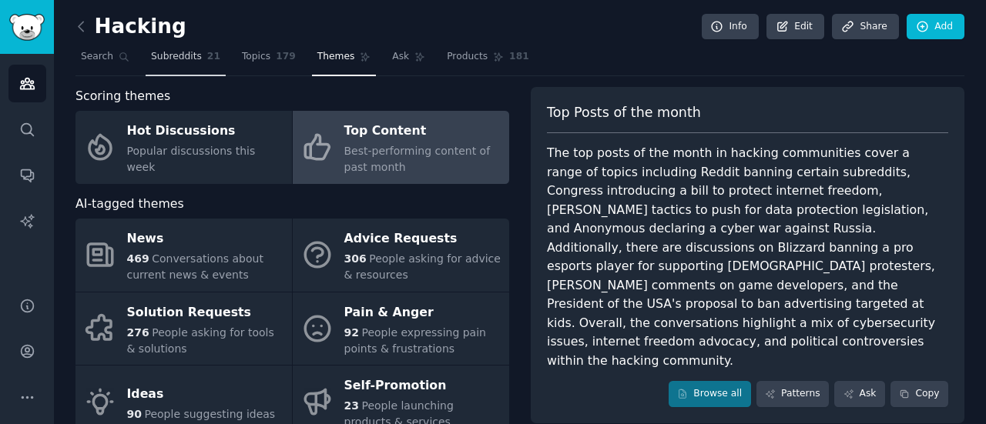
click at [151, 50] on span "Subreddits" at bounding box center [176, 57] width 51 height 14
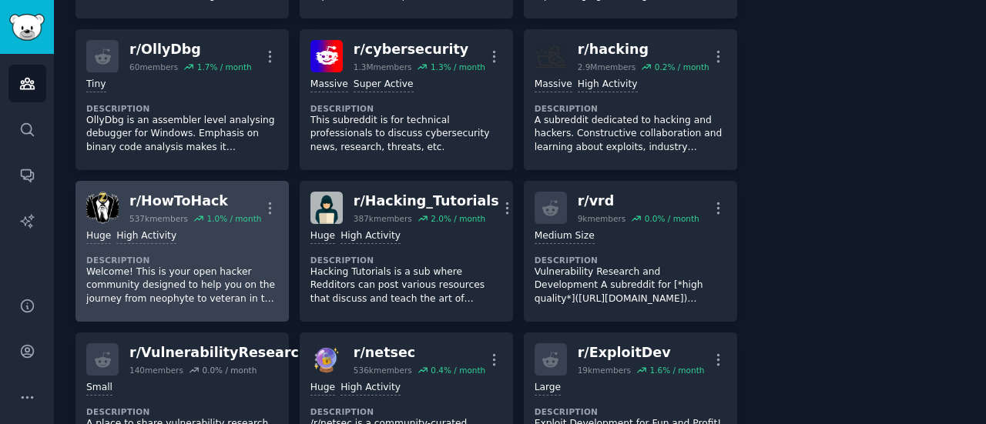
scroll to position [909, 0]
